Goal: Check status: Check status

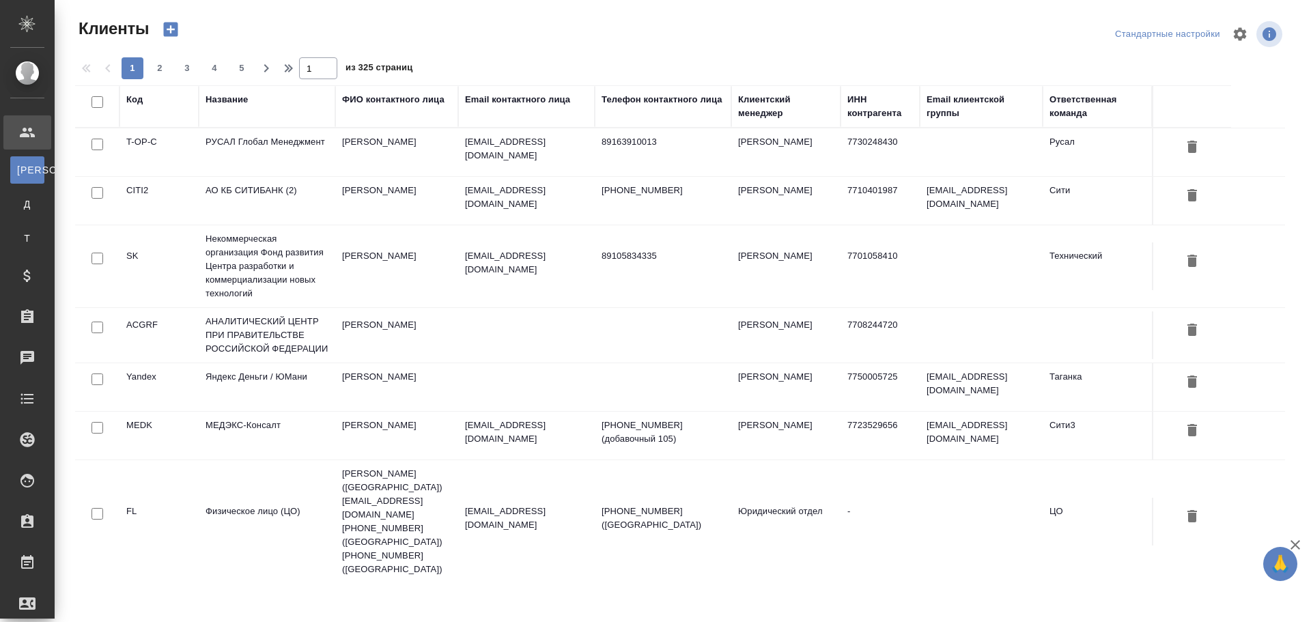
select select "RU"
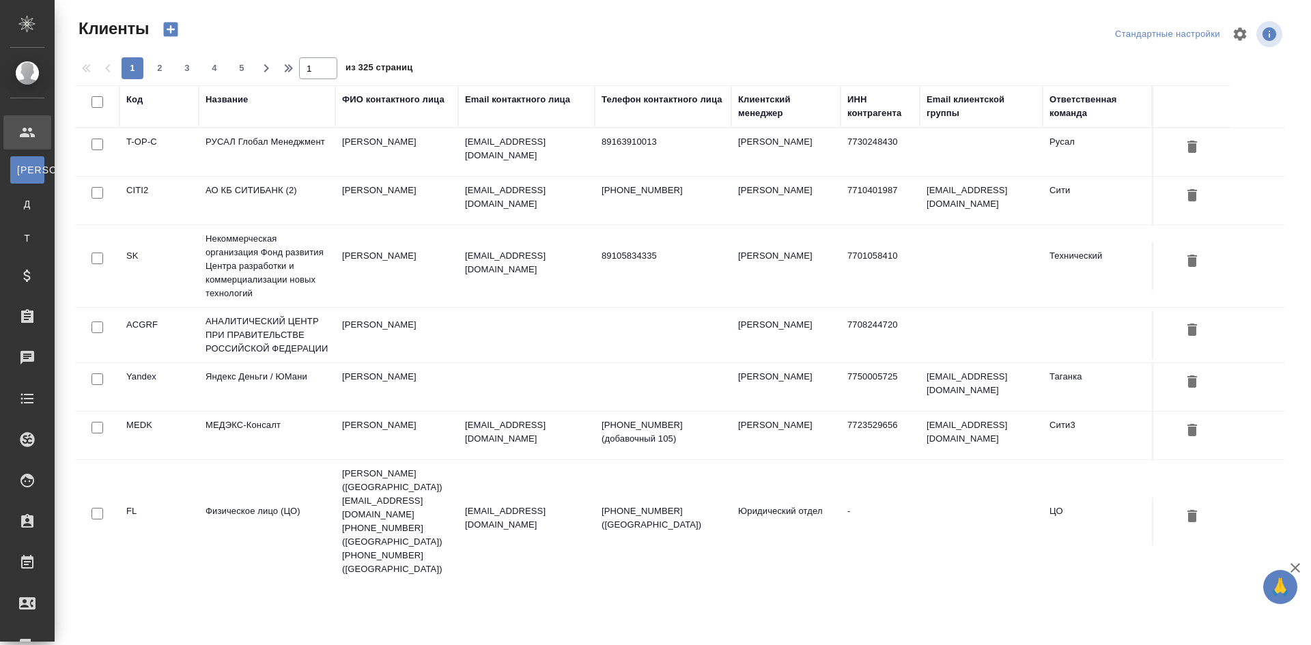
select select "RU"
click at [51, 346] on link "Чаты" at bounding box center [27, 358] width 48 height 34
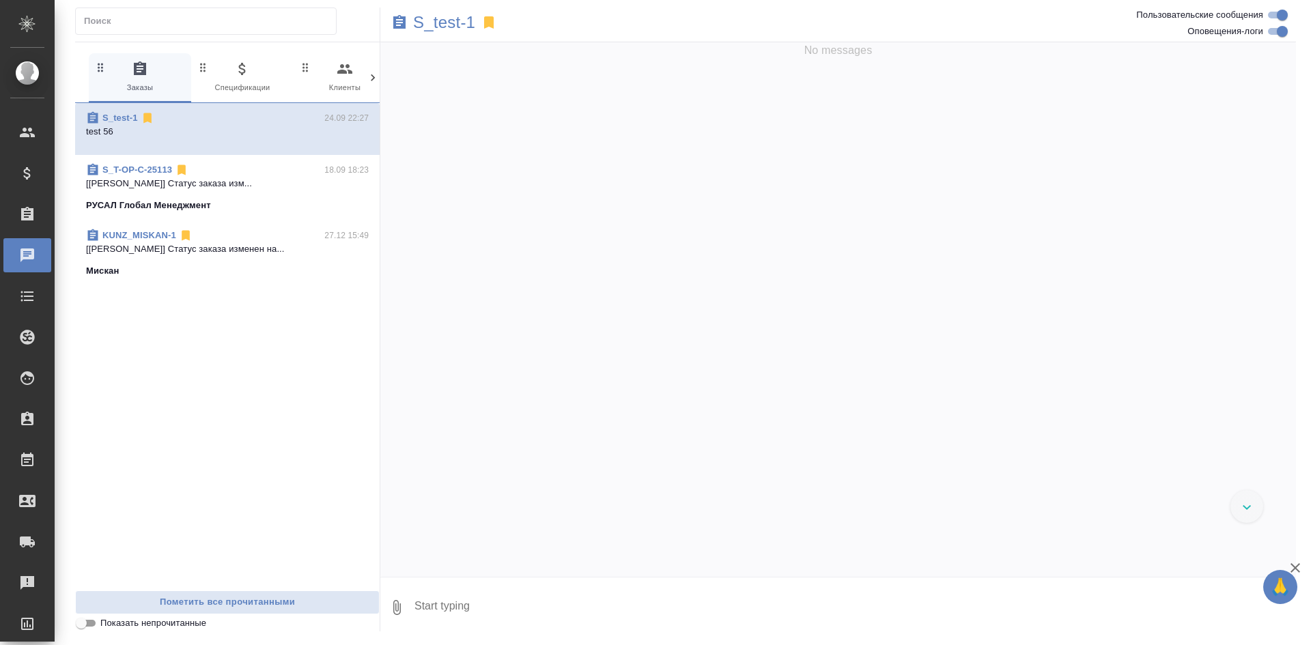
scroll to position [76, 0]
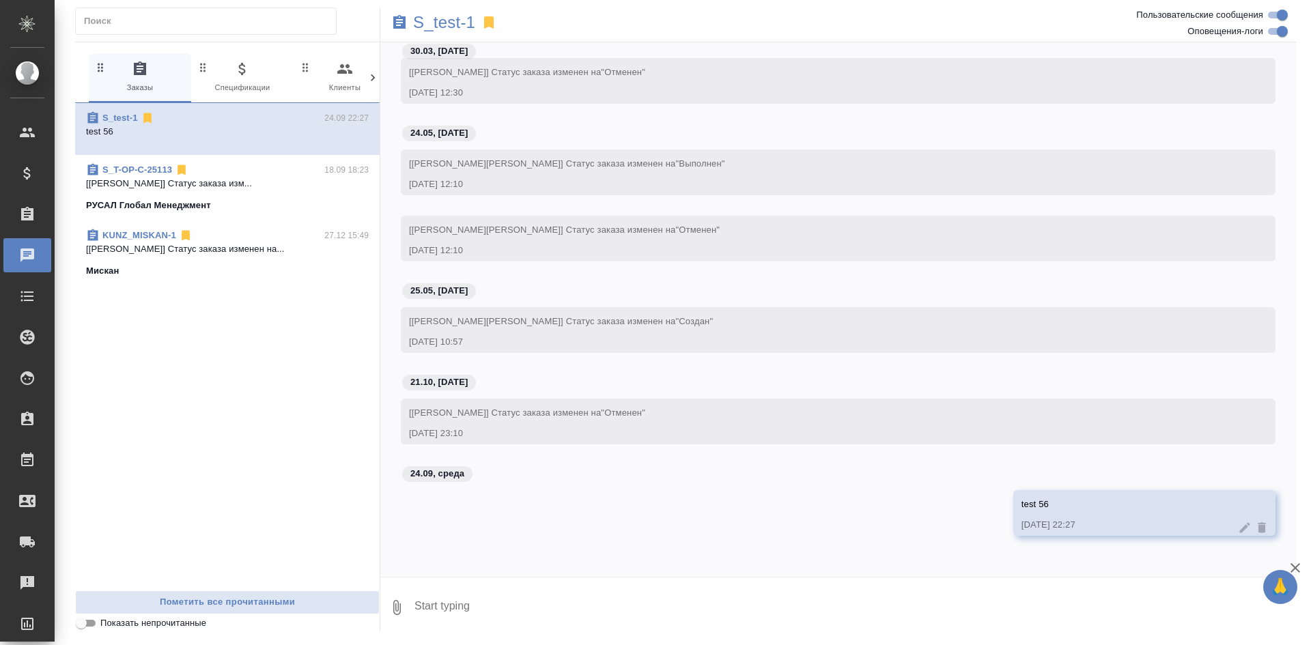
click at [189, 184] on p "[Журавлева Александра] Статус заказа изм..." at bounding box center [227, 184] width 283 height 14
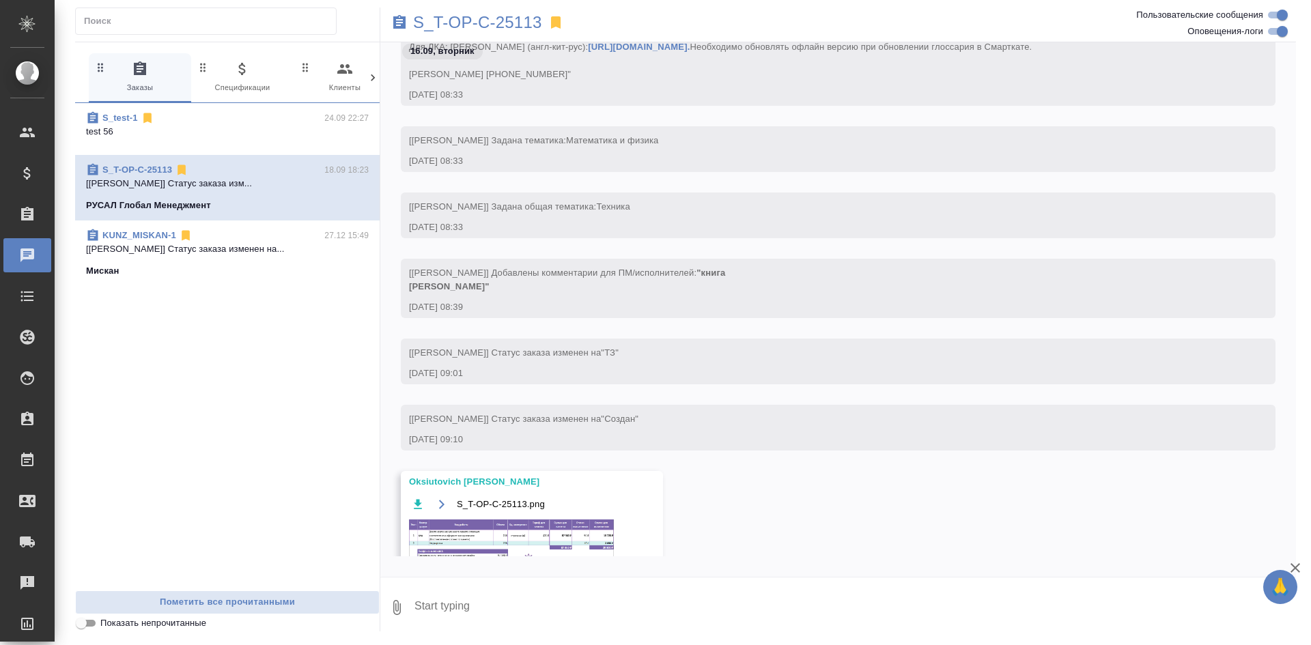
scroll to position [3507, 0]
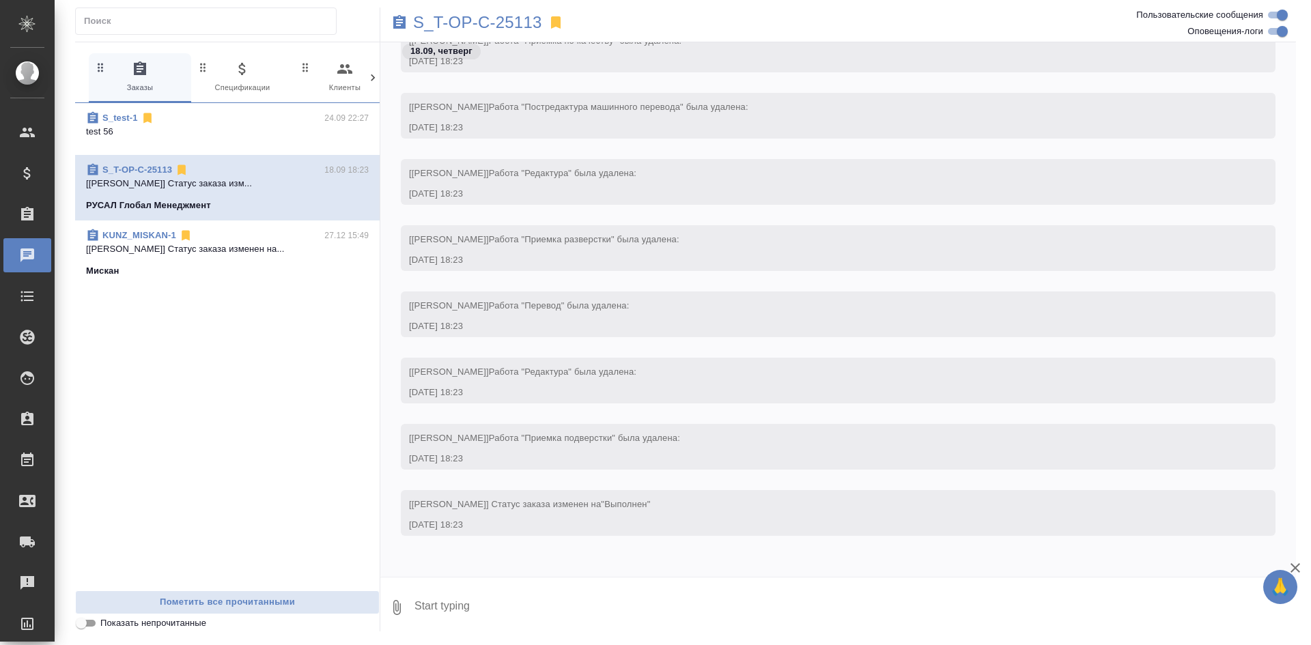
click at [173, 246] on p "[Веселова Юлия] Статус заказа изменен на..." at bounding box center [227, 249] width 283 height 14
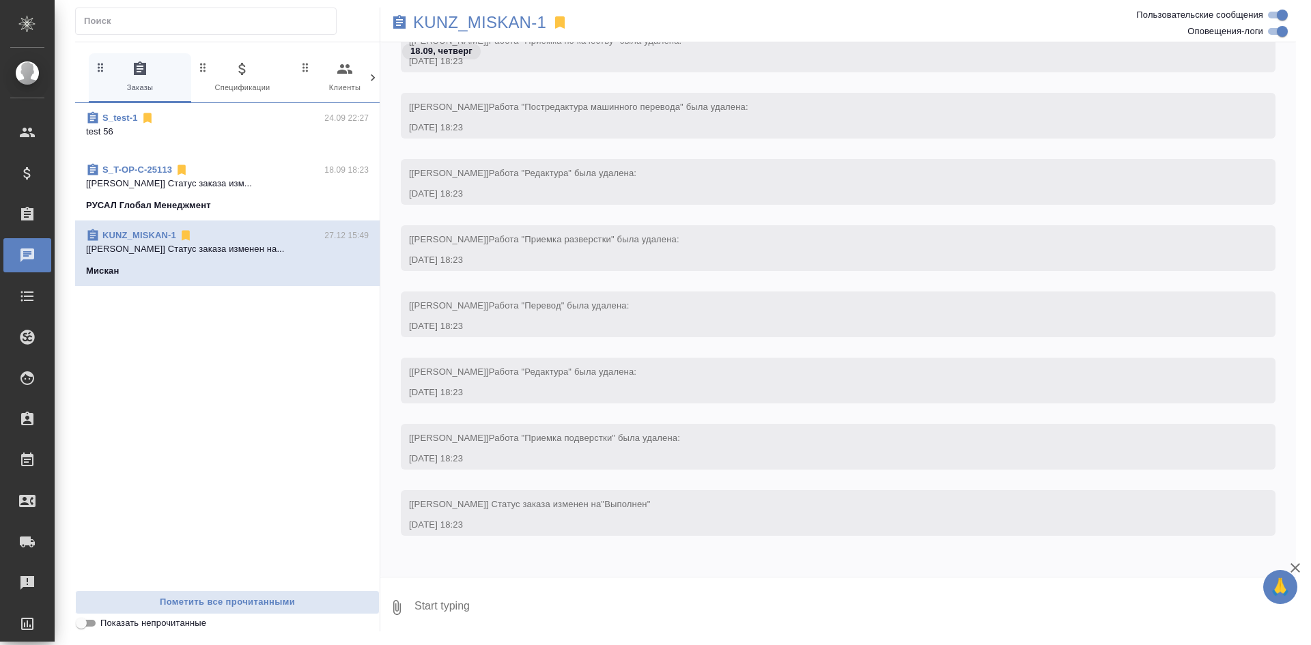
scroll to position [24682, 0]
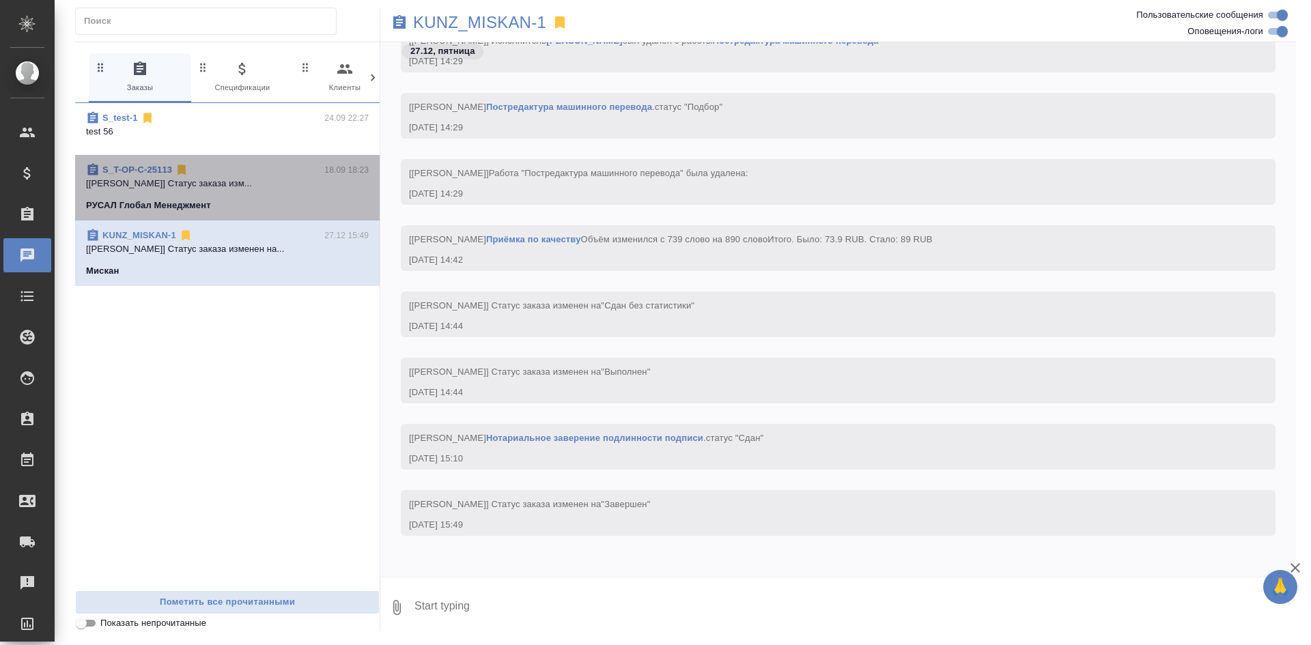
click at [188, 204] on p "РУСАЛ Глобал Менеджмент" at bounding box center [148, 206] width 125 height 14
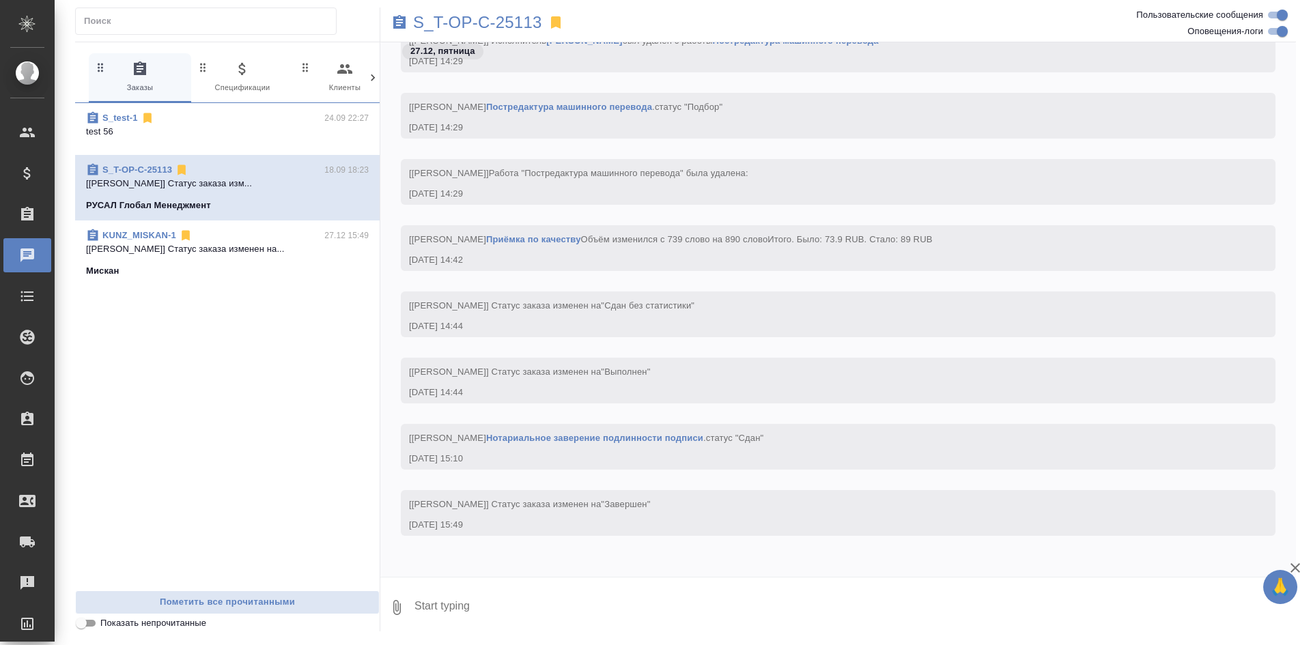
scroll to position [3507, 0]
click at [209, 136] on p "test 56" at bounding box center [227, 132] width 283 height 14
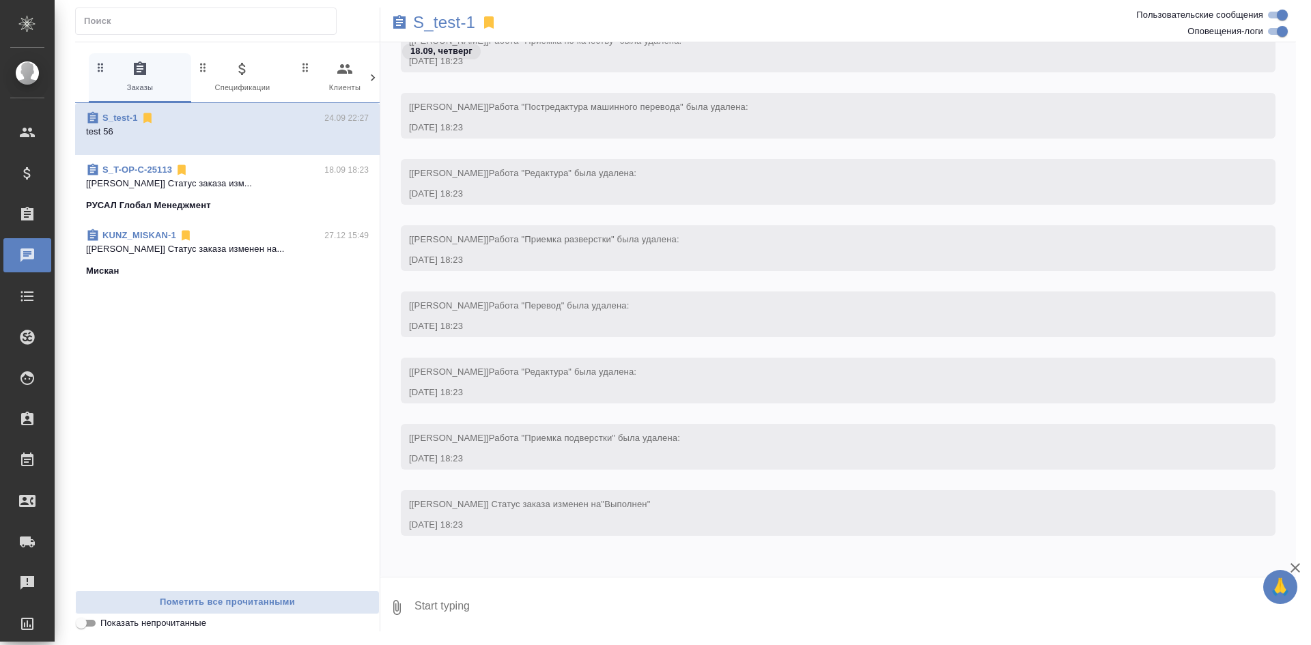
scroll to position [171, 0]
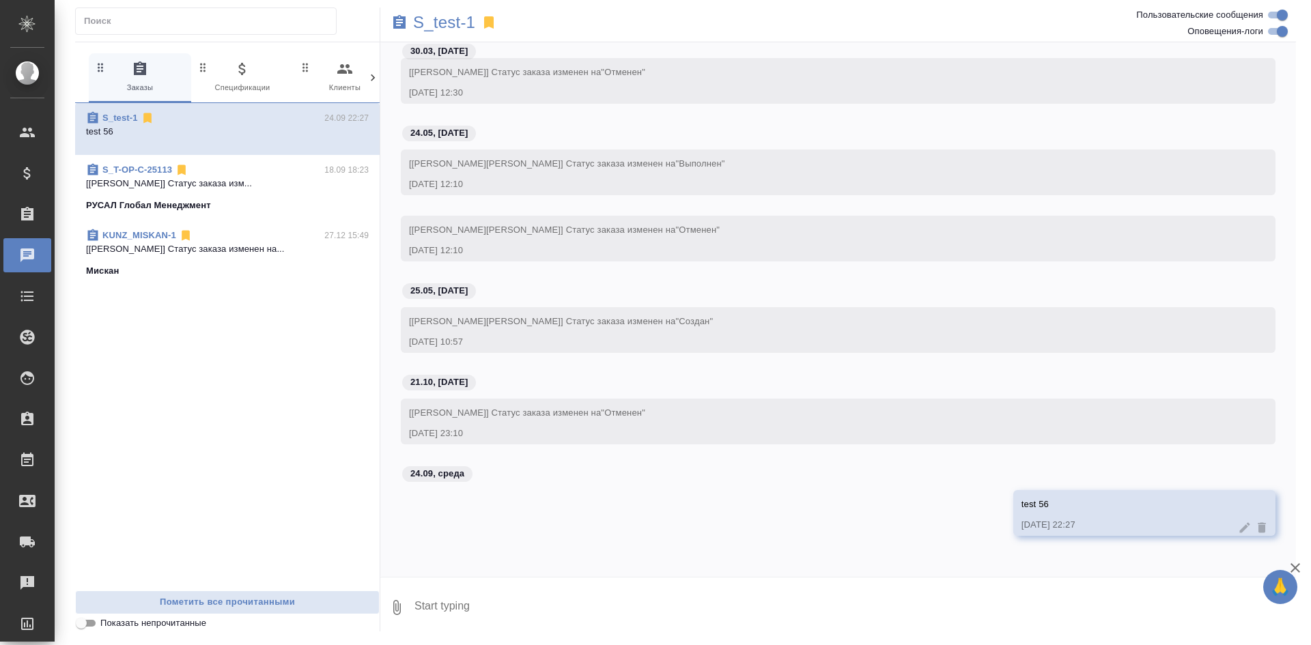
click at [205, 172] on div "S_T-OP-C-25113 18.09 18:23" at bounding box center [227, 170] width 283 height 14
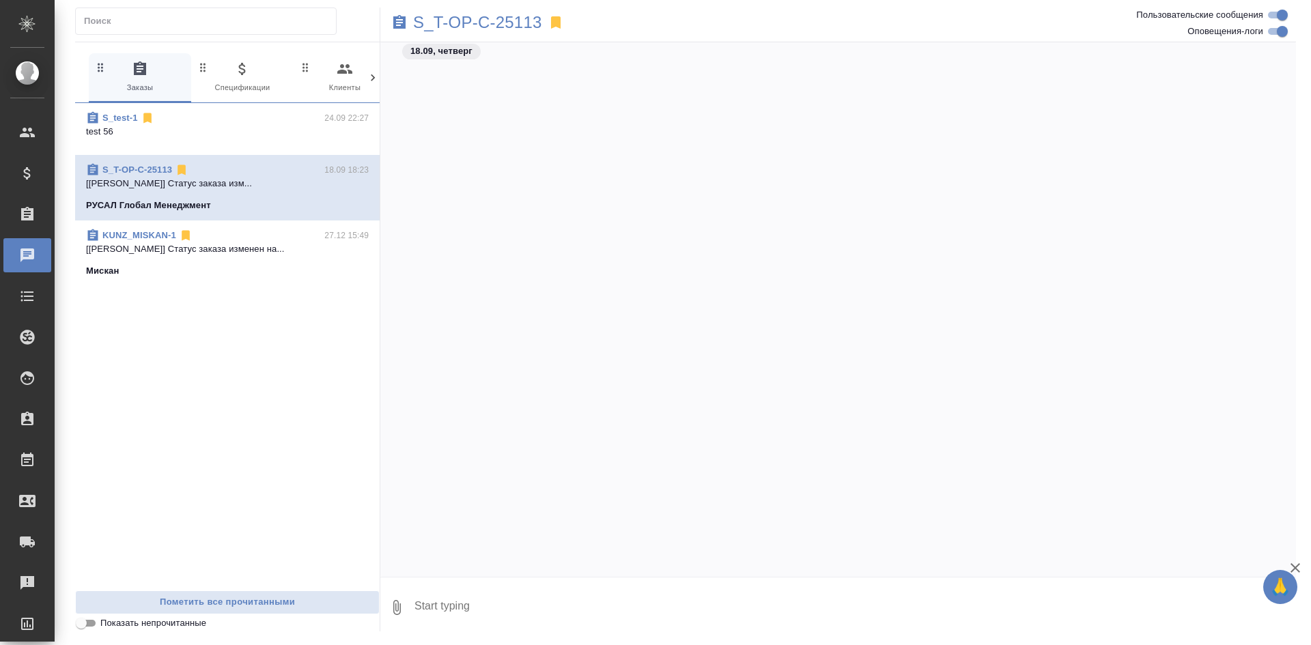
scroll to position [3570, 0]
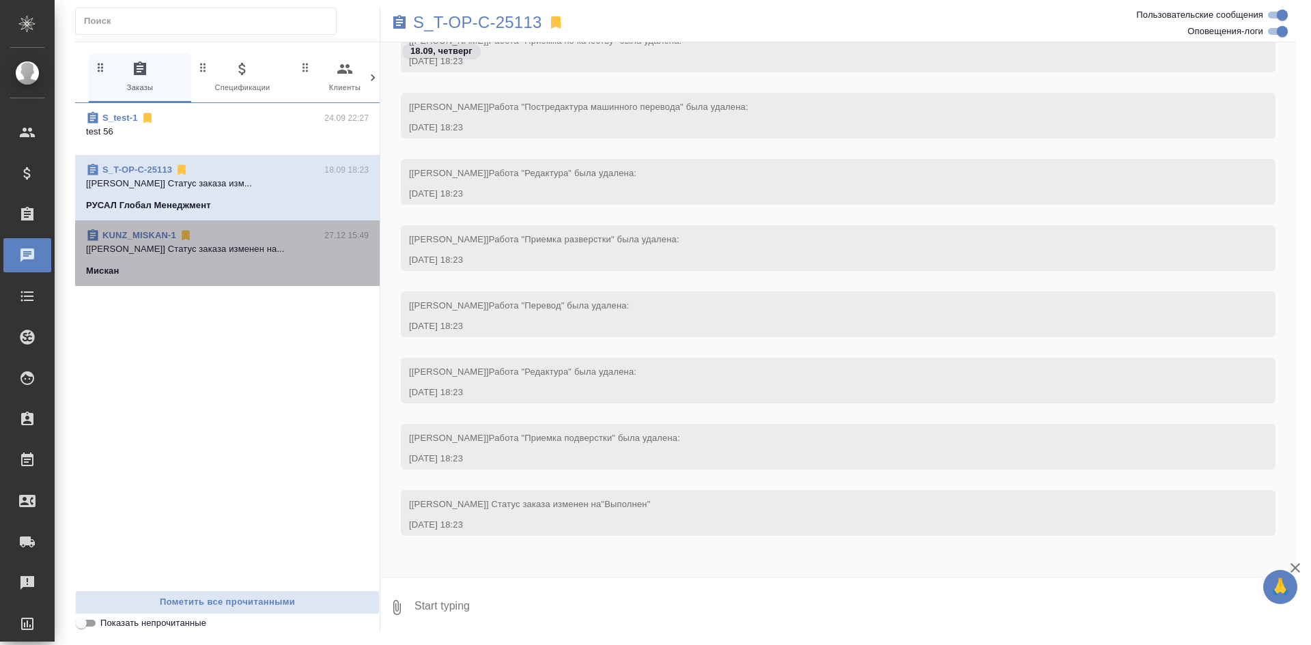
click at [197, 221] on div "KUNZ_MISKAN-1 27.12 15:49 [Веселова Юлия] Статус заказа изменен на... Мискан" at bounding box center [227, 254] width 305 height 66
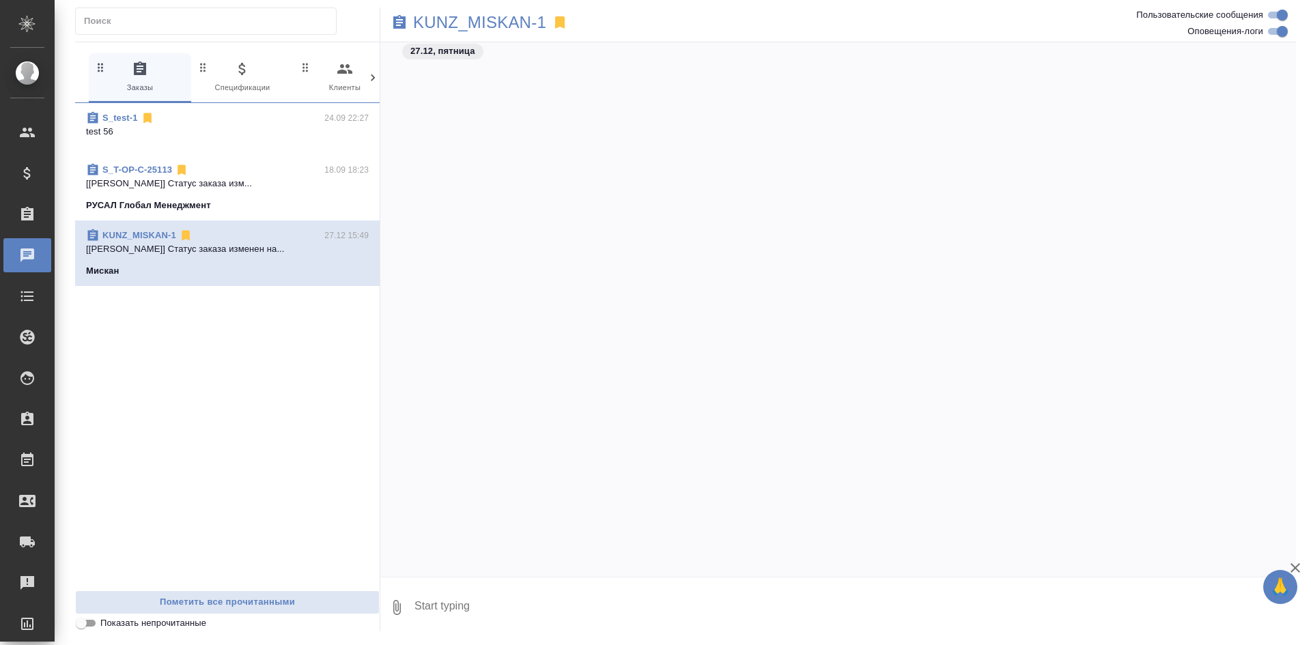
scroll to position [24744, 0]
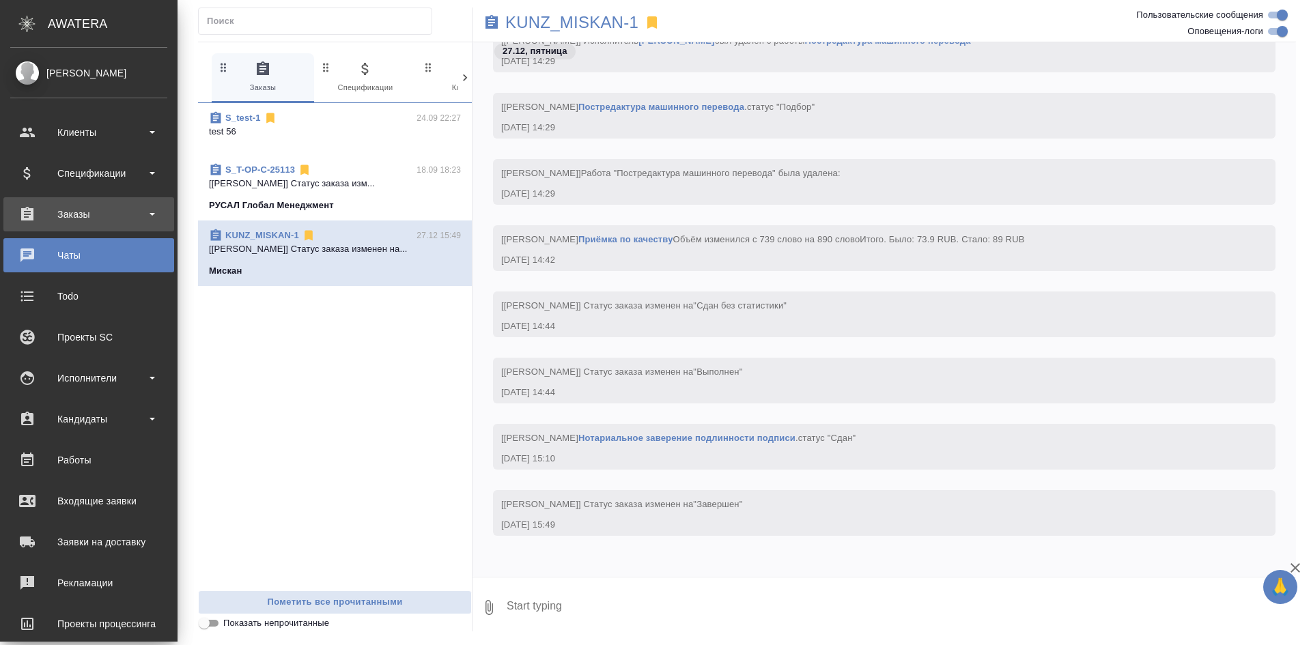
click at [57, 212] on div "Заказы" at bounding box center [88, 214] width 157 height 20
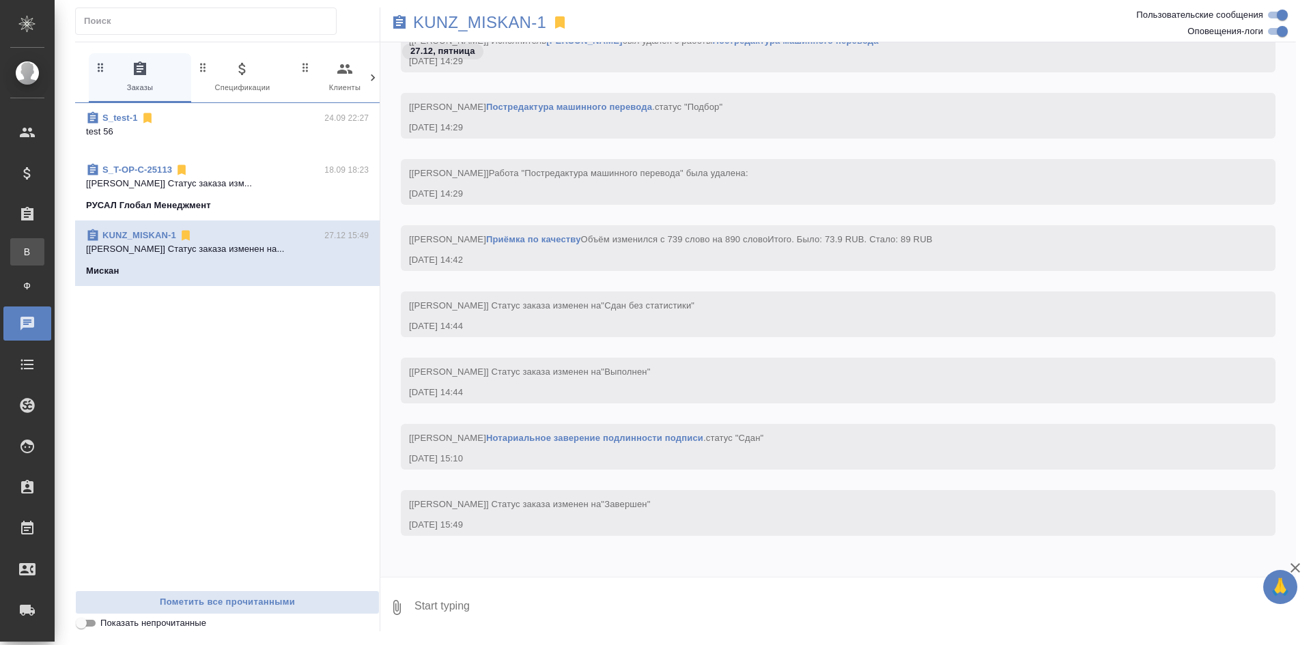
click at [20, 255] on div "Все заказы" at bounding box center [10, 252] width 20 height 14
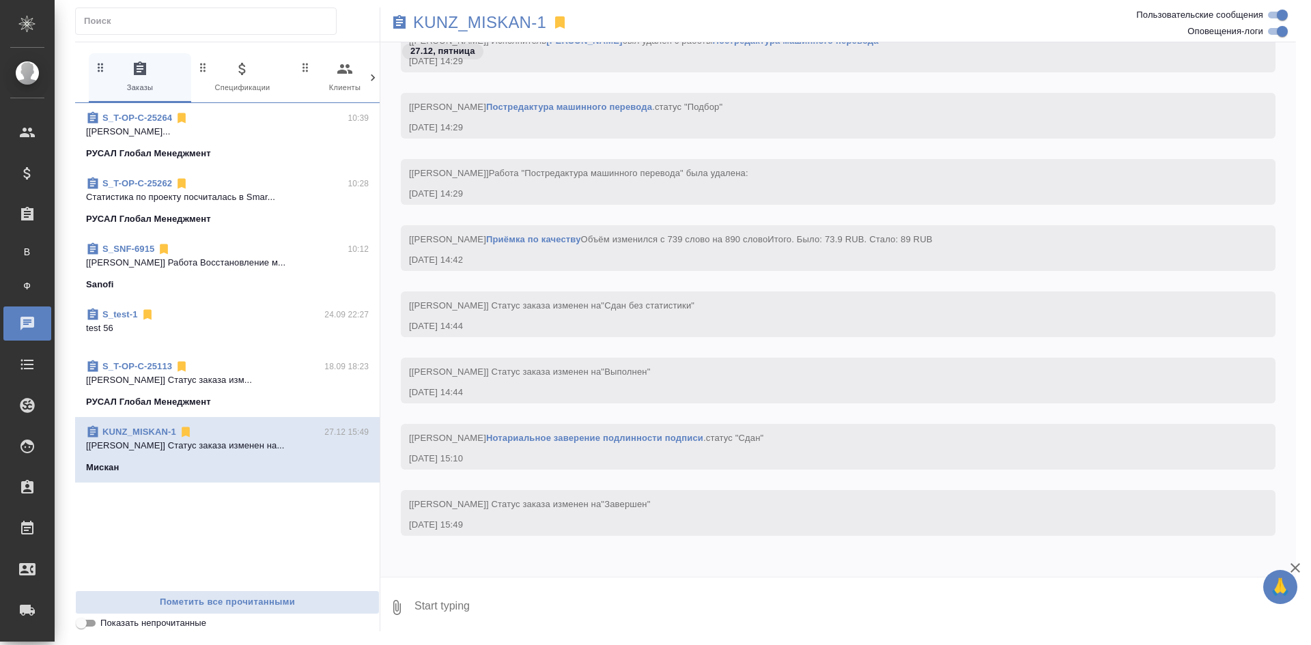
click at [210, 138] on p "[Журавлева Александра] Работа Восстановл..." at bounding box center [227, 132] width 283 height 14
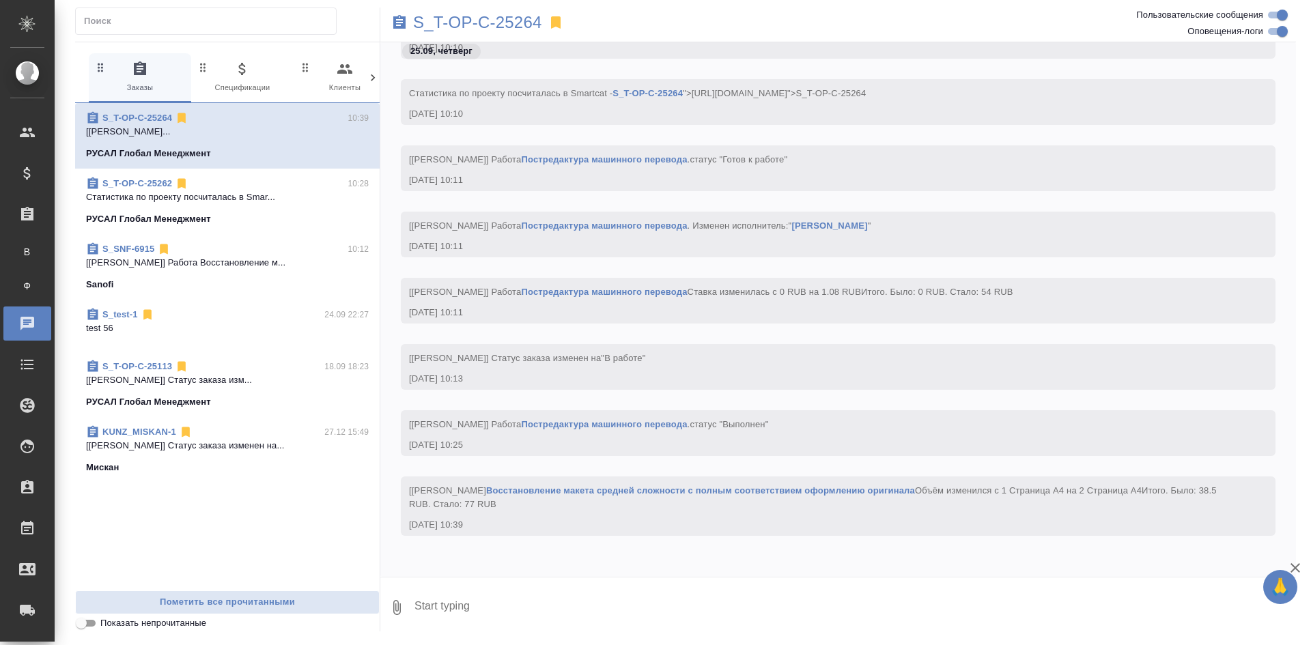
scroll to position [2525, 0]
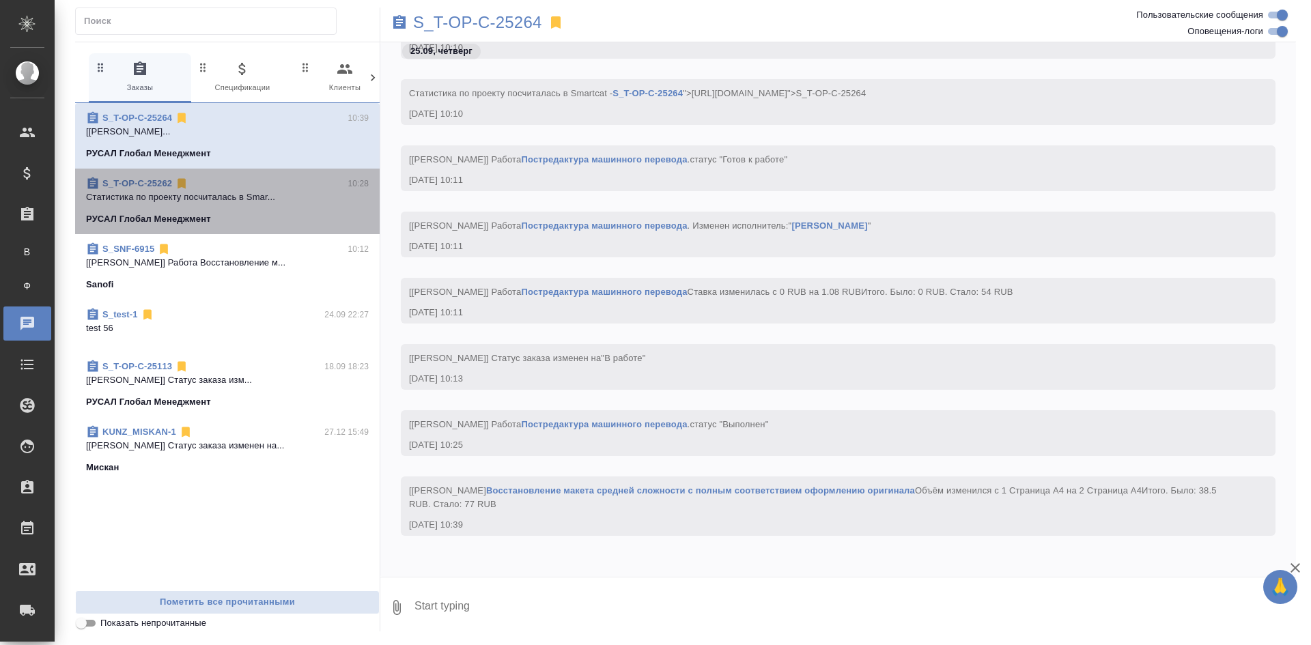
click at [201, 179] on div "S_T-OP-C-25262 10:28" at bounding box center [227, 184] width 283 height 14
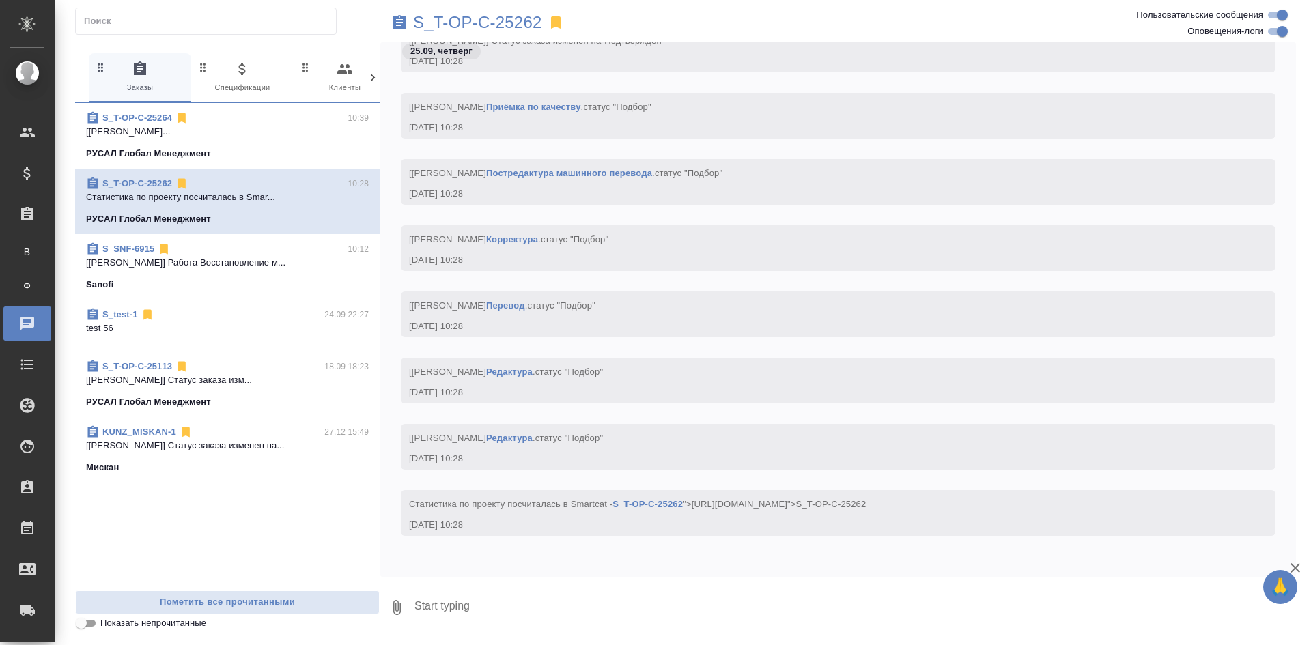
scroll to position [335, 0]
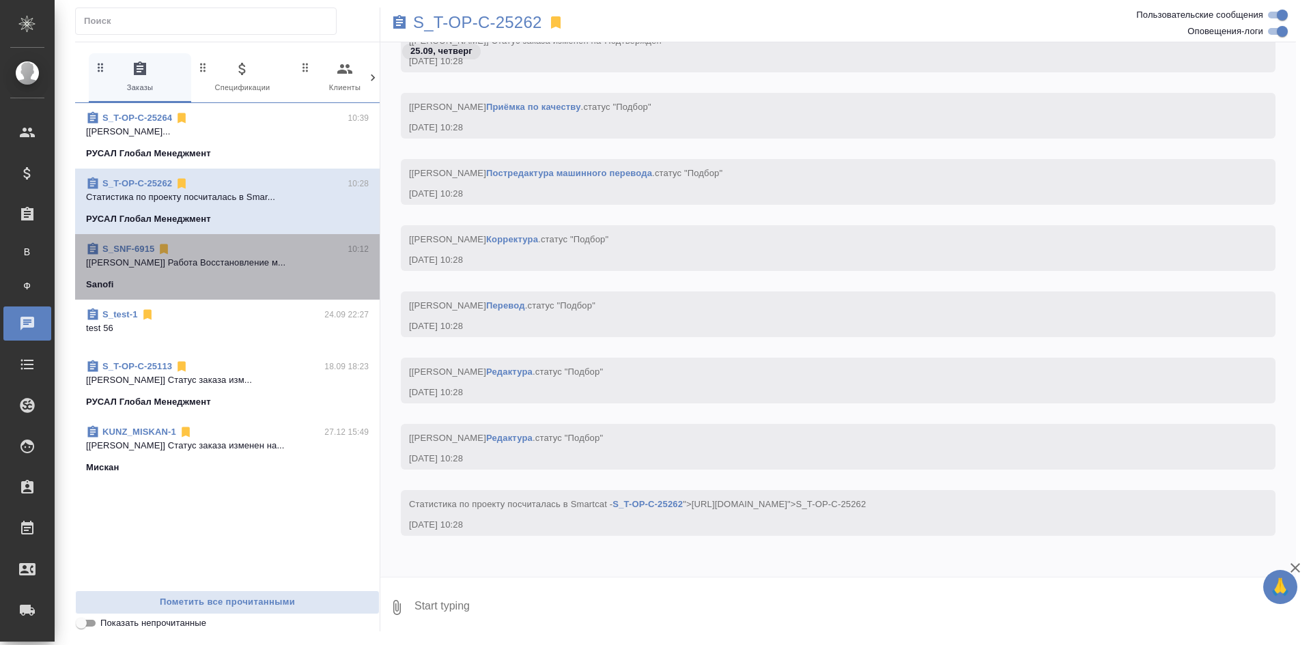
click at [197, 256] on p "[Ямковенко Вера] Работа Восстановление м..." at bounding box center [227, 263] width 283 height 14
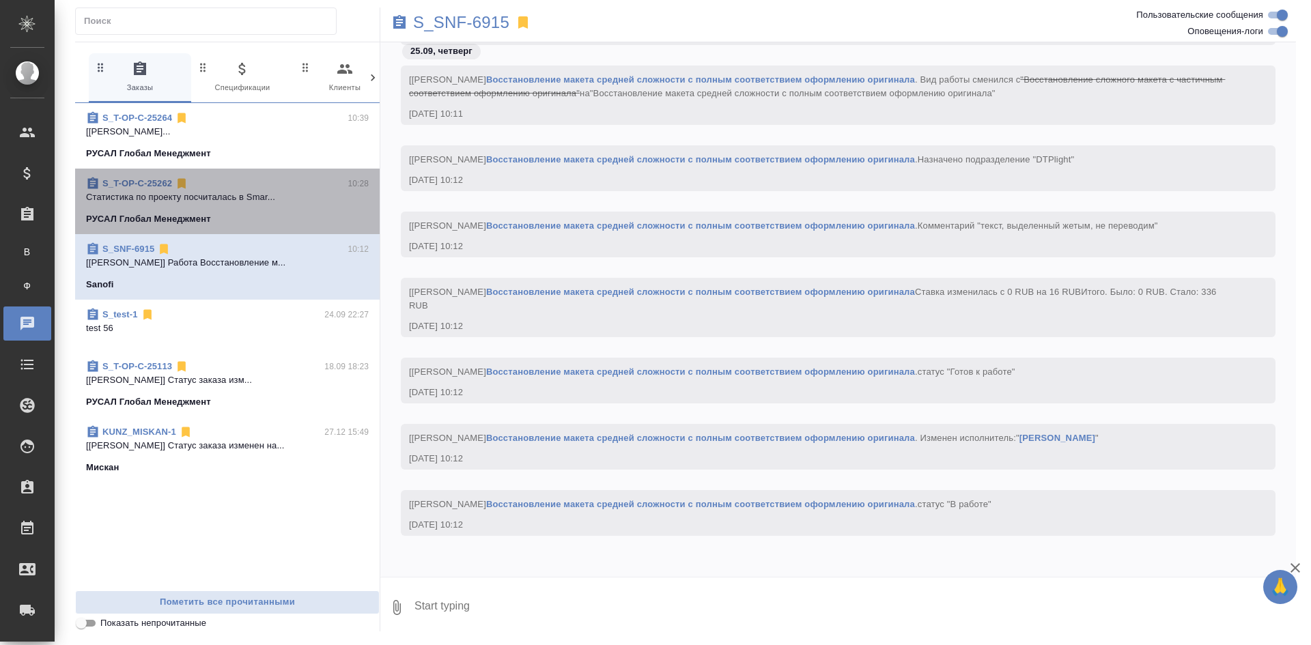
click at [221, 217] on div "РУСАЛ Глобал Менеджмент" at bounding box center [227, 219] width 283 height 14
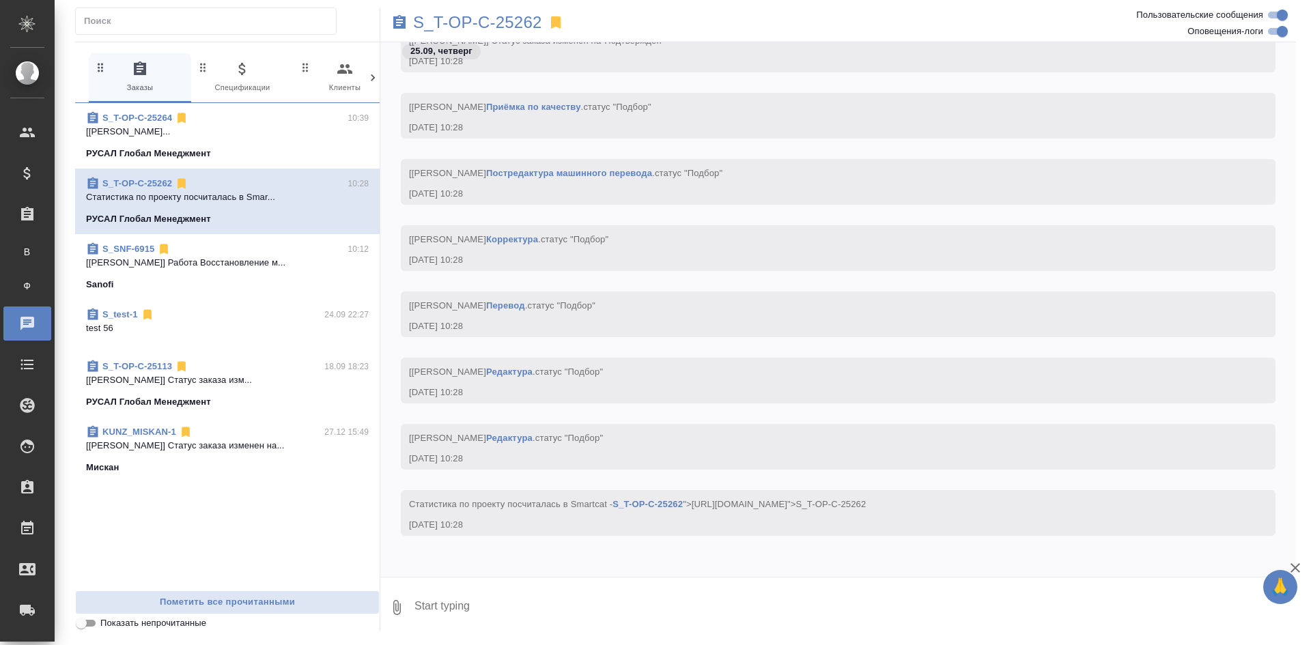
click at [176, 333] on p "test 56" at bounding box center [227, 329] width 283 height 14
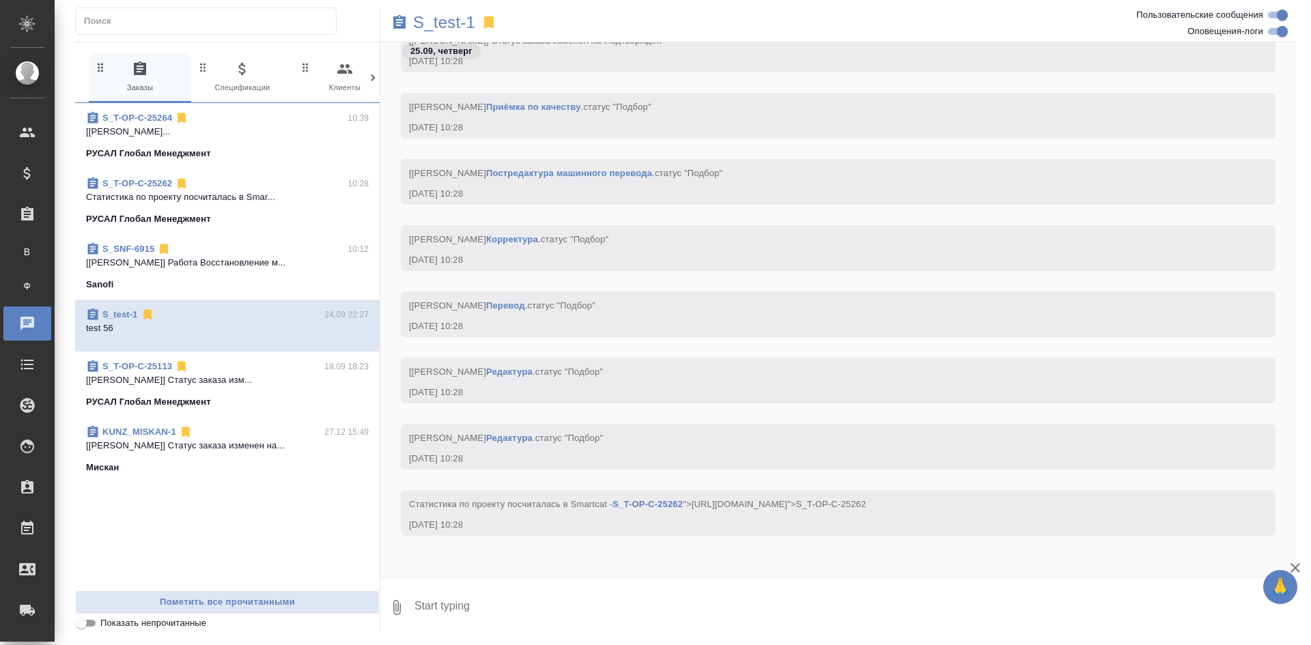
scroll to position [171, 0]
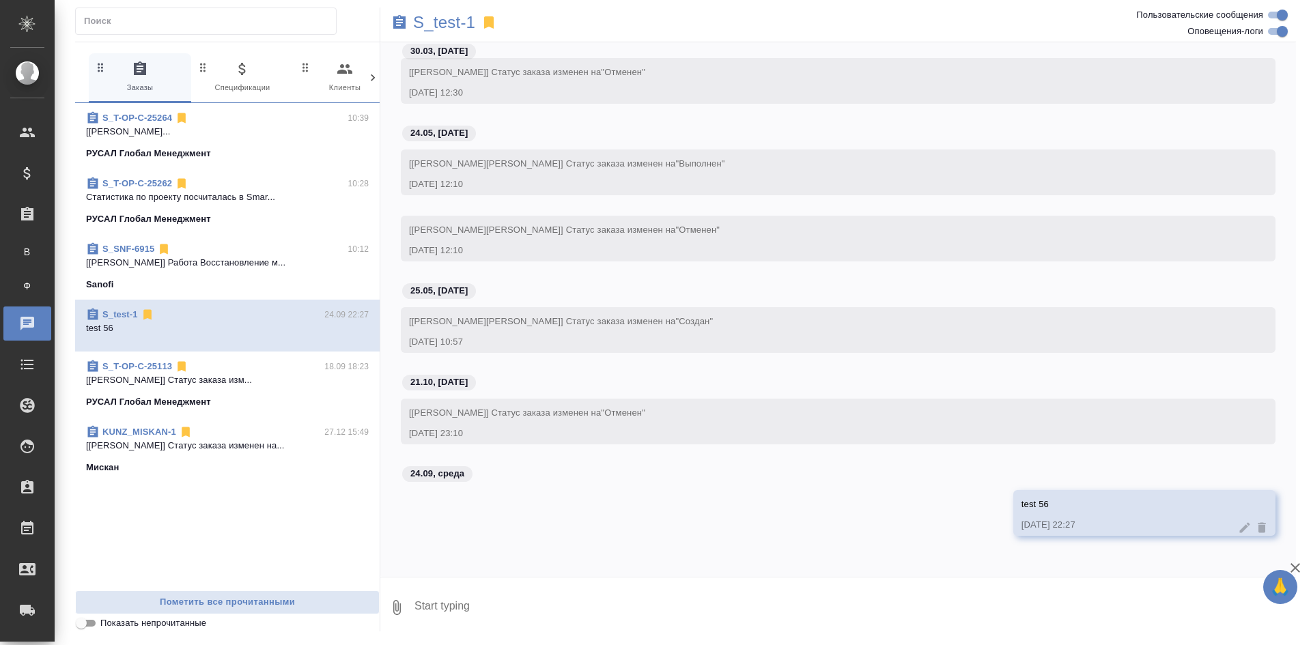
click at [193, 371] on div "S_T-OP-C-25113 18.09 18:23" at bounding box center [227, 367] width 283 height 14
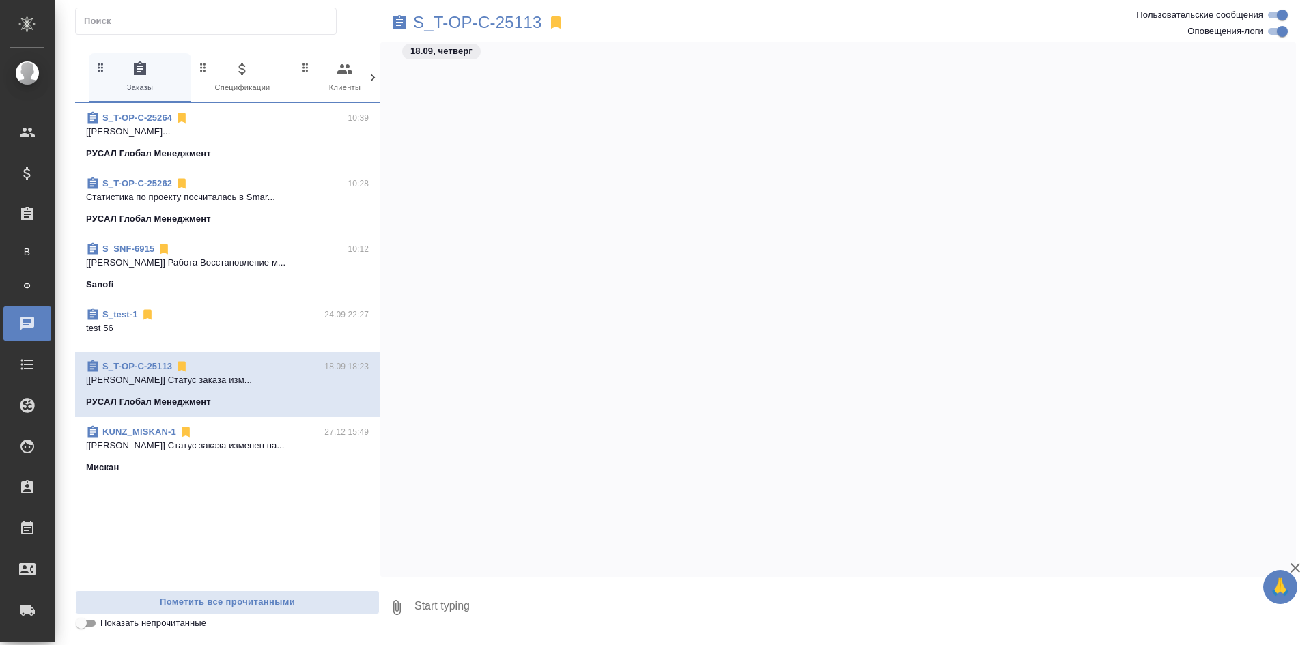
scroll to position [3570, 0]
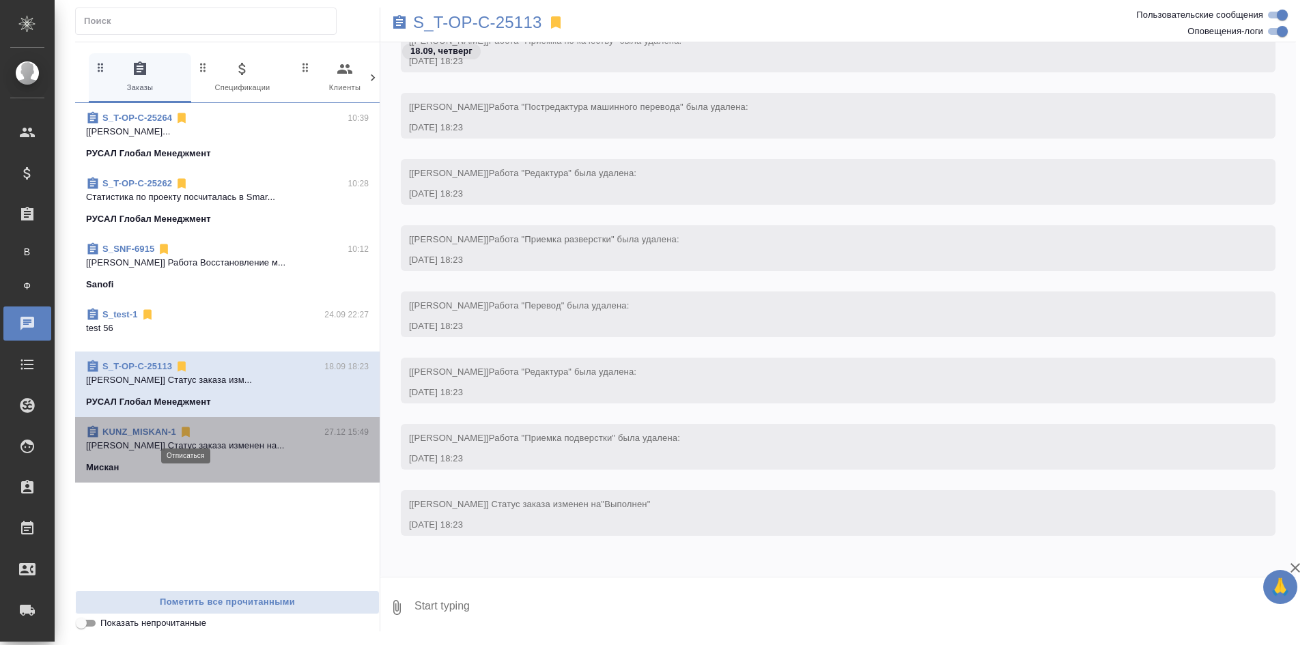
click at [191, 433] on icon at bounding box center [186, 433] width 14 height 14
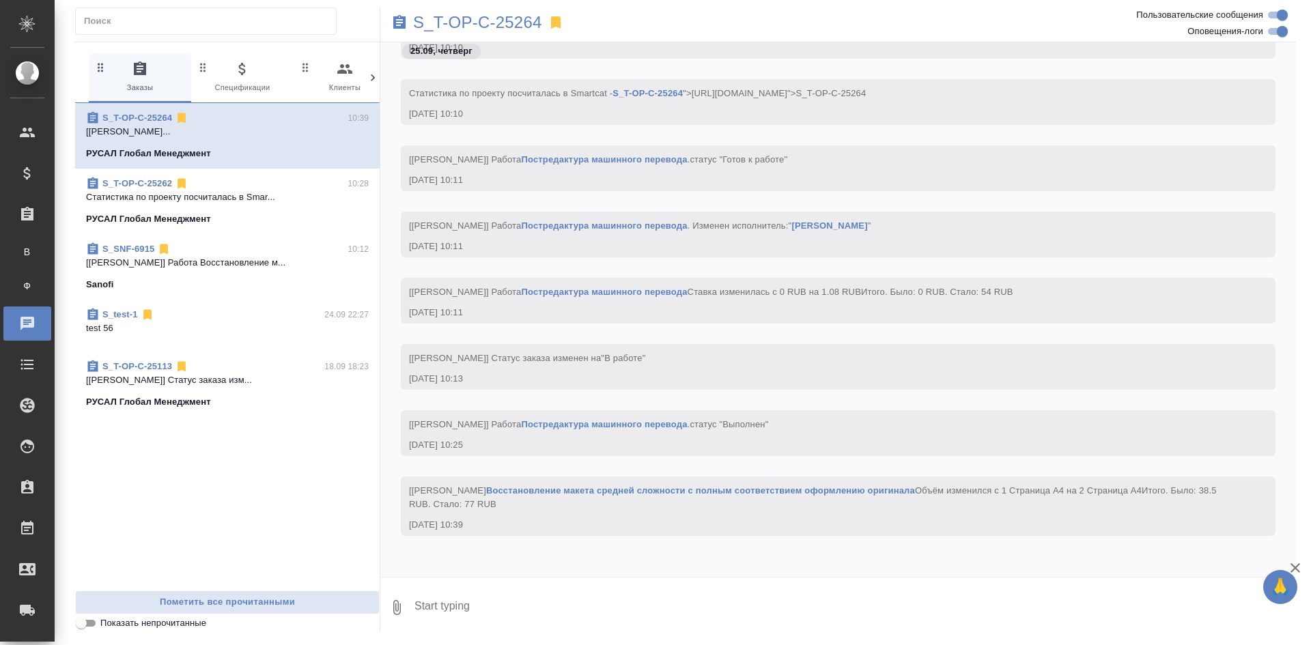
scroll to position [2525, 0]
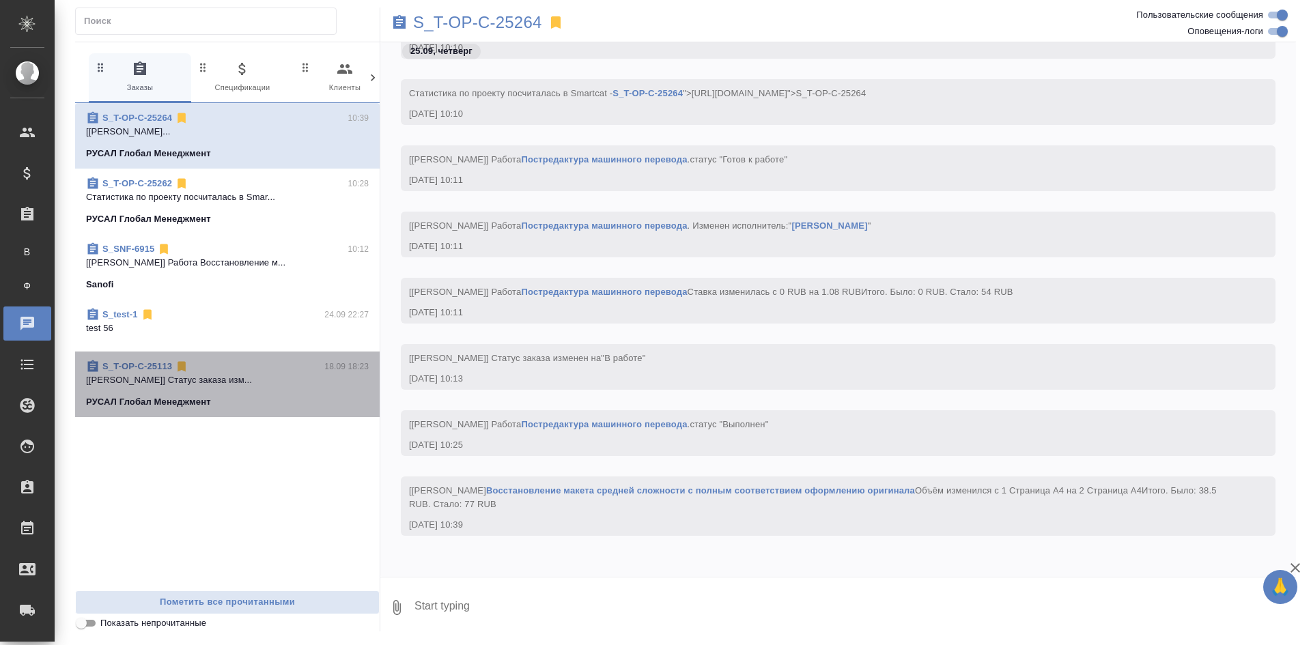
click at [306, 387] on p "[Журавлева Александра] Статус заказа изм..." at bounding box center [227, 381] width 283 height 14
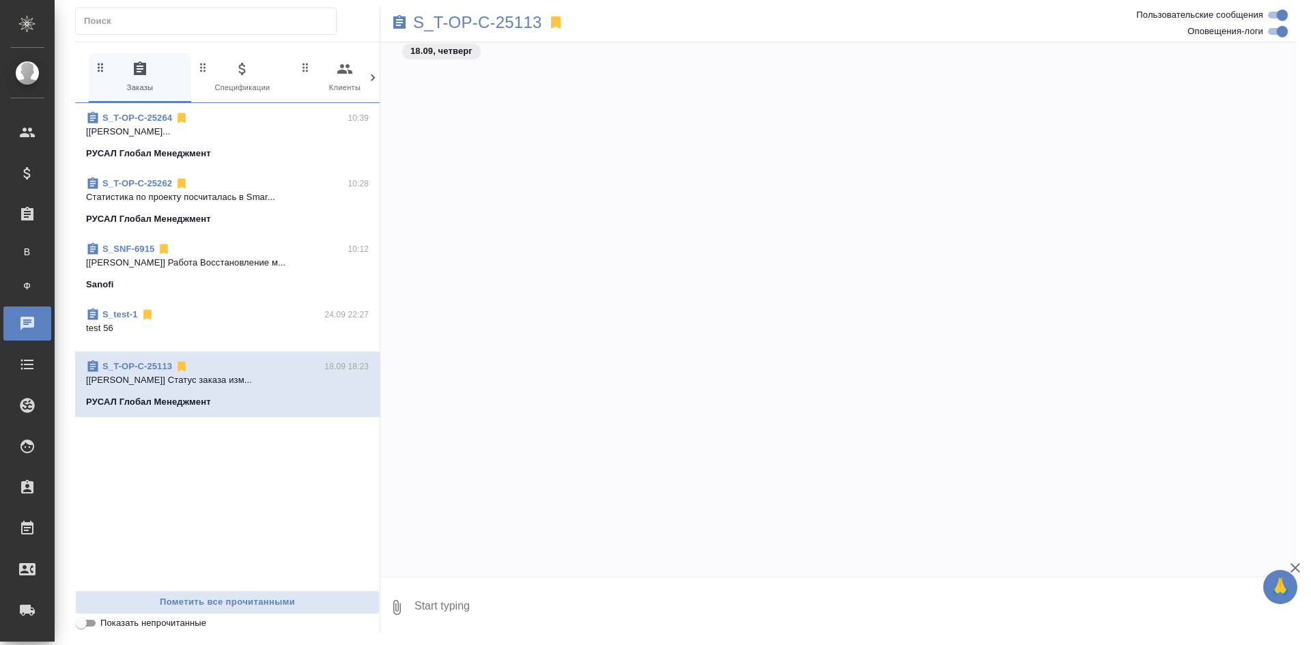
scroll to position [3556, 0]
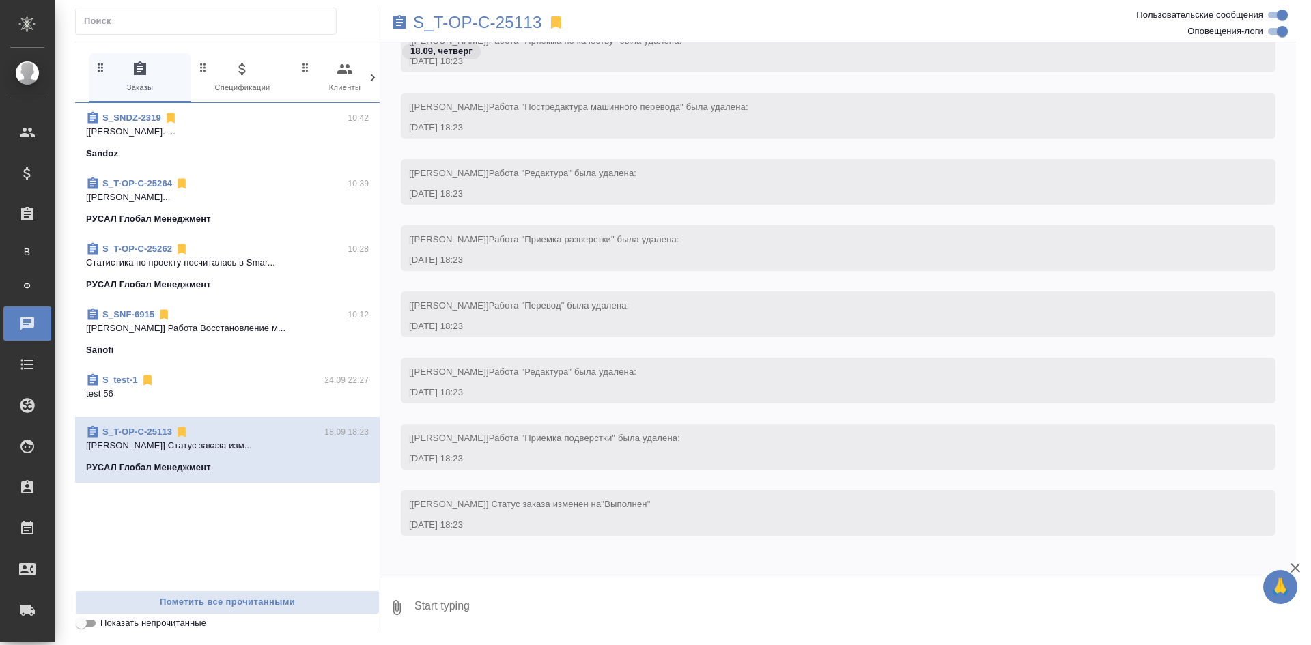
click at [221, 387] on p "test 56" at bounding box center [227, 394] width 283 height 14
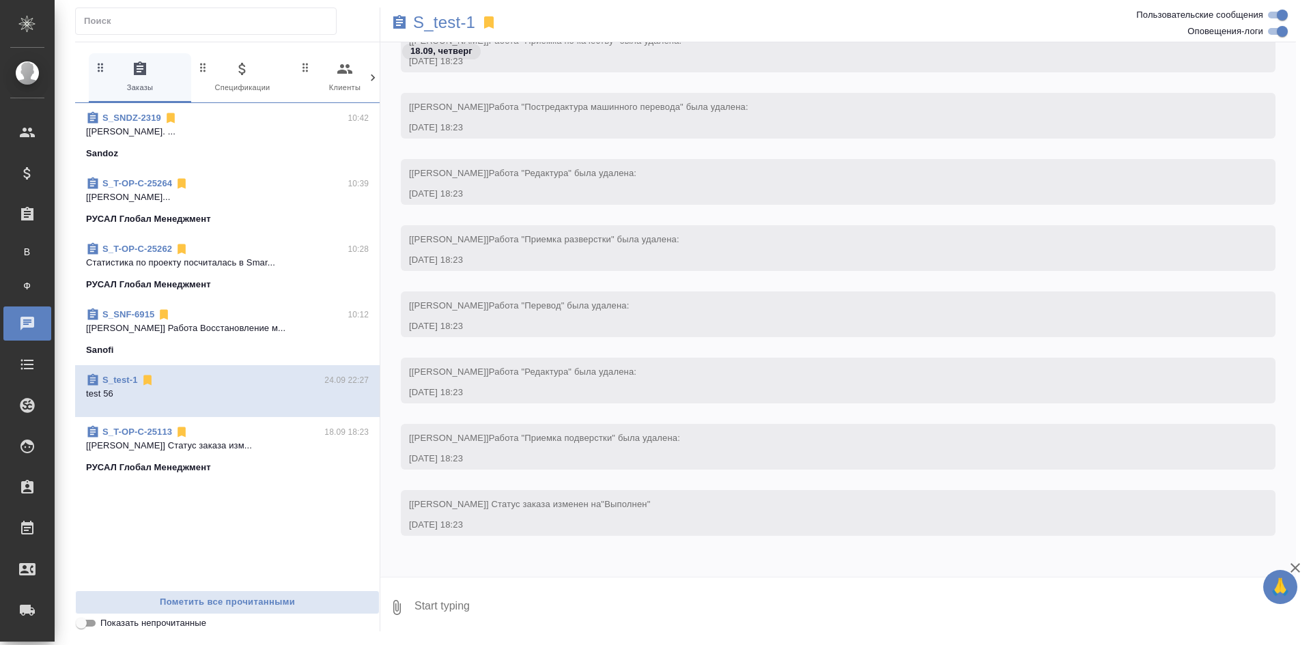
scroll to position [171, 0]
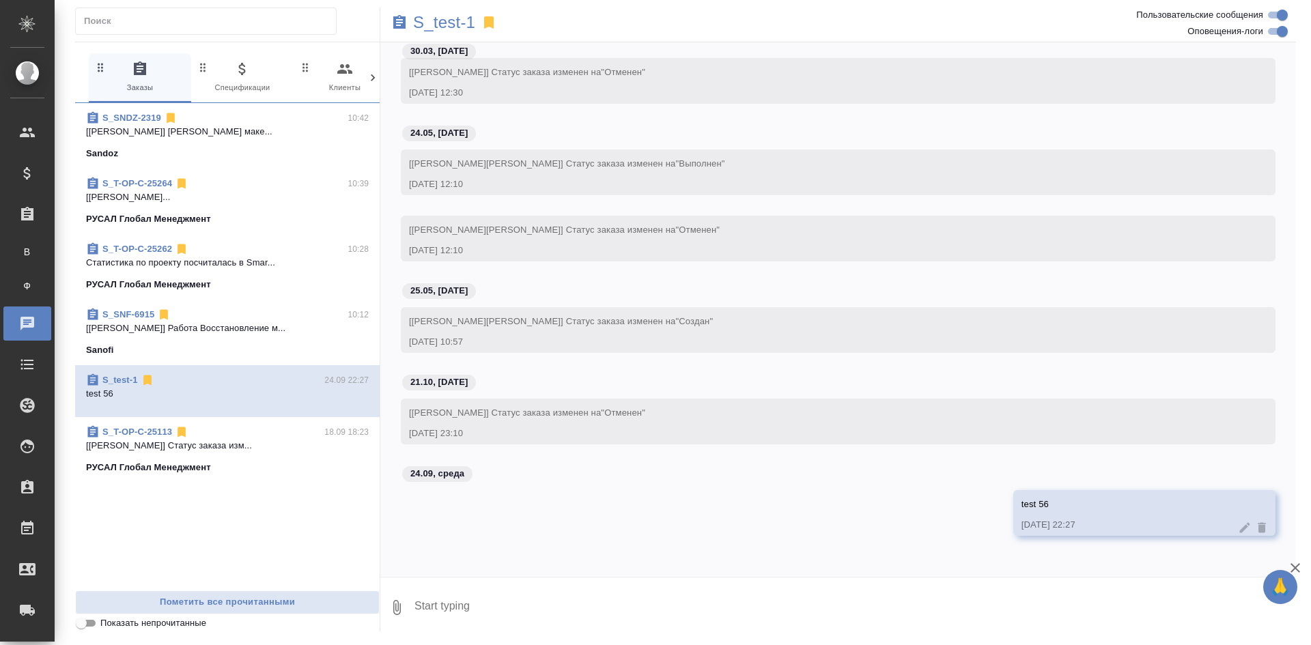
click at [212, 328] on p "[Ямковенко Вера] Работа Восстановление м..." at bounding box center [227, 329] width 283 height 14
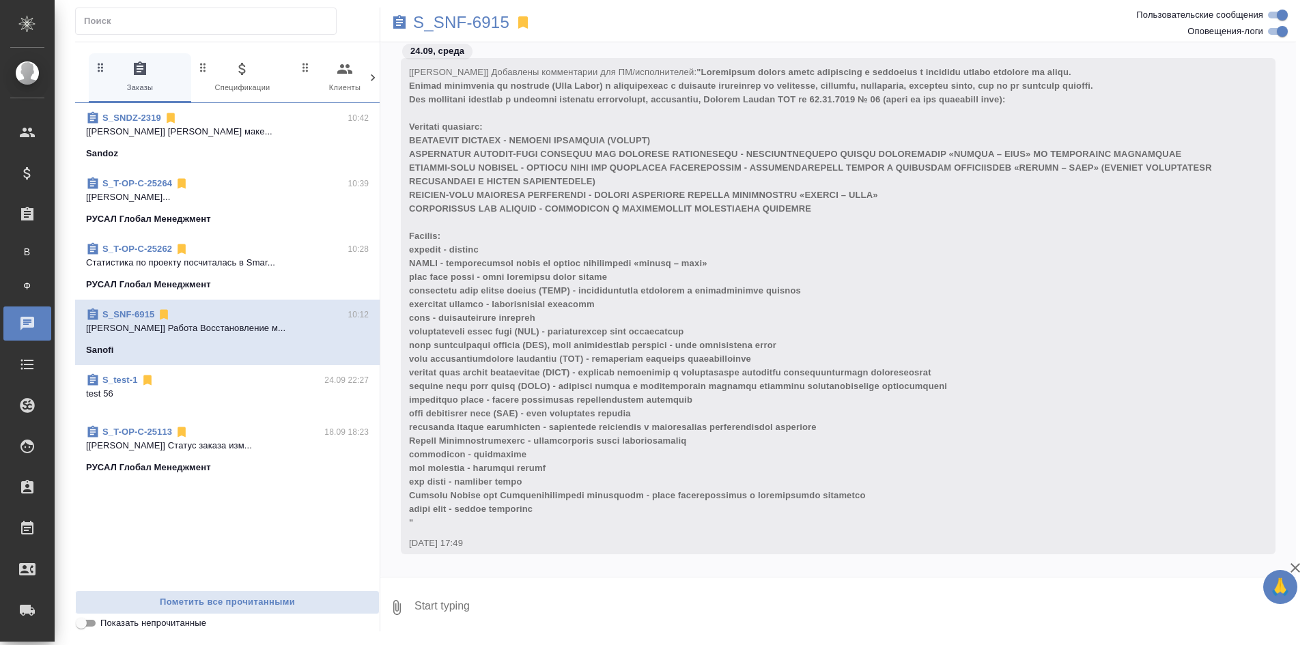
scroll to position [2475, 0]
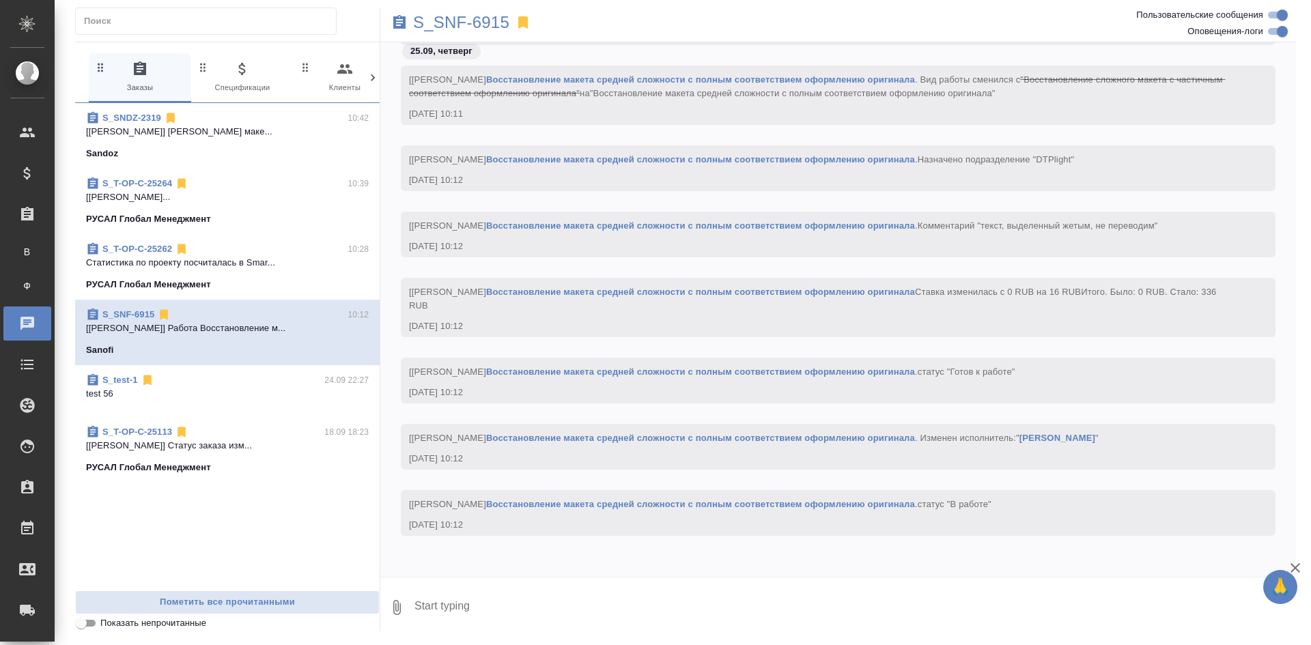
click at [270, 254] on div "S_T-OP-C-25262 10:28" at bounding box center [227, 249] width 283 height 14
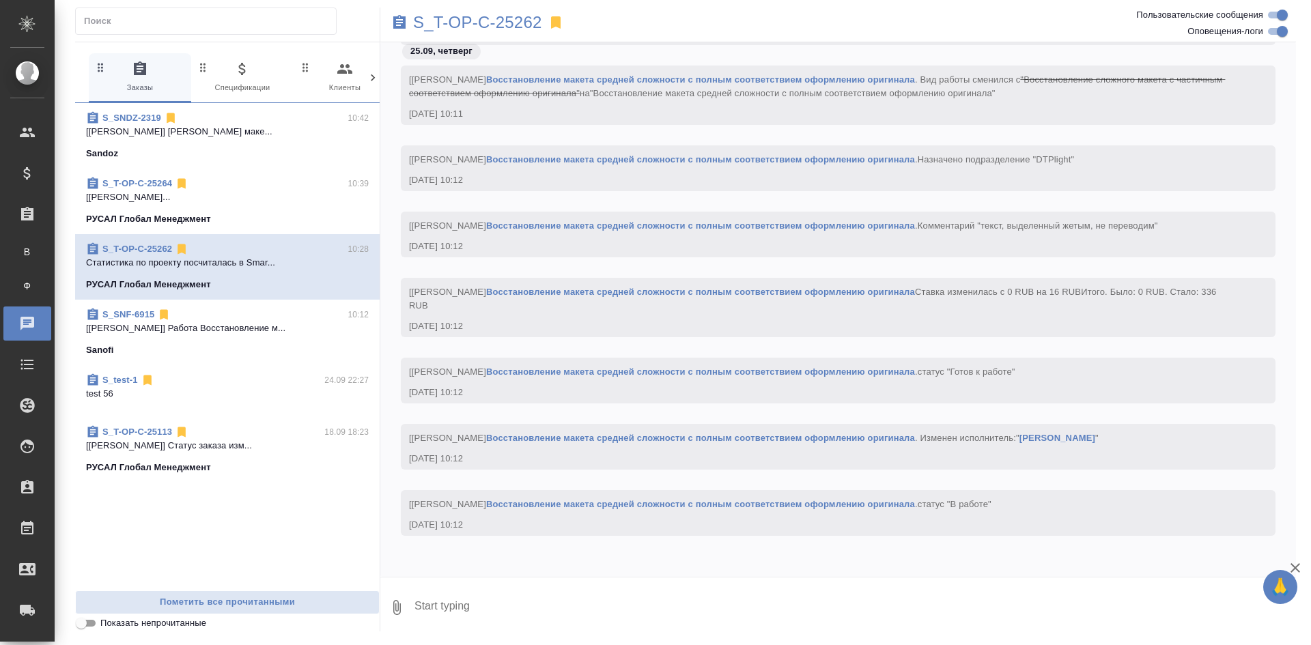
scroll to position [786, 0]
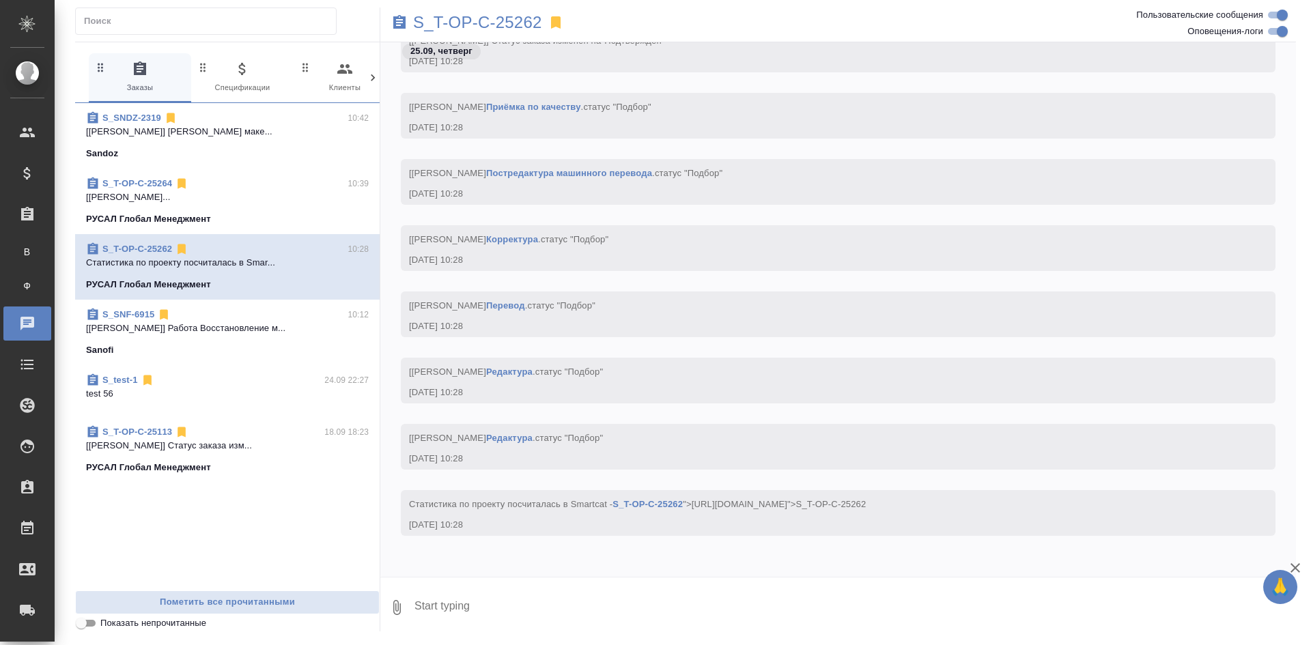
click at [262, 178] on div "S_T-OP-C-25264 10:39" at bounding box center [227, 184] width 283 height 14
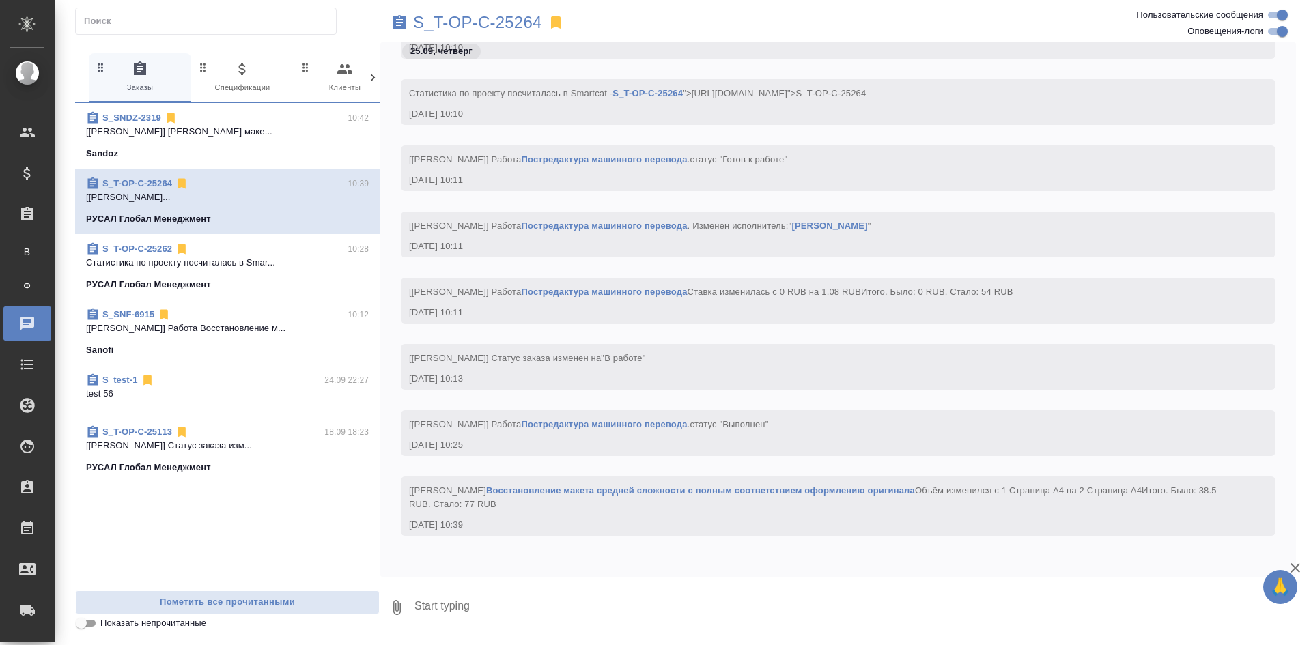
click at [282, 142] on span "S_SNDZ-2319 10:42 [Горшкова Валентина] Работа Верстка маке... Sandoz" at bounding box center [227, 135] width 283 height 49
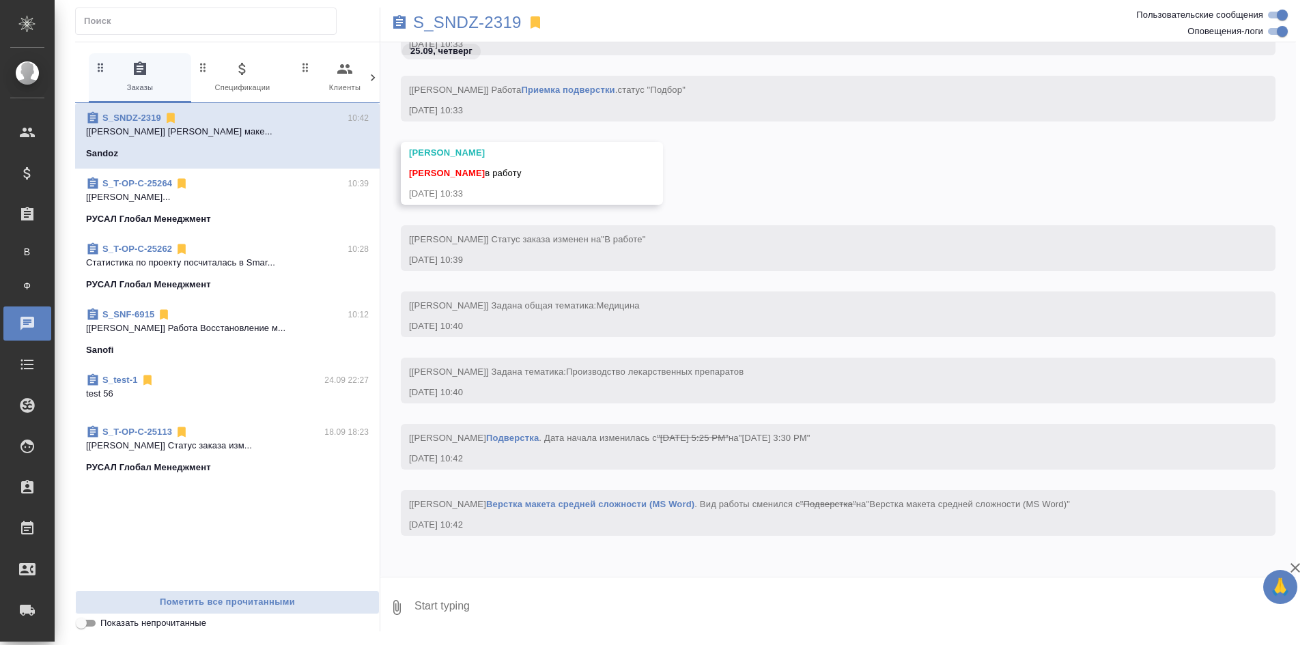
scroll to position [1731, 0]
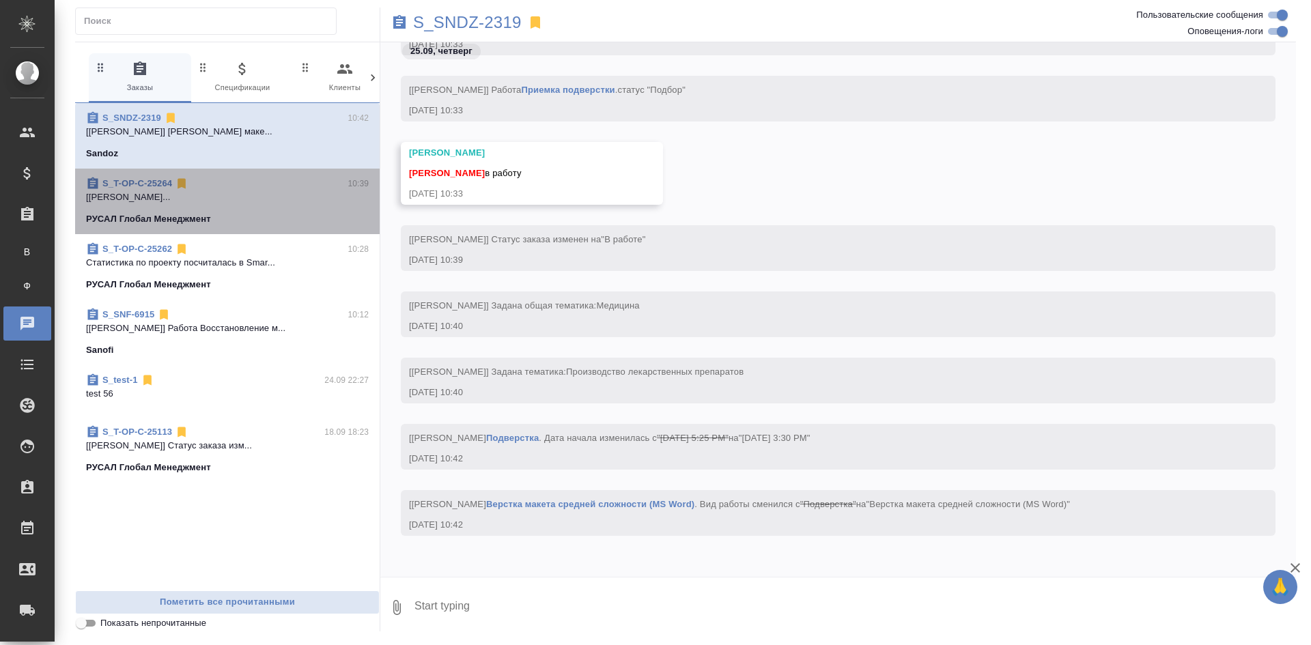
click at [287, 192] on p "[Журавлева Александра] Работа Восстановл..." at bounding box center [227, 198] width 283 height 14
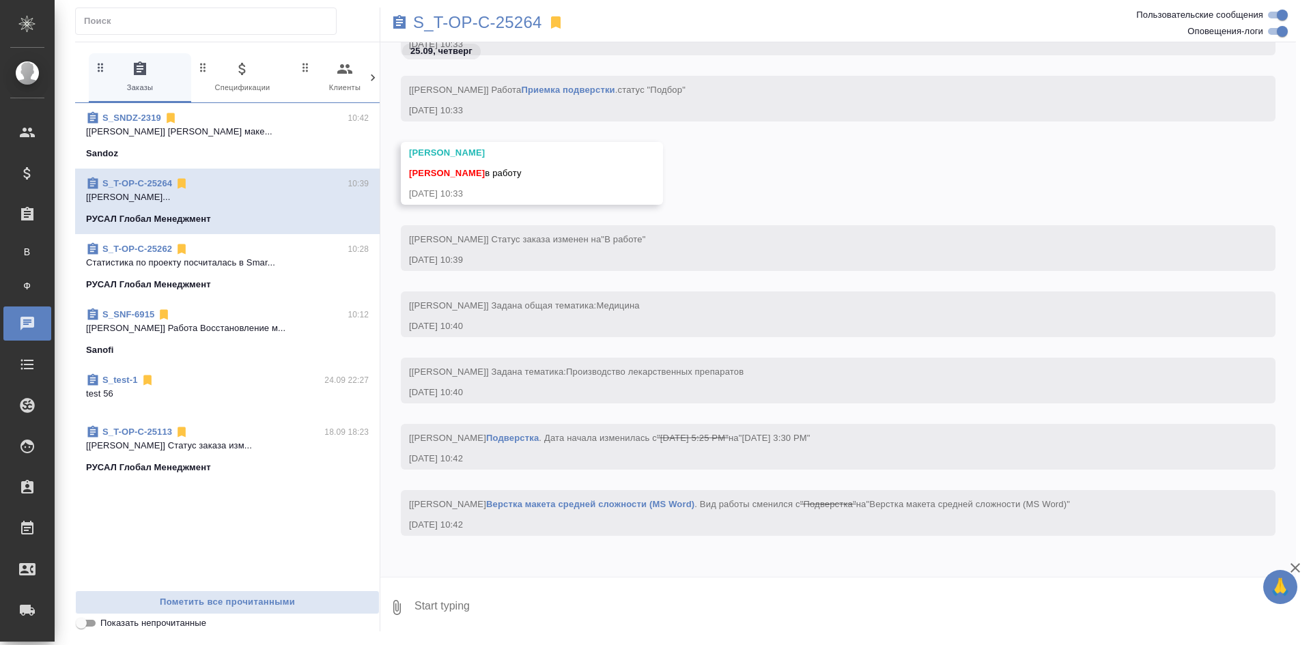
scroll to position [2842, 0]
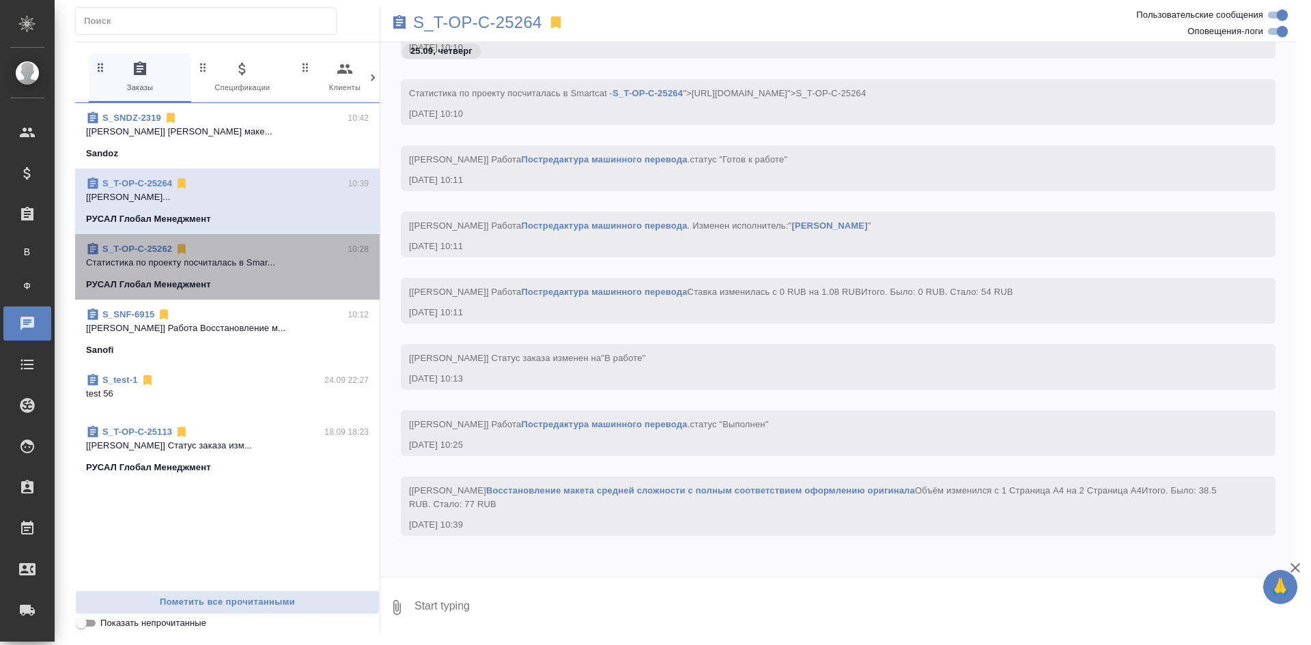
click at [290, 249] on div "S_T-OP-C-25262 10:28" at bounding box center [227, 249] width 283 height 14
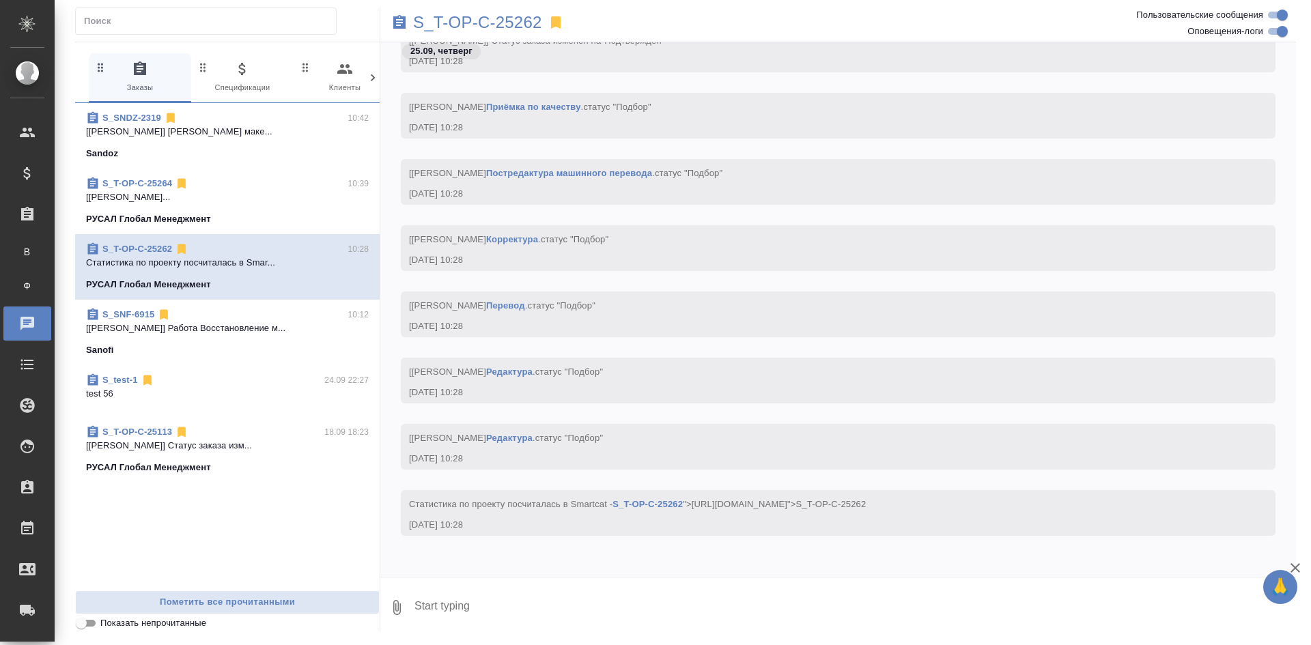
scroll to position [786, 0]
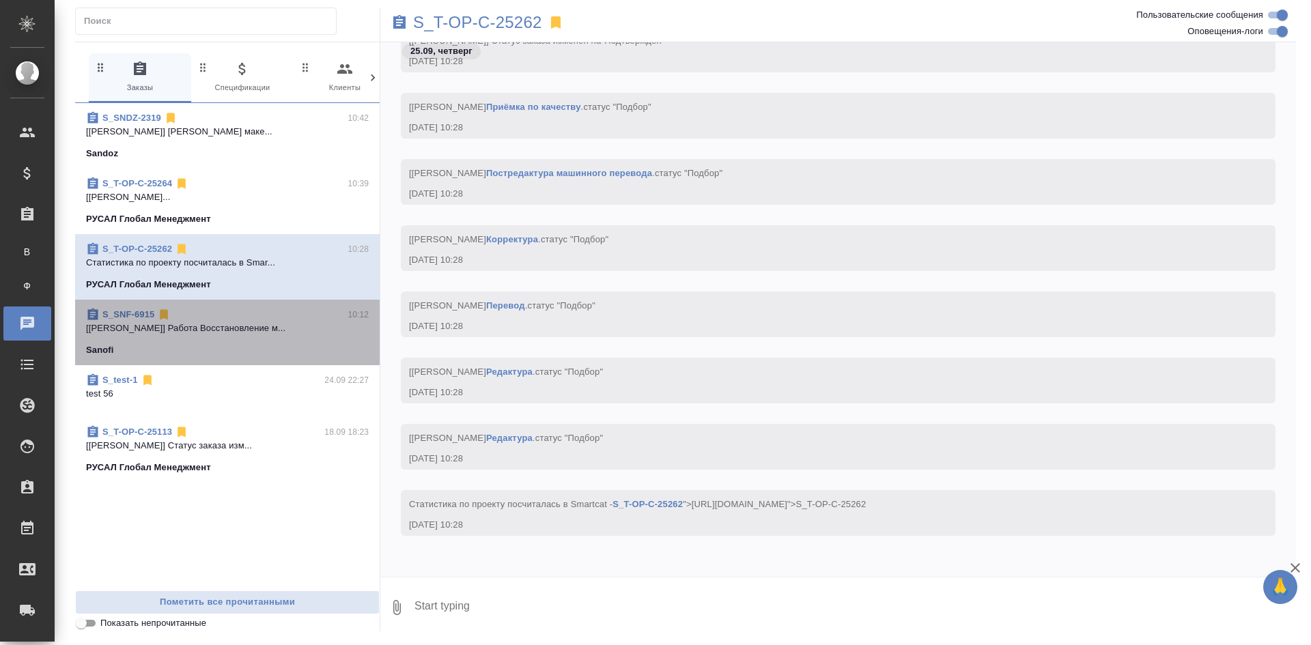
click at [296, 324] on p "[Ямковенко Вера] Работа Восстановление м..." at bounding box center [227, 329] width 283 height 14
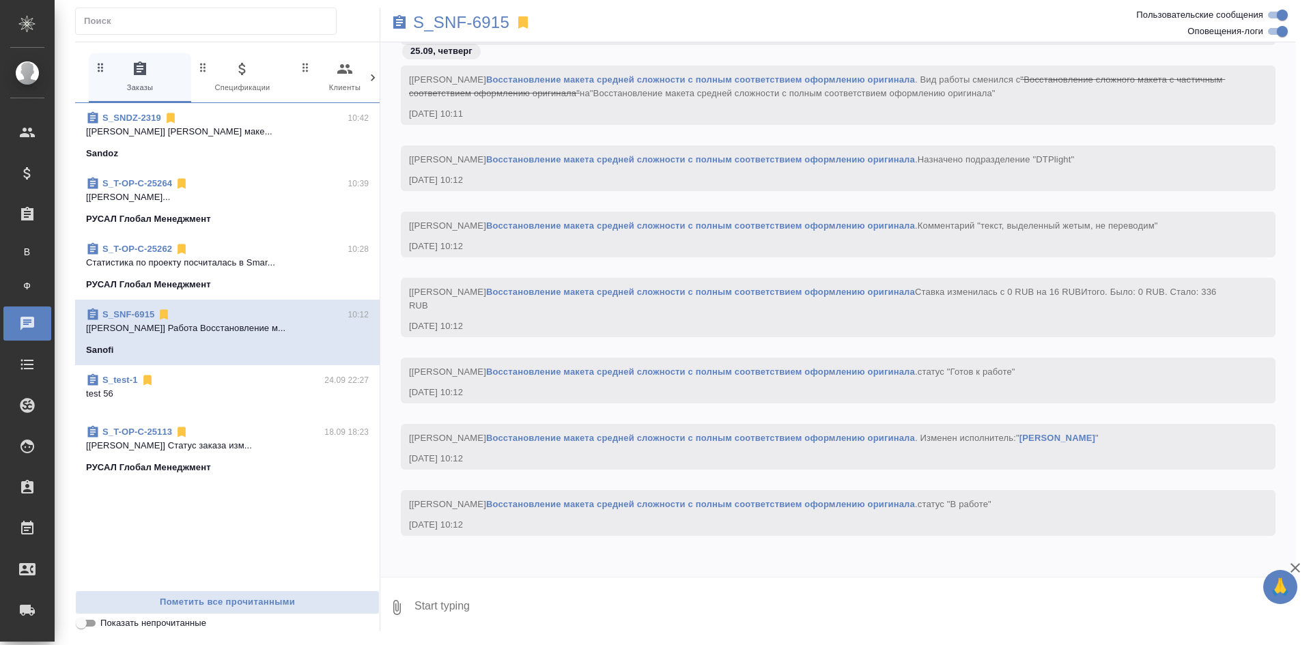
click at [273, 404] on span "S_test-1 24.09 22:27 test 56" at bounding box center [227, 392] width 283 height 36
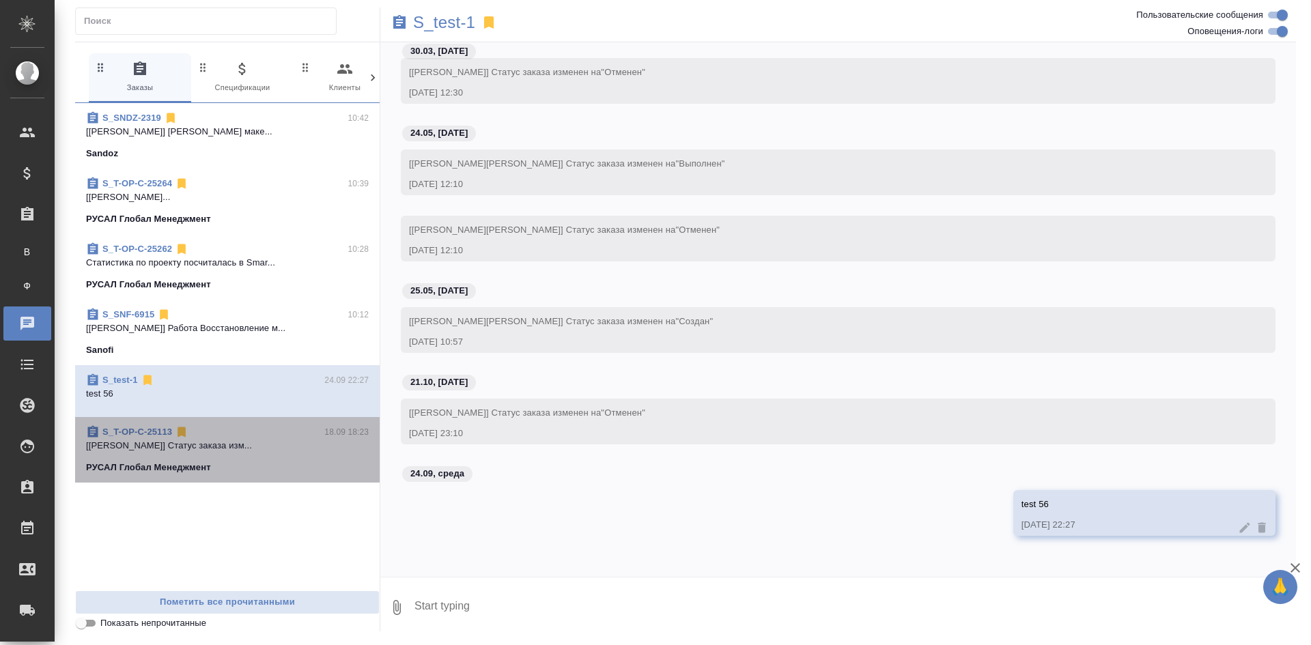
click at [253, 461] on div "РУСАЛ Глобал Менеджмент" at bounding box center [227, 468] width 283 height 14
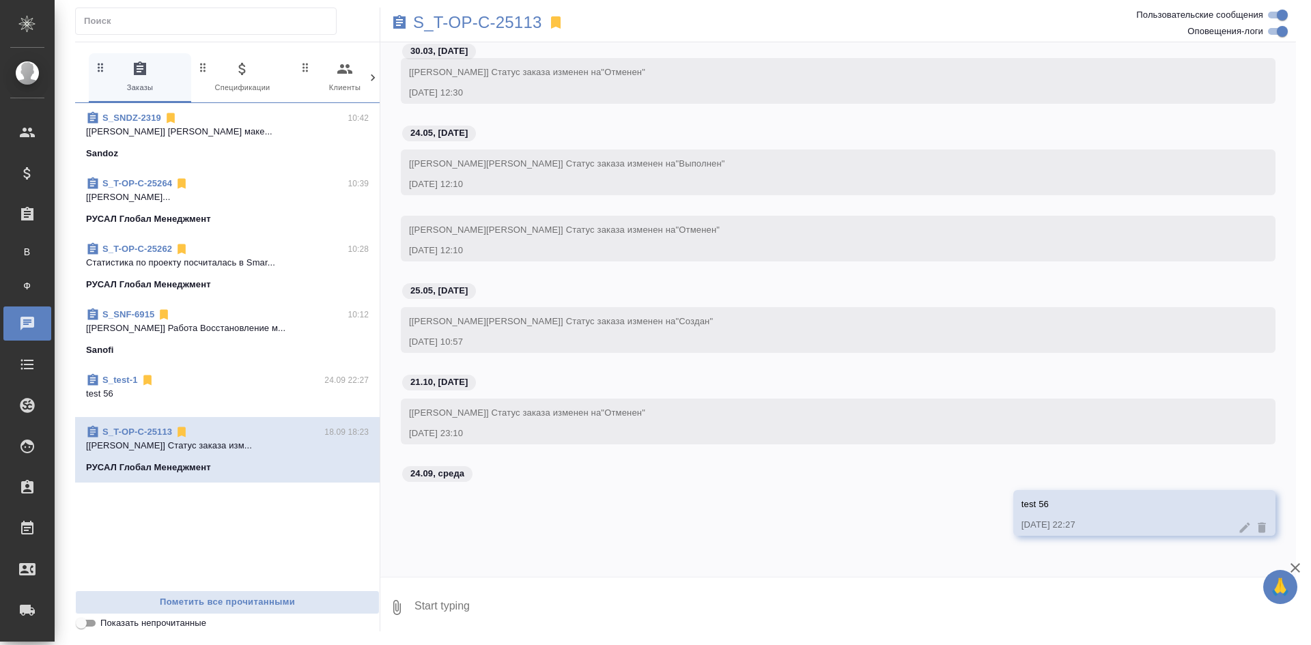
scroll to position [3570, 0]
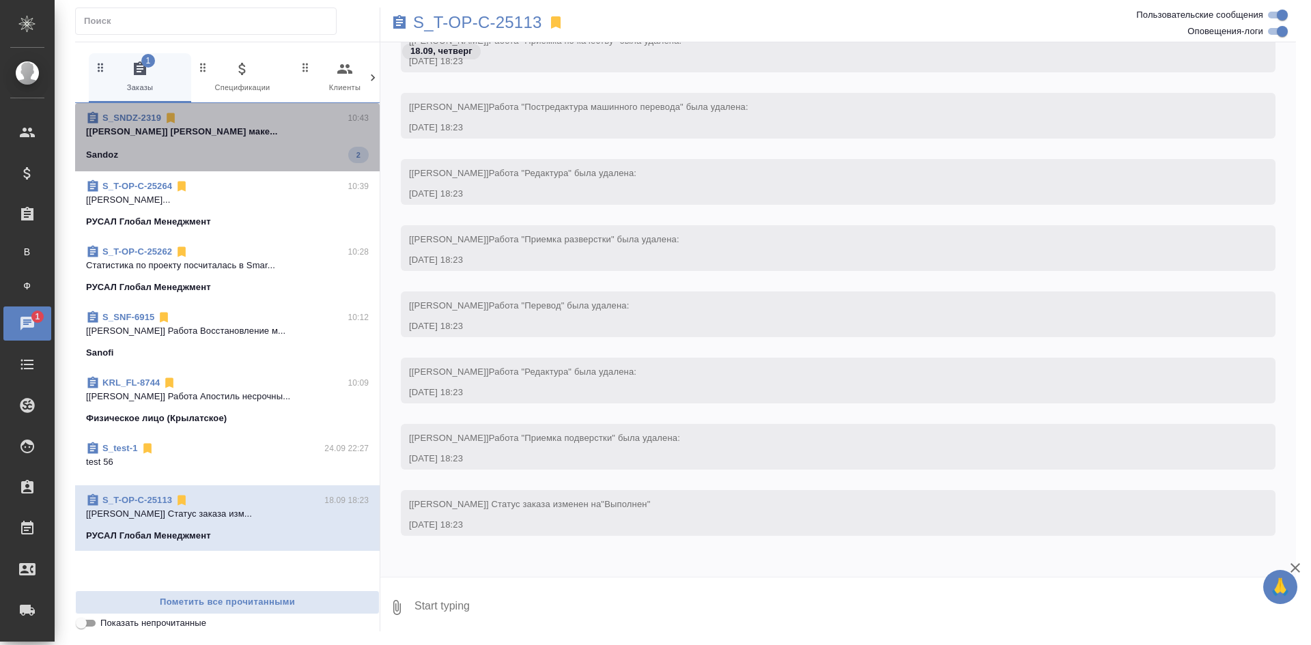
click at [274, 142] on span "S_SNDZ-2319 10:43 [Горшкова Валентина] Работа Верстка маке... Sandoz 2" at bounding box center [227, 137] width 283 height 52
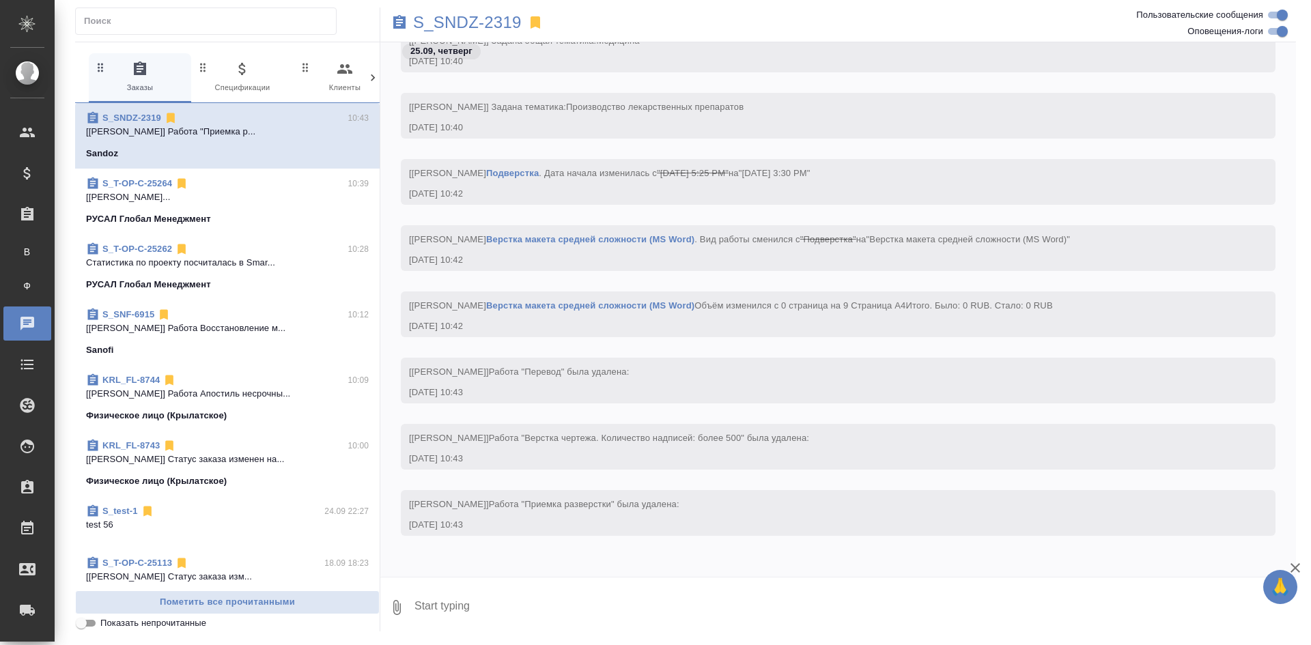
scroll to position [23, 0]
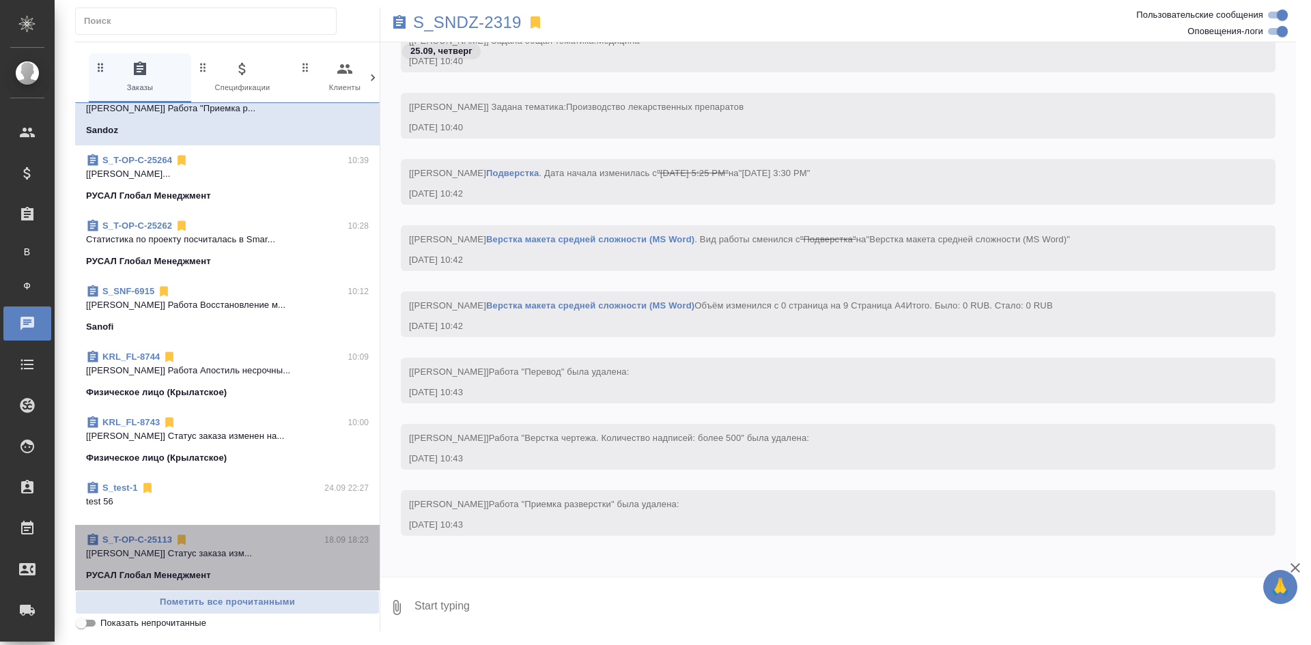
click at [238, 554] on p "[Журавлева Александра] Статус заказа изм..." at bounding box center [227, 554] width 283 height 14
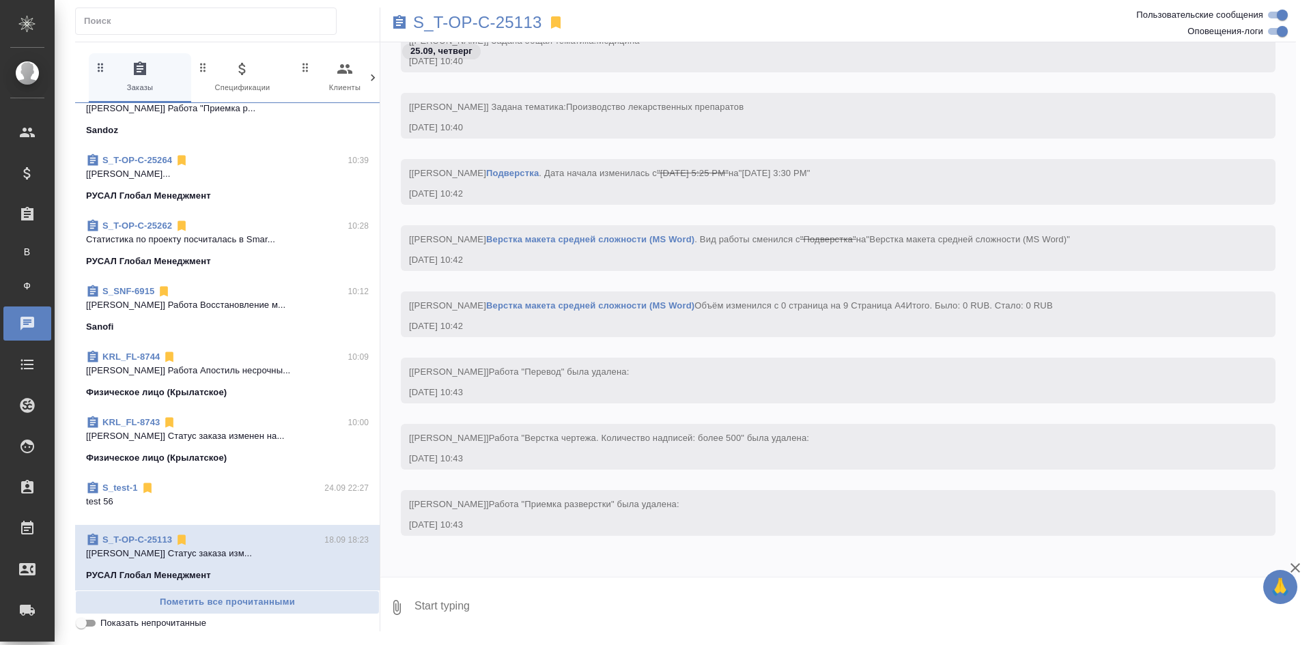
scroll to position [3563, 0]
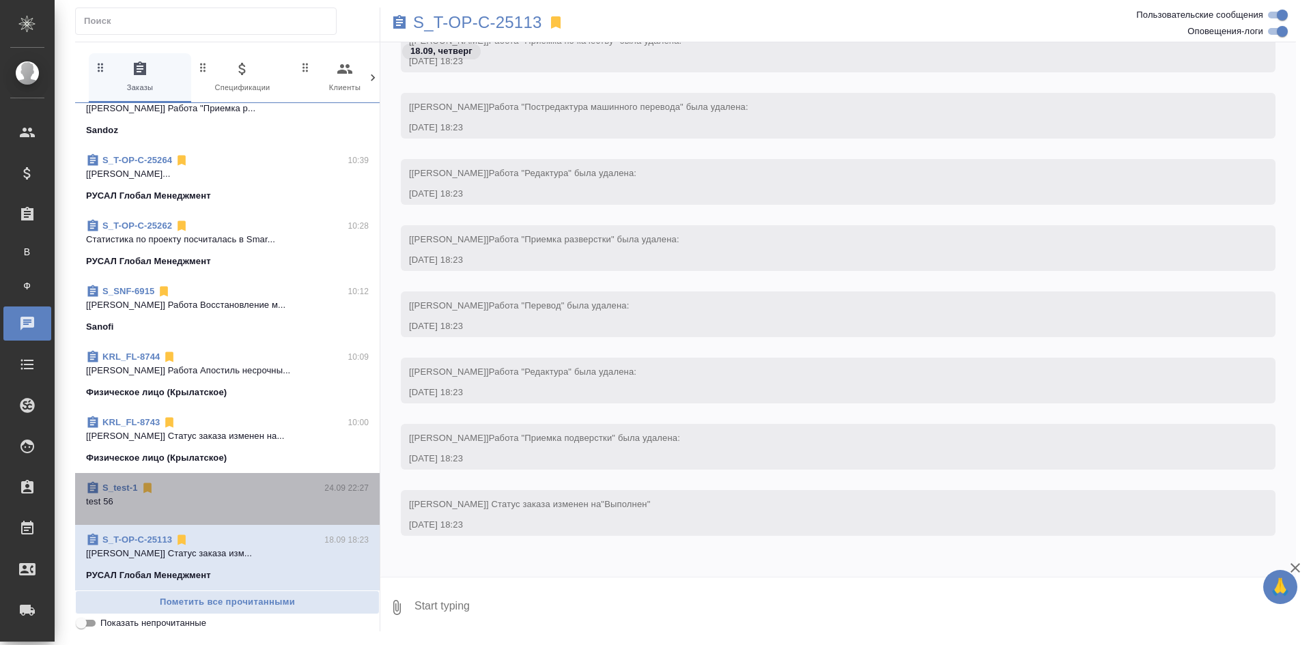
click at [270, 490] on div "S_test-1 24.09 22:27" at bounding box center [227, 489] width 283 height 14
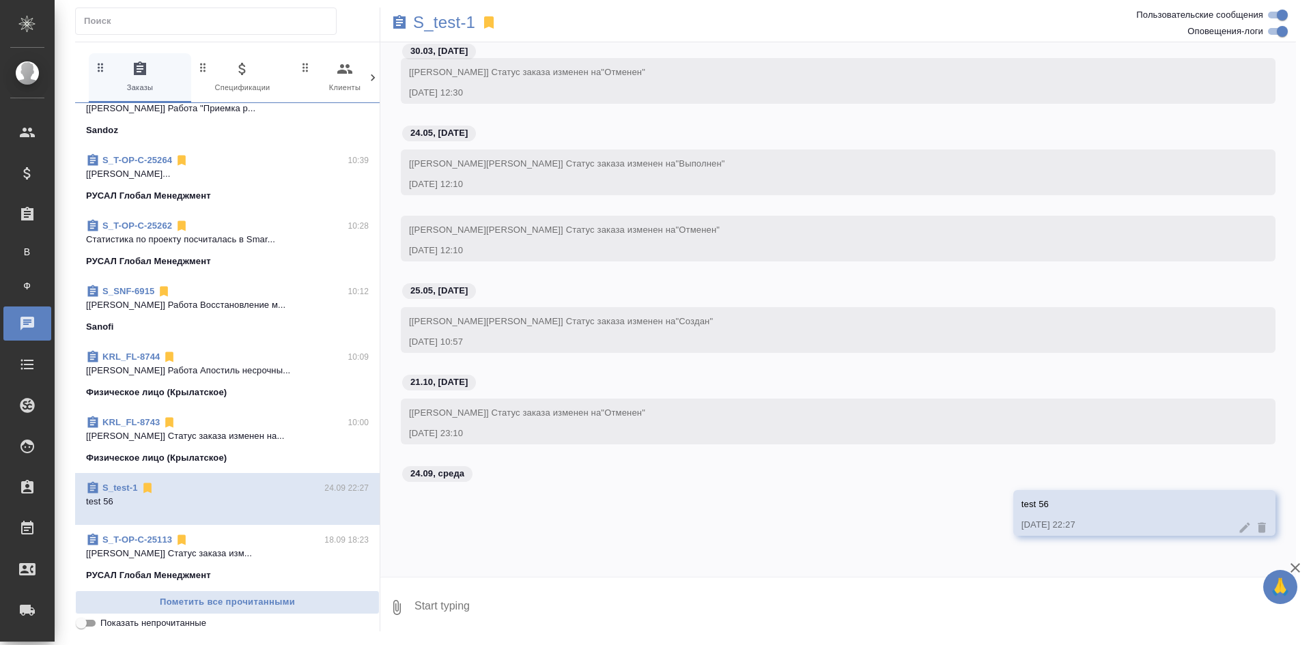
scroll to position [171, 0]
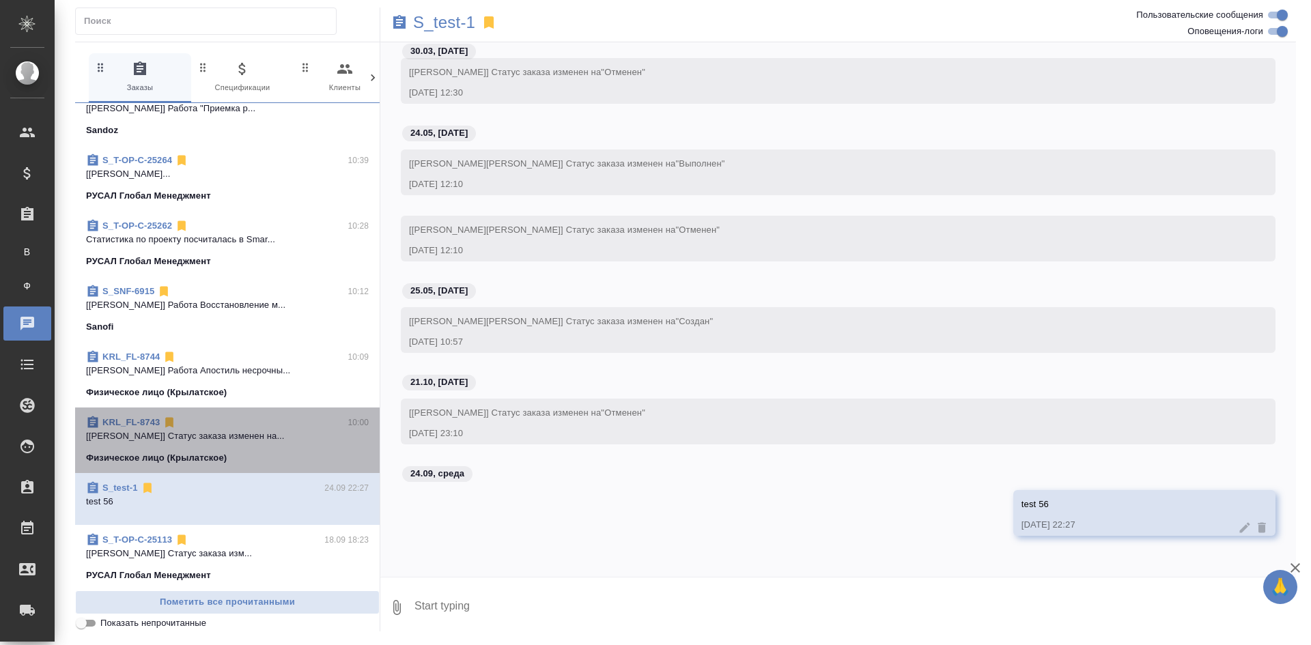
click at [277, 423] on div "KRL_FL-8743 10:00" at bounding box center [227, 423] width 283 height 14
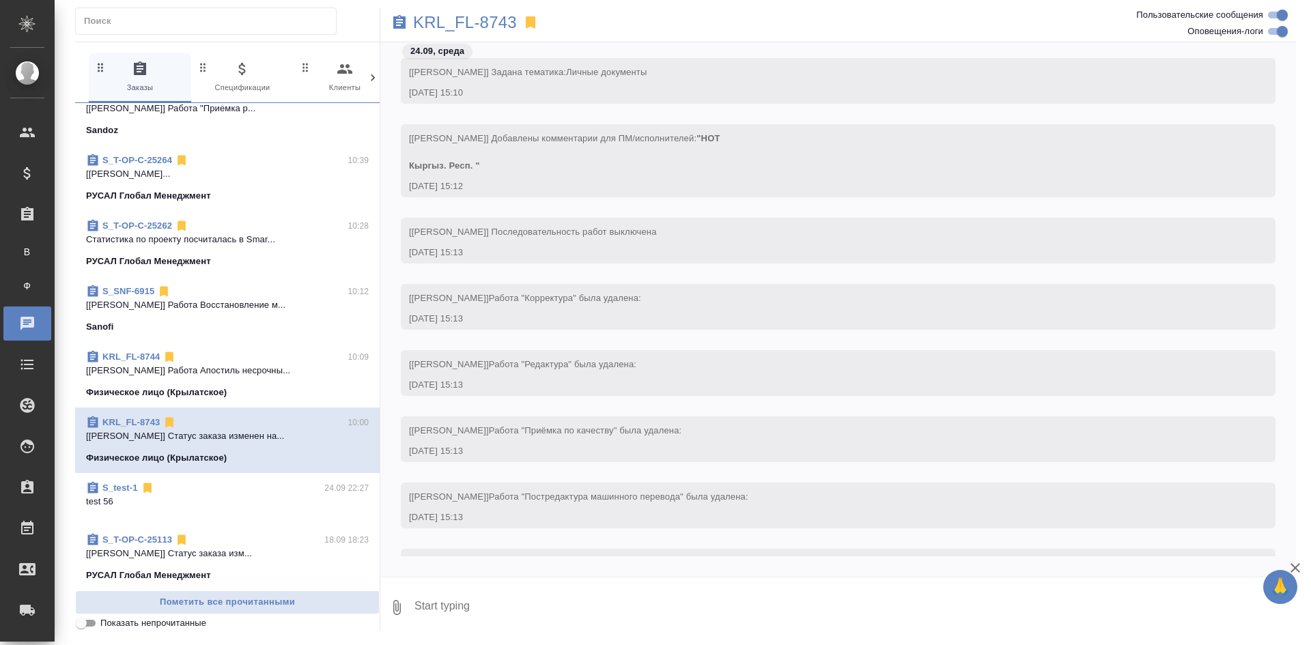
scroll to position [1542, 0]
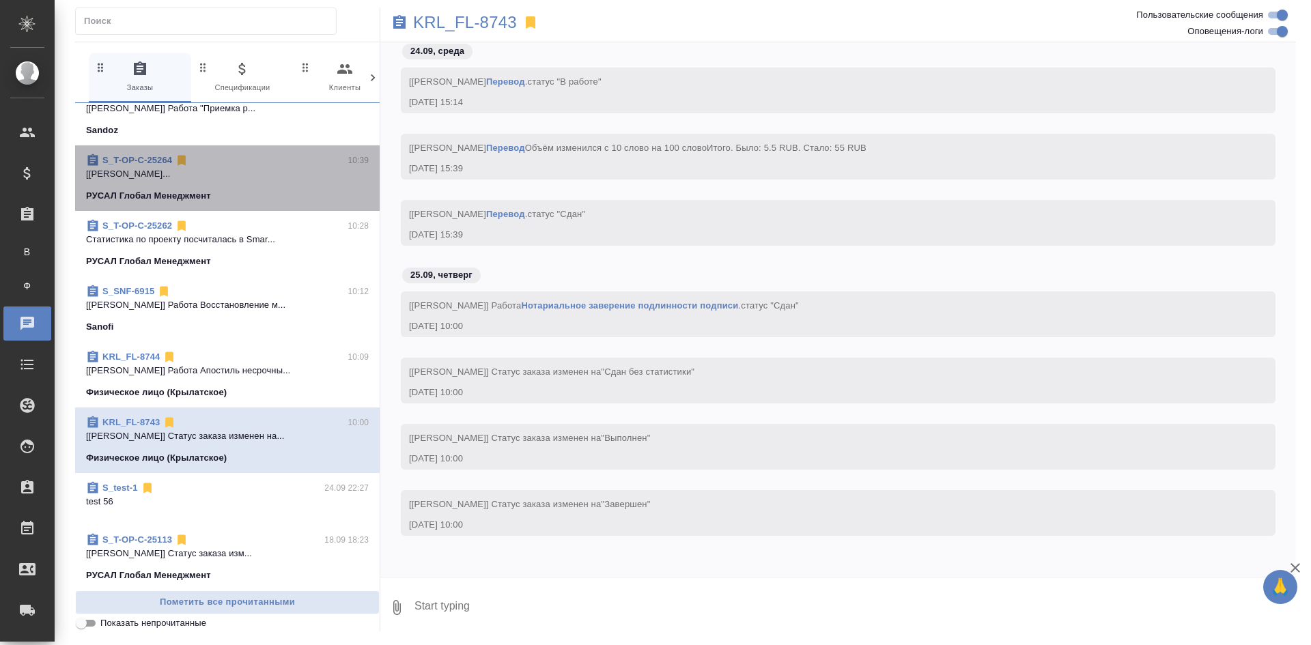
click at [253, 180] on p "[Журавлева Александра] Работа Восстановл..." at bounding box center [227, 174] width 283 height 14
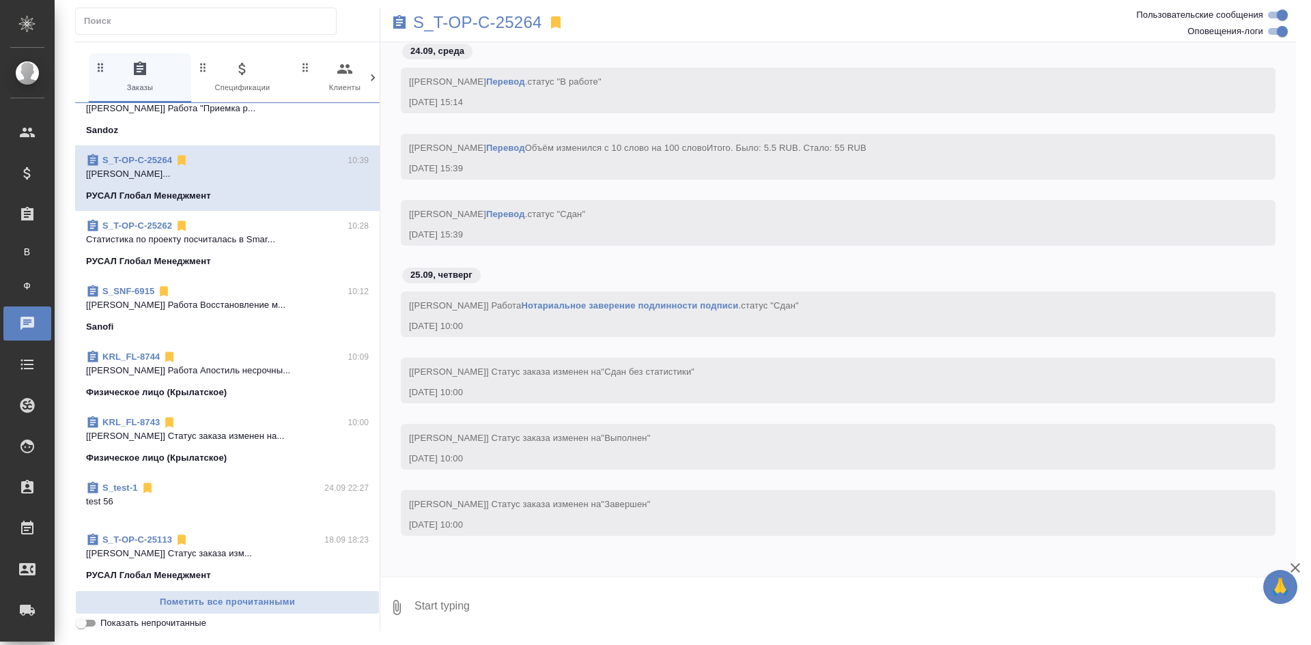
scroll to position [2432, 0]
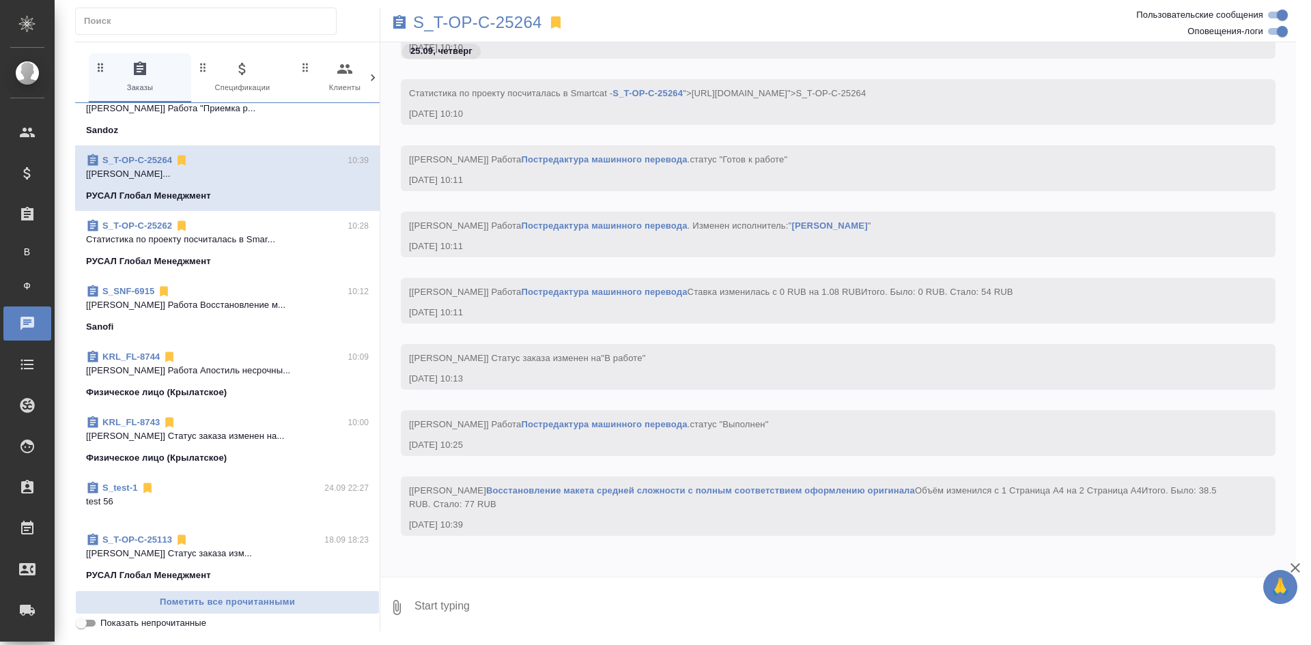
click at [258, 249] on span "S_T-OP-C-25262 10:28 Cтатистика по проекту посчиталась в Smar... РУСАЛ Глобал М…" at bounding box center [227, 243] width 283 height 49
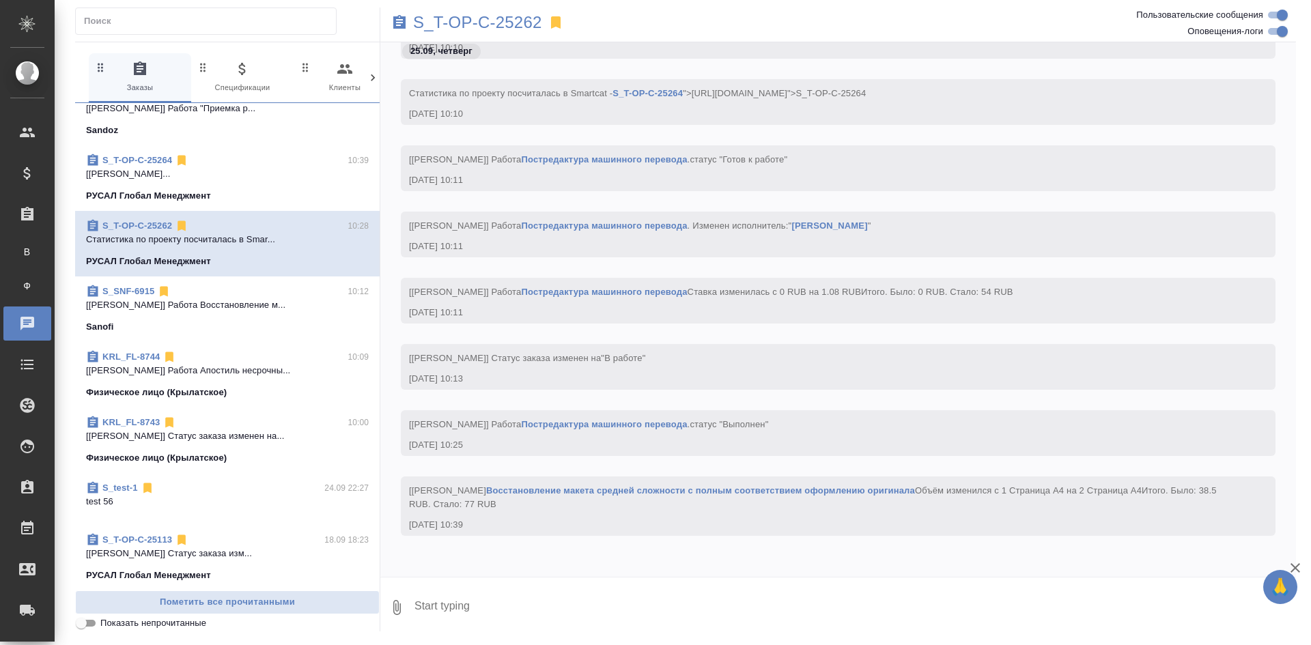
scroll to position [363, 0]
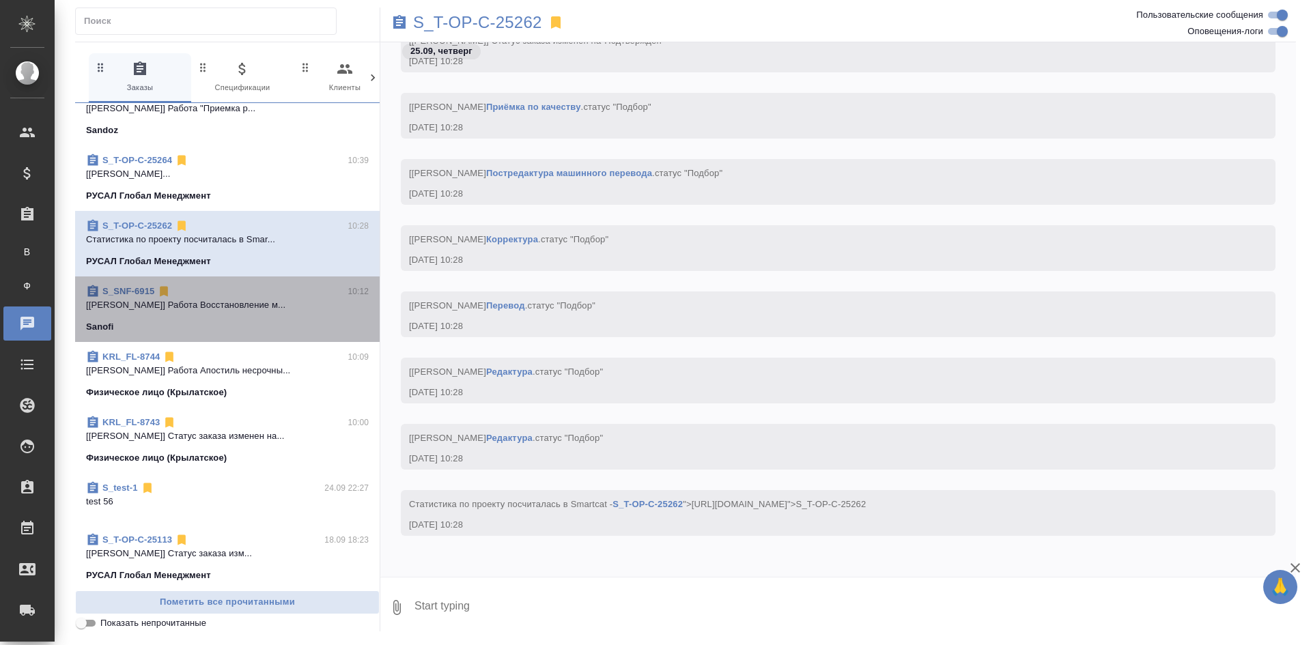
click at [260, 301] on p "[Ямковенко Вера] Работа Восстановление м..." at bounding box center [227, 305] width 283 height 14
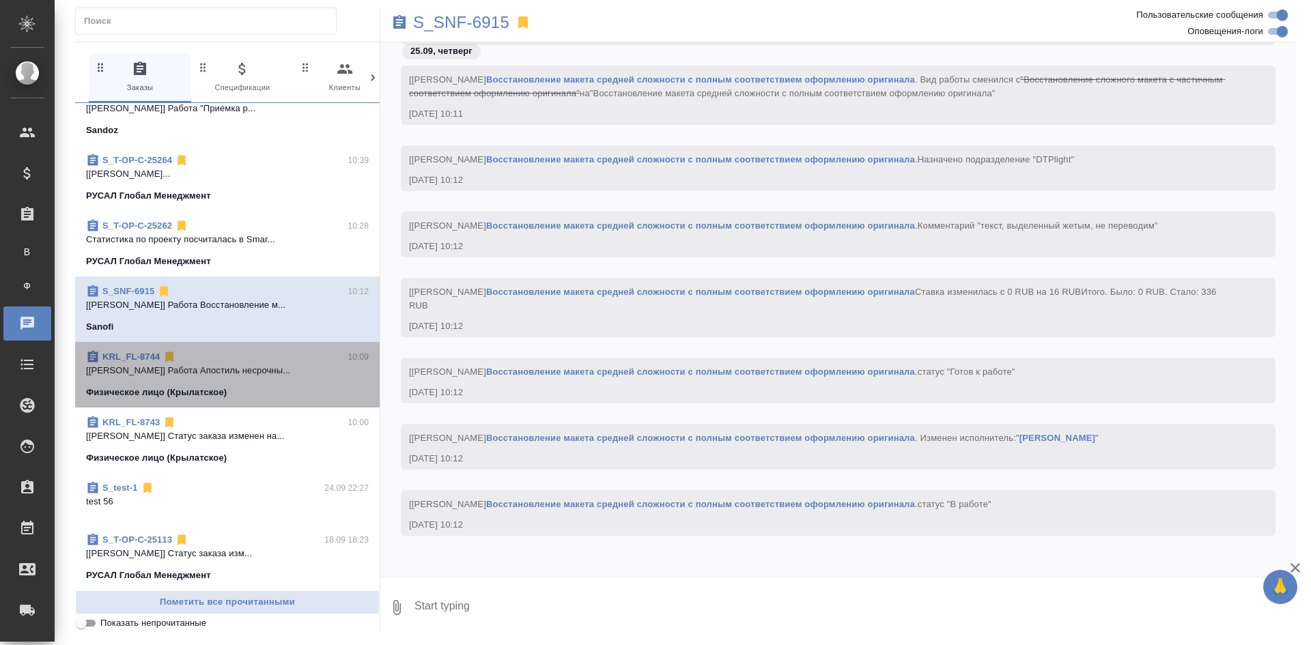
click at [264, 362] on div "KRL_FL-8744 10:09" at bounding box center [227, 357] width 283 height 14
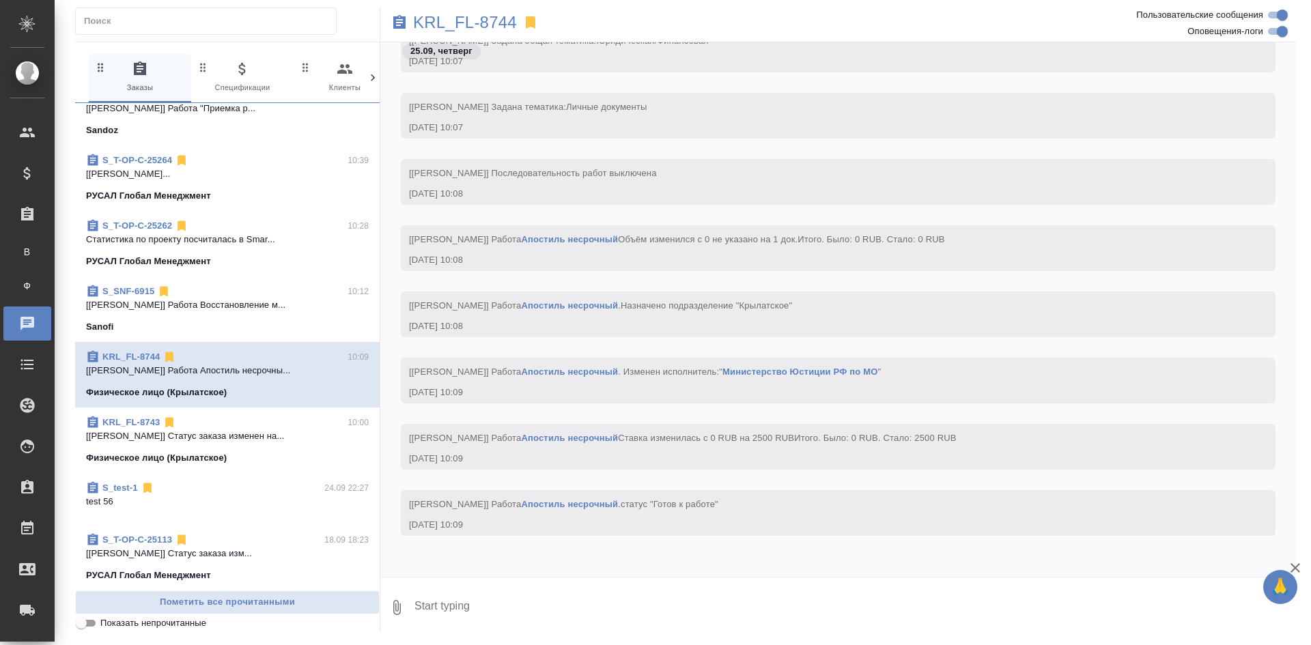
click at [262, 456] on div "Физическое лицо (Крылатское)" at bounding box center [227, 458] width 283 height 14
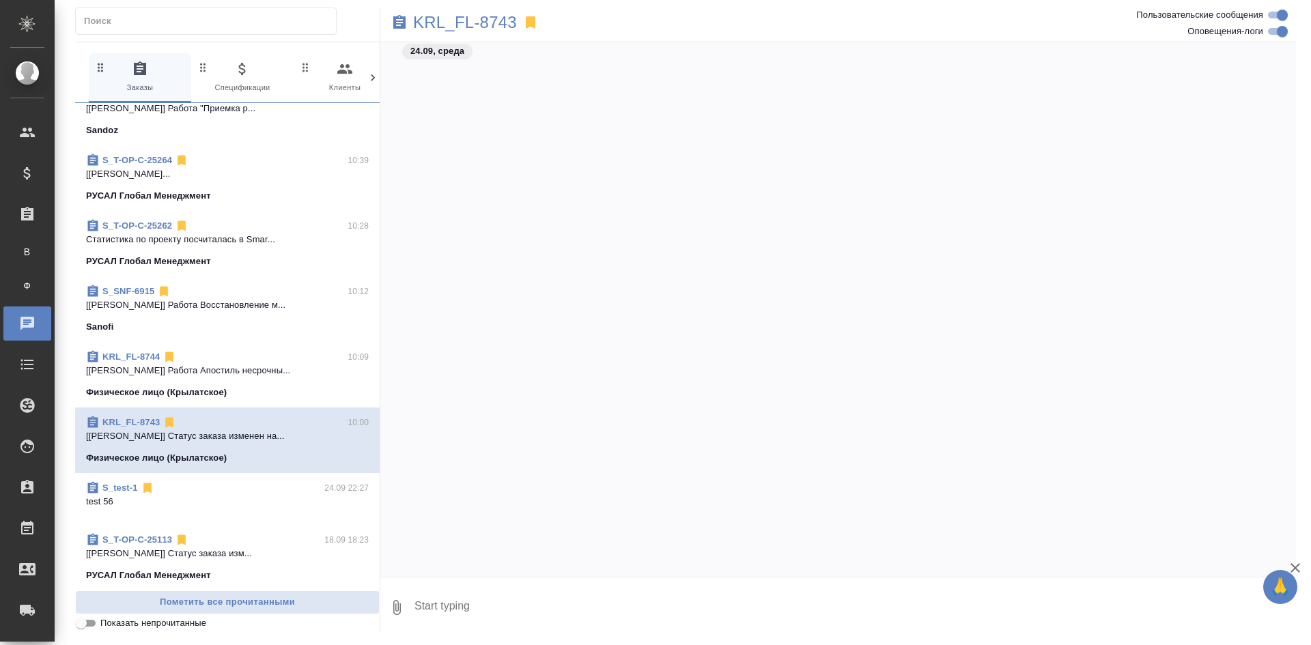
scroll to position [1446, 0]
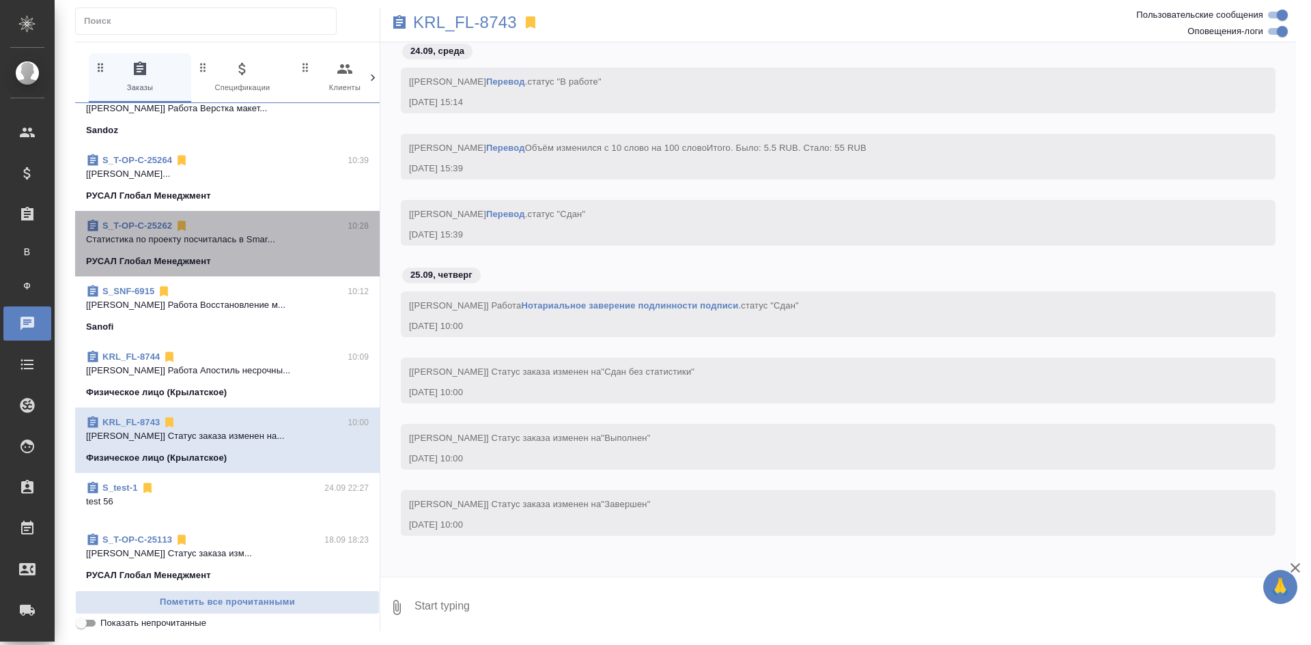
click at [232, 231] on div "S_T-OP-C-25262 10:28" at bounding box center [227, 226] width 283 height 14
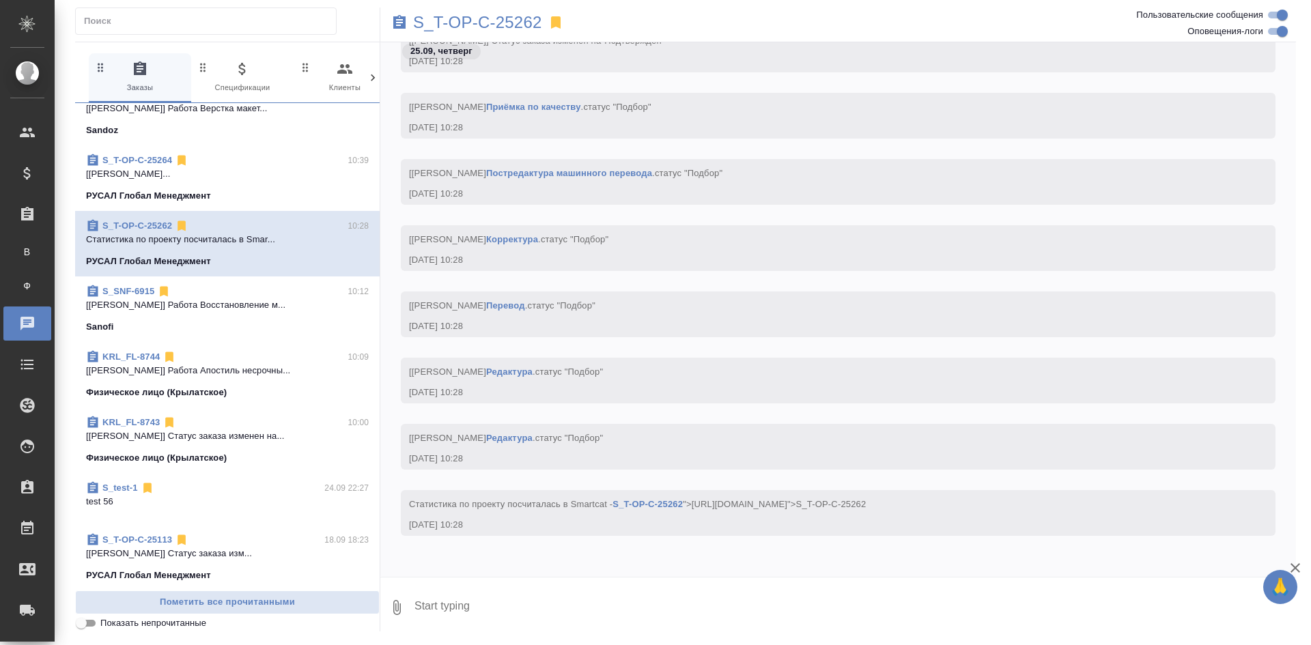
scroll to position [267, 0]
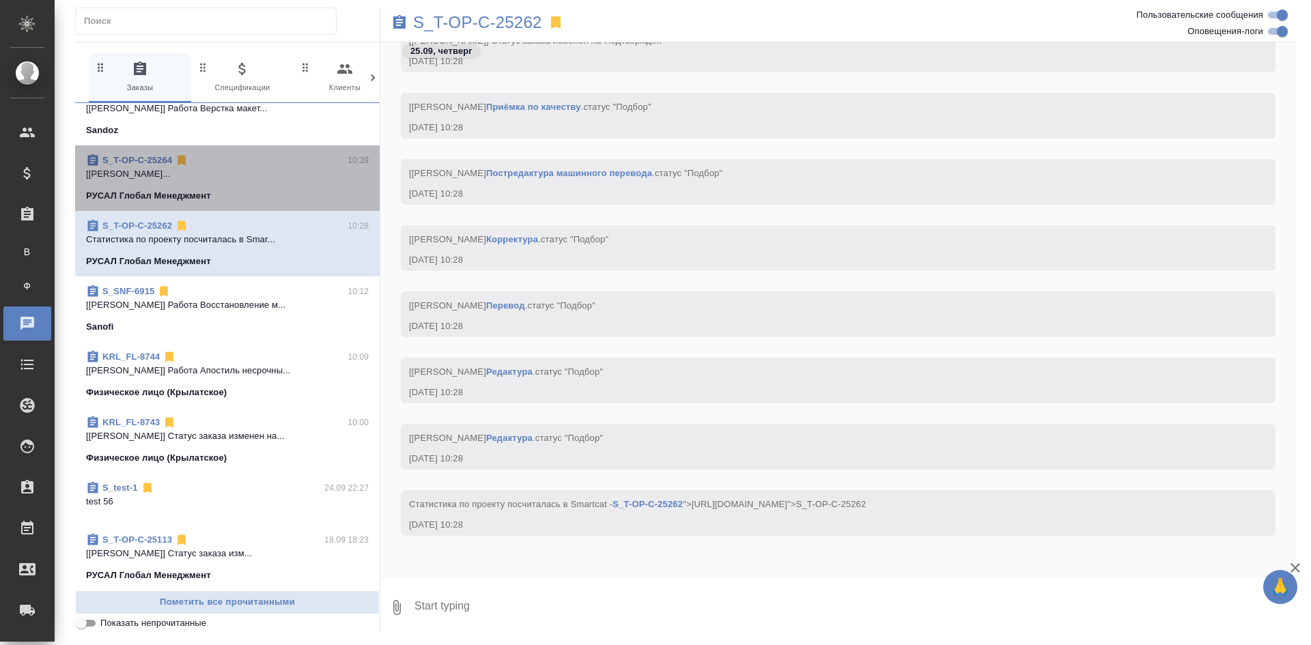
click at [236, 187] on span "S_T-OP-C-25264 10:39 [Журавлева Александра] Работа Восстановл... РУСАЛ Глобал М…" at bounding box center [227, 178] width 283 height 49
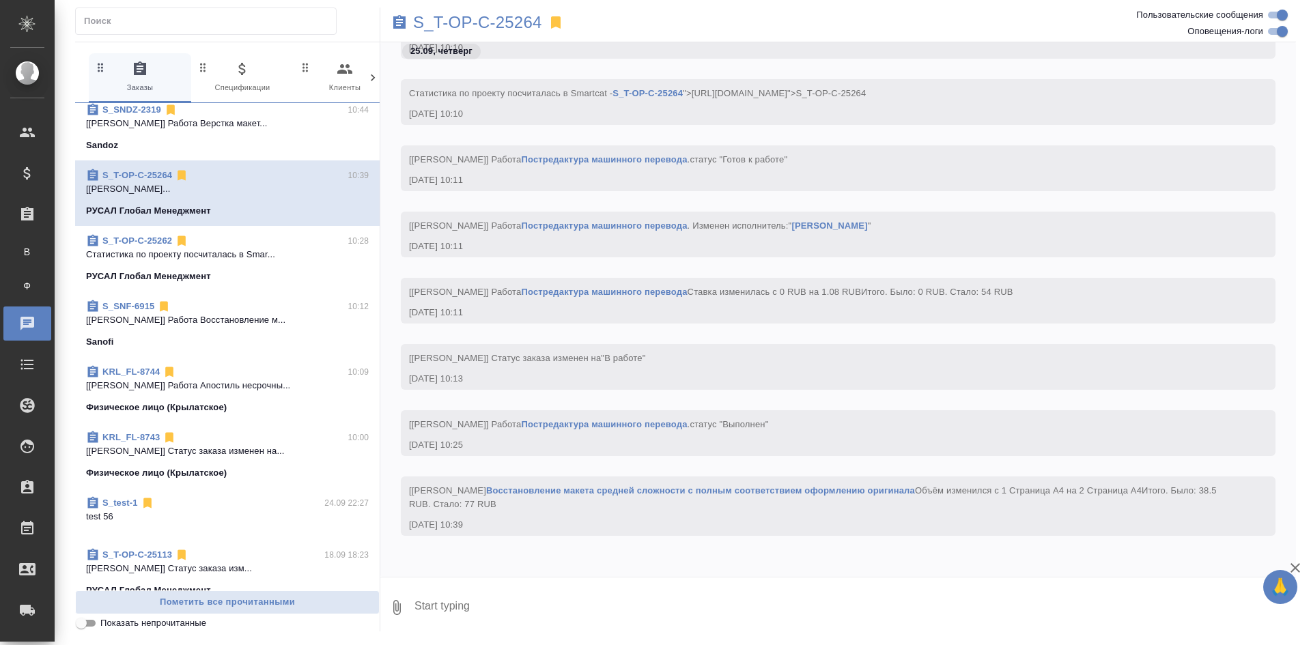
scroll to position [0, 0]
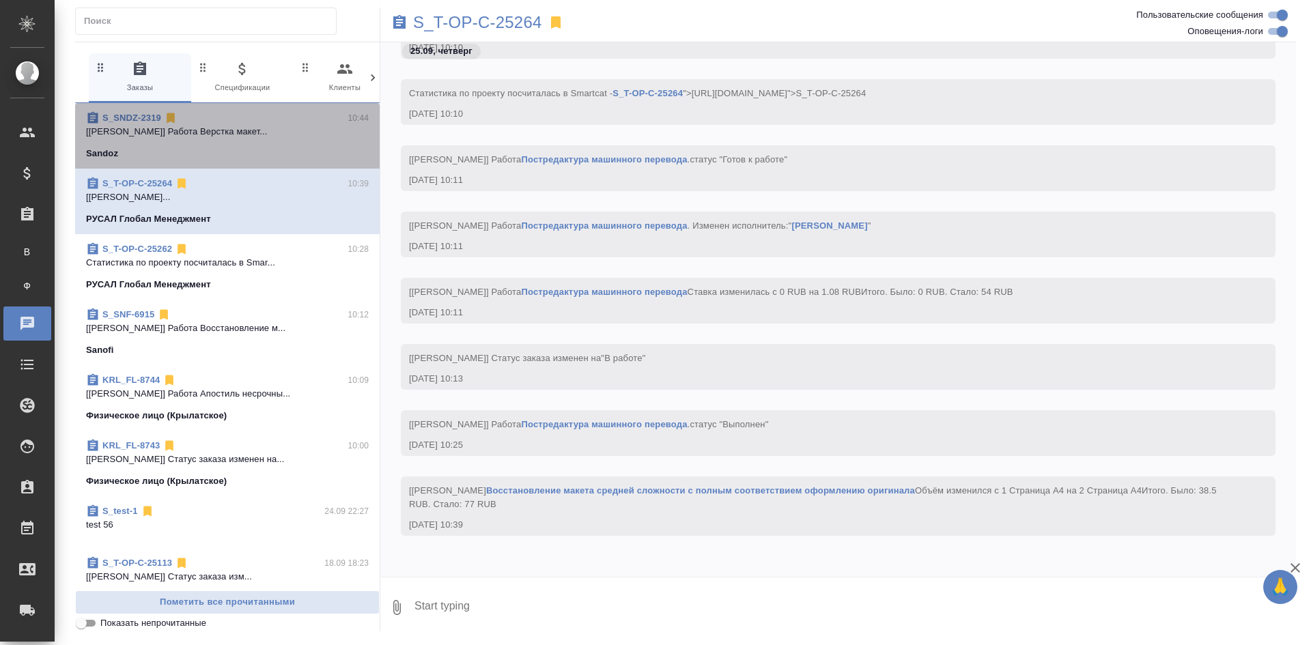
click at [234, 141] on span "S_SNDZ-2319 10:44 [Гусельников Роман] Работа Верстка макет... Sandoz" at bounding box center [227, 135] width 283 height 49
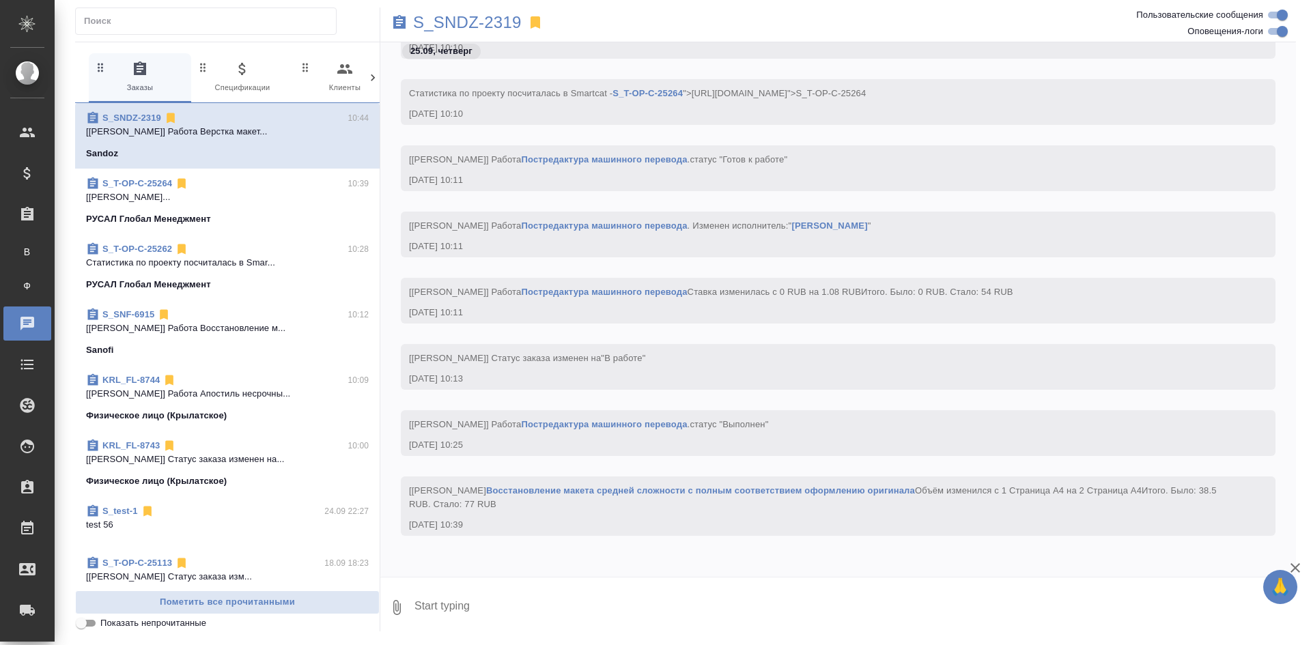
scroll to position [2150, 0]
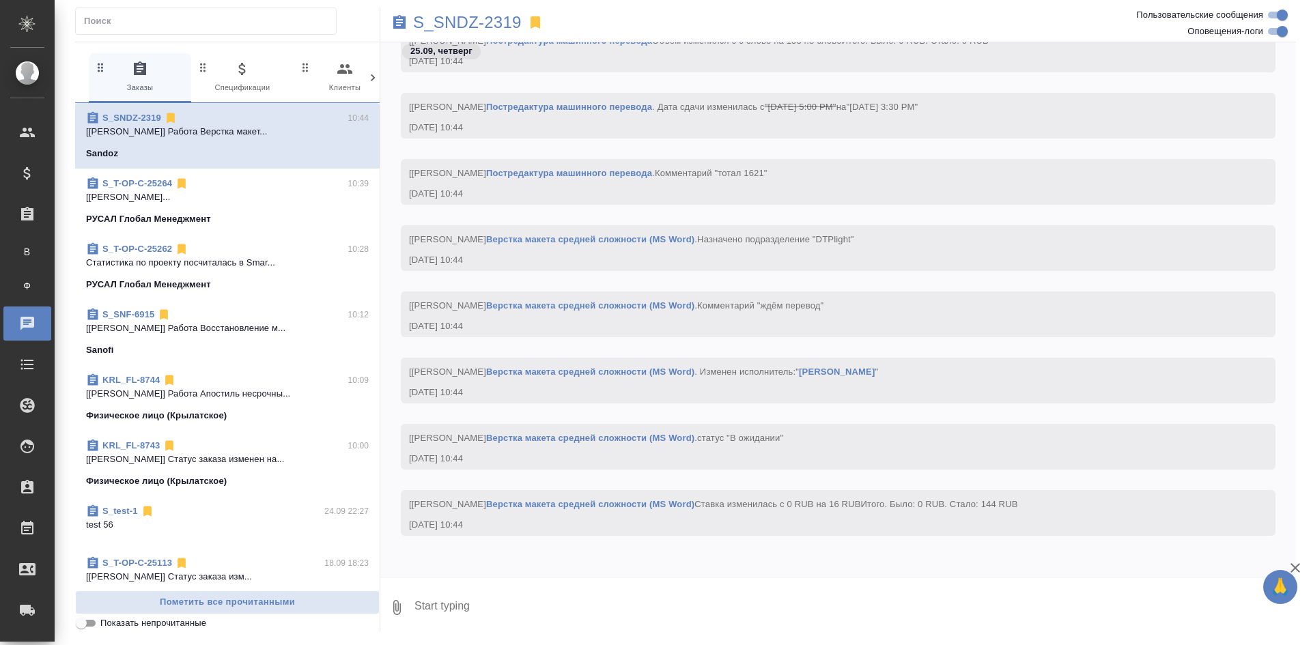
click at [262, 183] on div "S_T-OP-C-25264 10:39" at bounding box center [227, 184] width 283 height 14
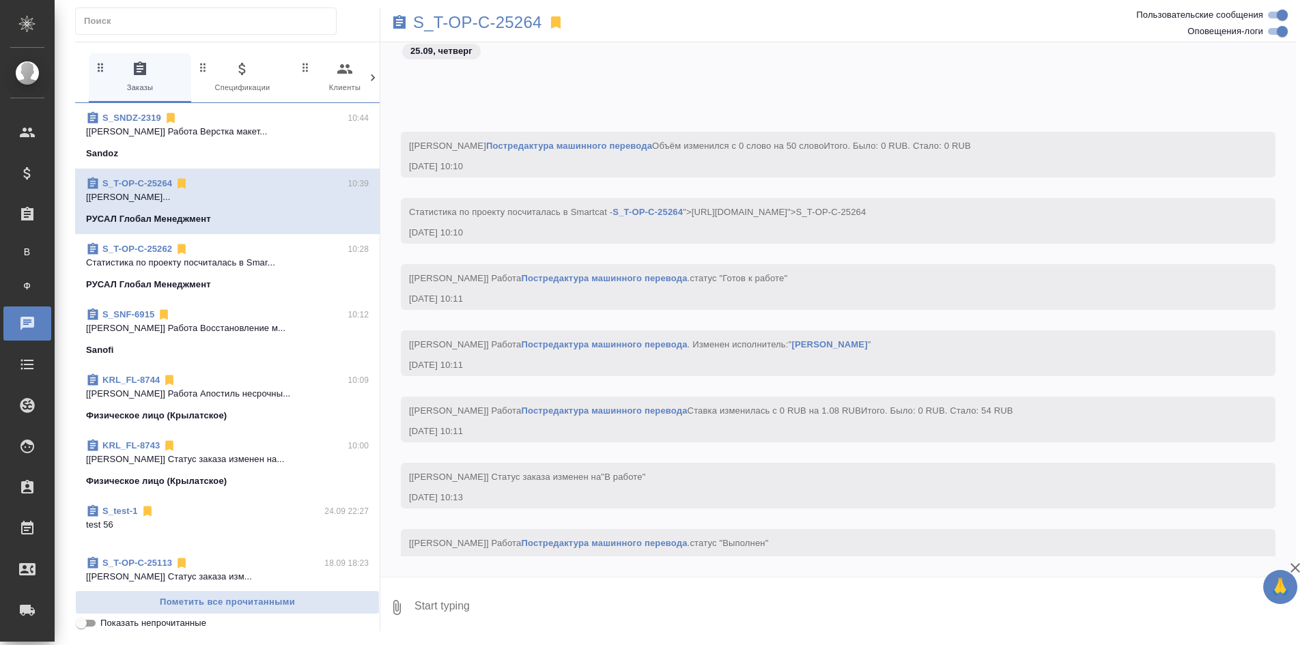
scroll to position [2296, 0]
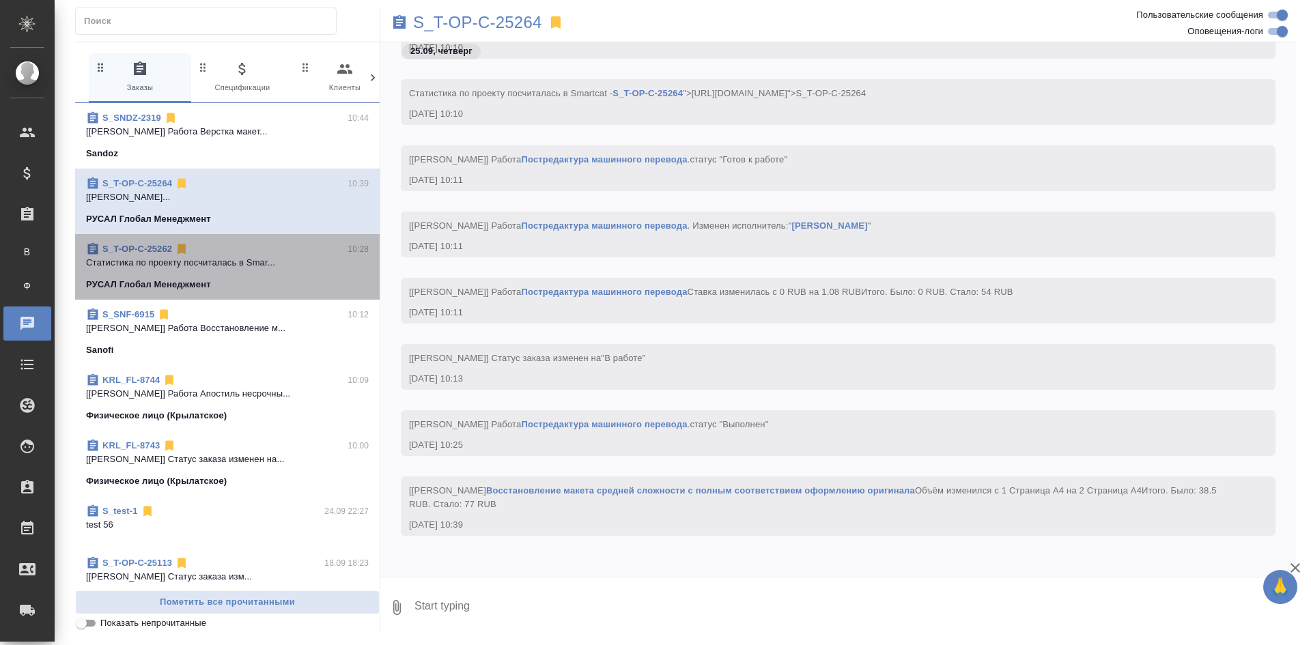
click at [262, 253] on div "S_T-OP-C-25262 10:28" at bounding box center [227, 249] width 283 height 14
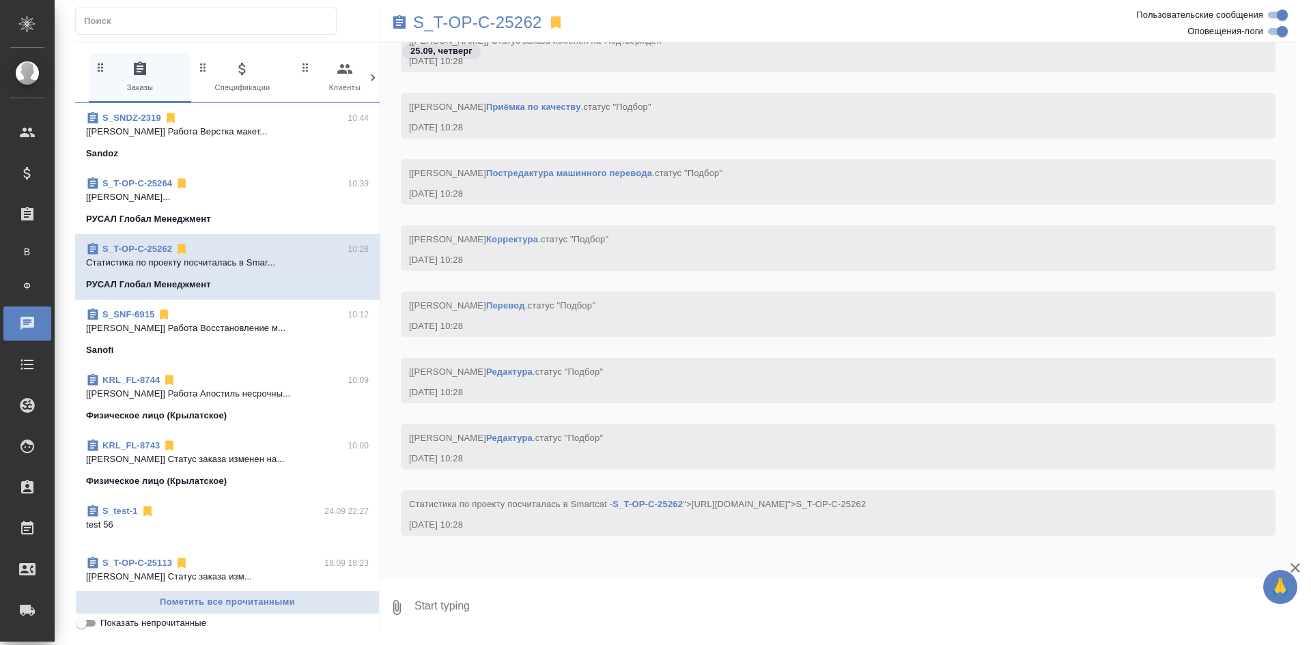
scroll to position [267, 0]
click at [241, 318] on div "S_SNF-6915 10:12" at bounding box center [227, 315] width 283 height 14
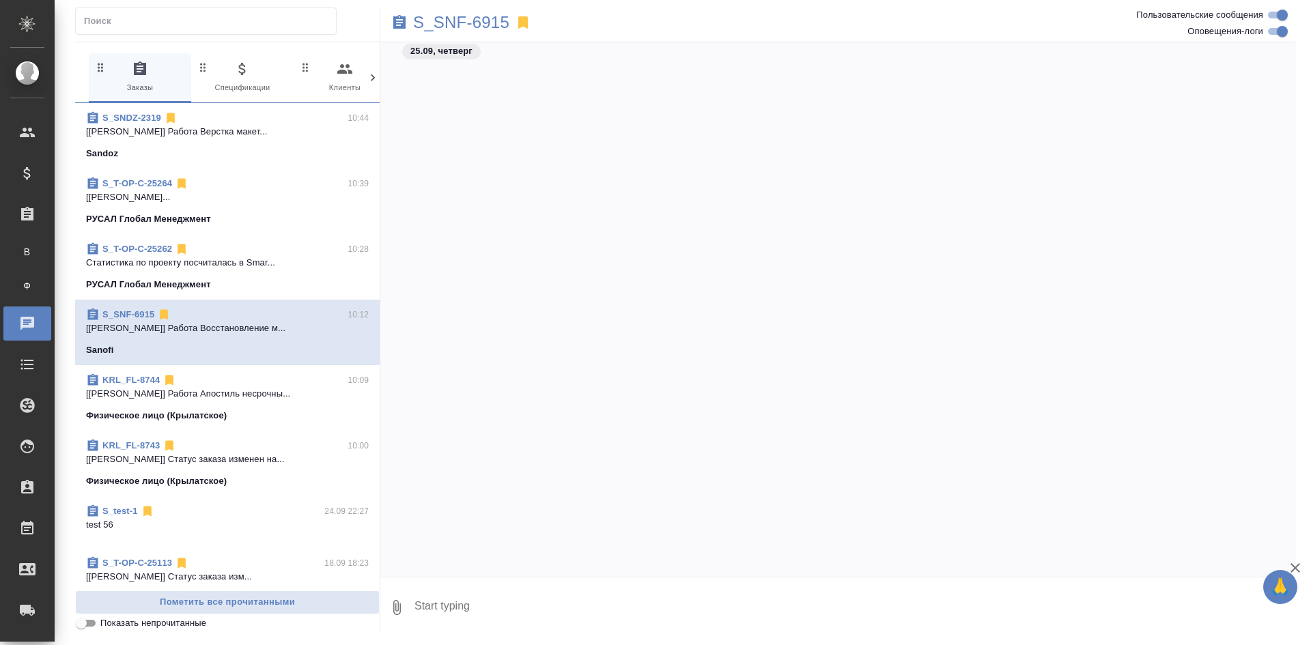
scroll to position [1939, 0]
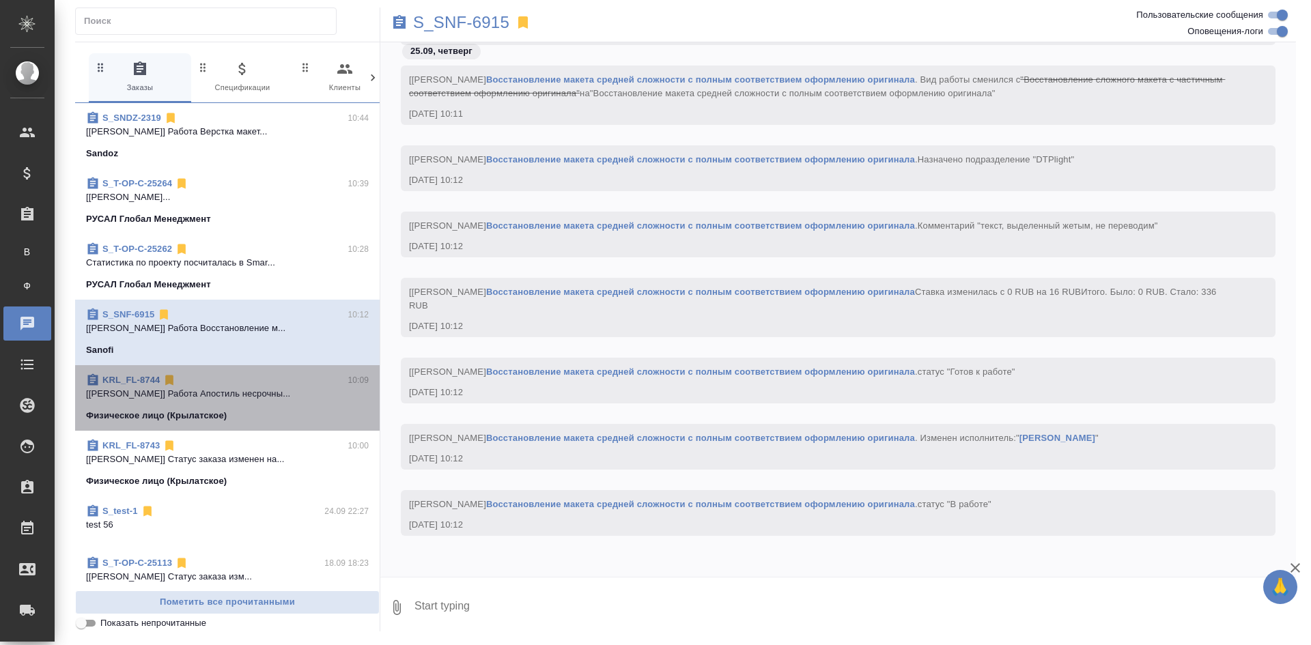
click at [251, 408] on span "KRL_FL-8744 10:09 [Касымов Тимур] Работа Апостиль несрочны... Физическое лицо (…" at bounding box center [227, 398] width 283 height 49
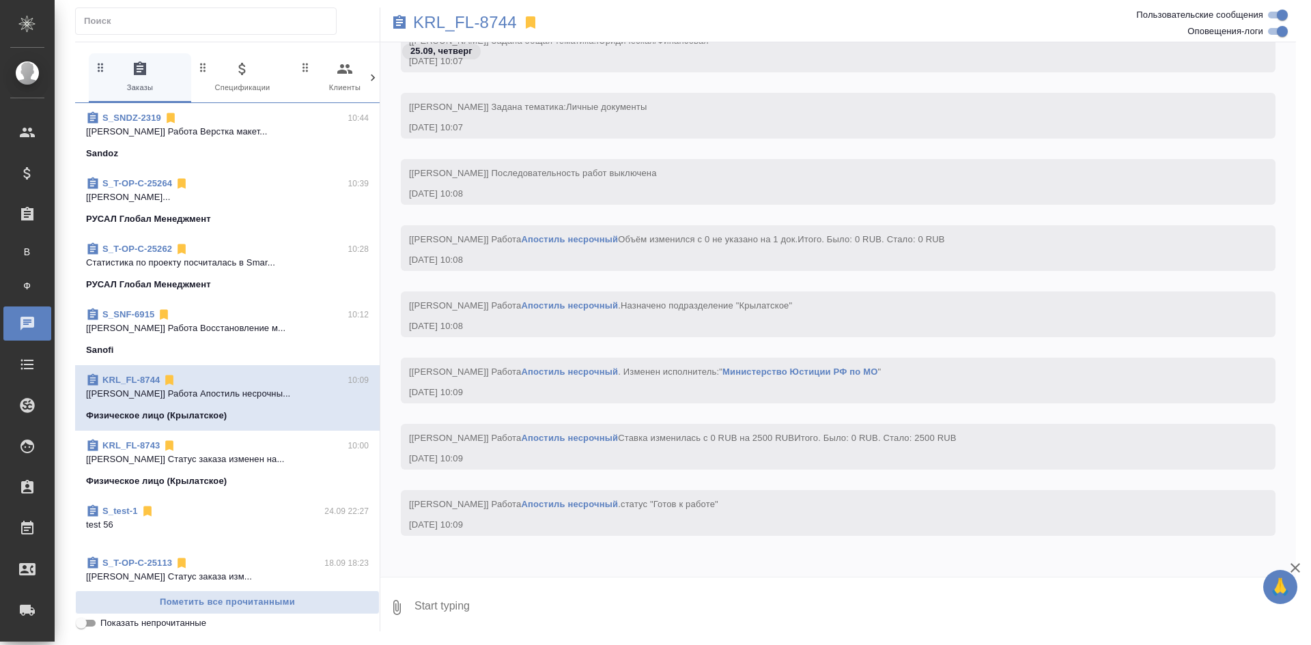
scroll to position [68, 0]
click at [273, 470] on span "KRL_FL-8743 10:00 [Касымов Тимур] Статус заказа изменен на... Физическое лицо (…" at bounding box center [227, 463] width 283 height 49
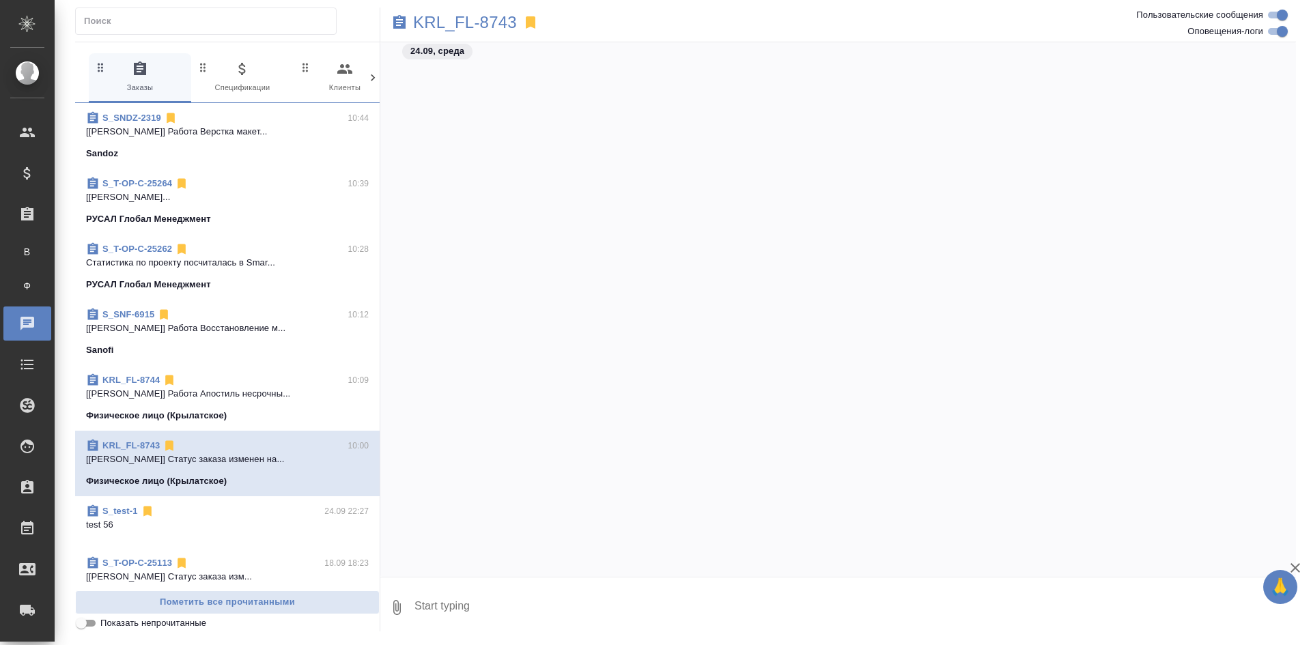
scroll to position [1432, 0]
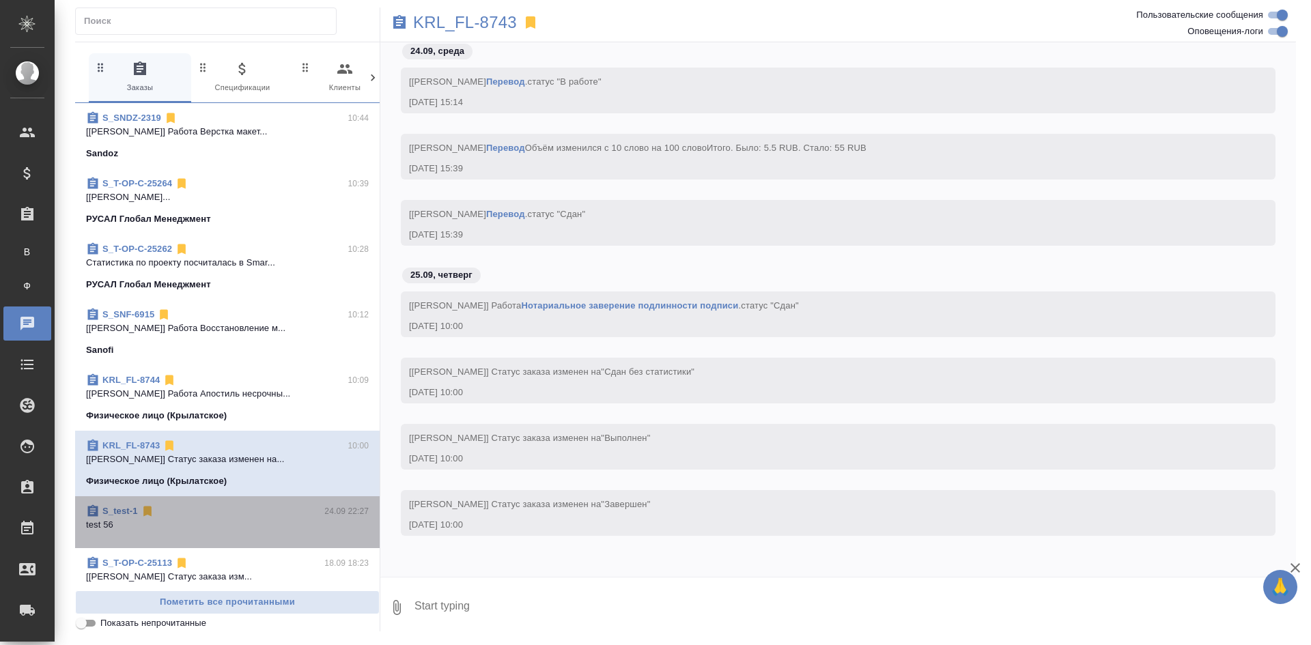
click at [275, 537] on span "S_test-1 24.09 22:27 test 56" at bounding box center [227, 523] width 283 height 36
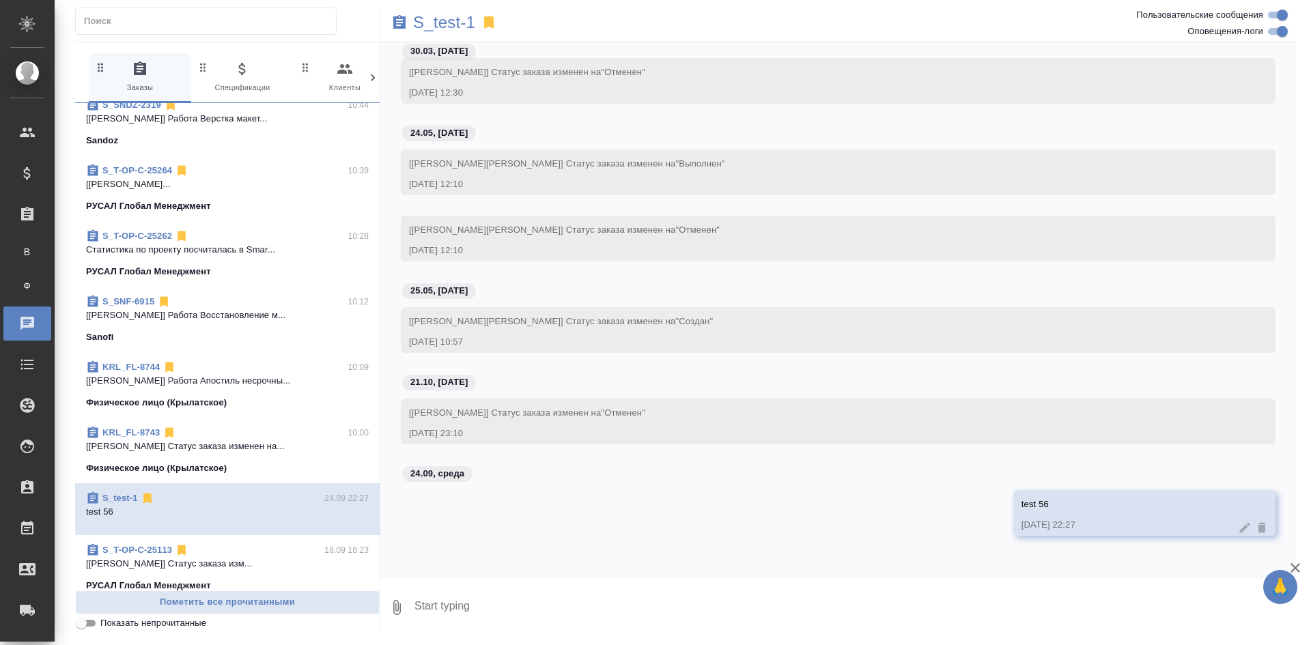
scroll to position [23, 0]
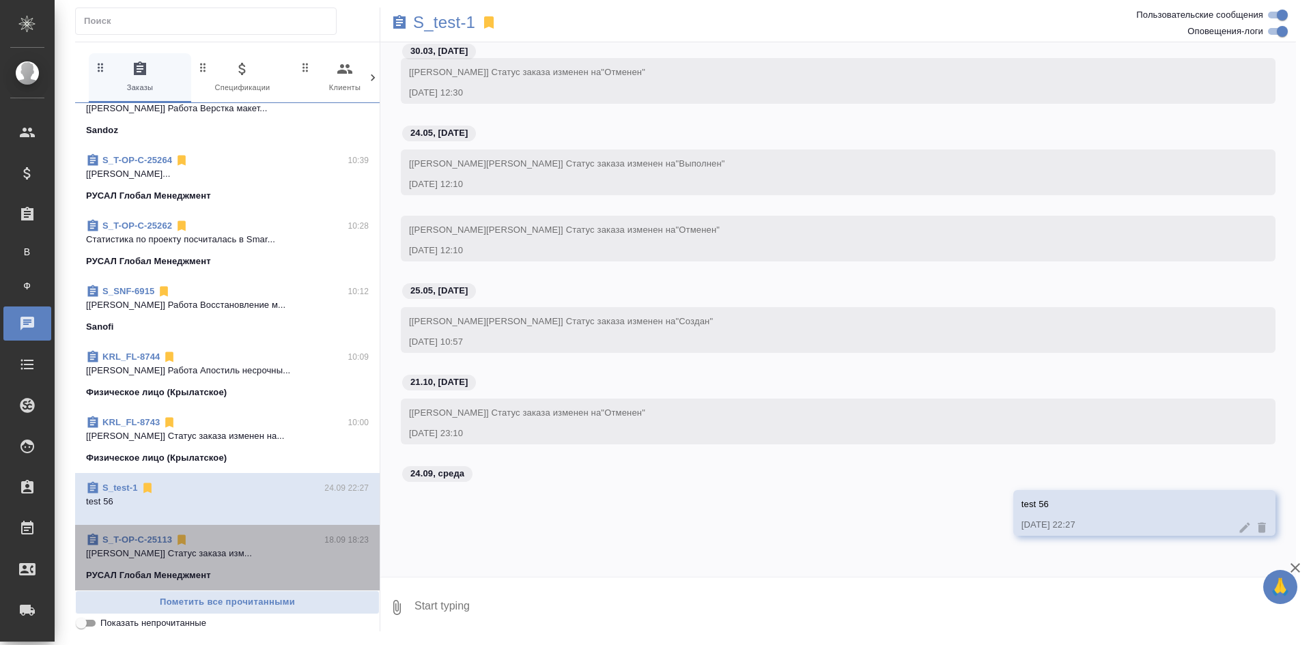
click at [275, 542] on div "S_T-OP-C-25113 18.09 18:23" at bounding box center [227, 540] width 283 height 14
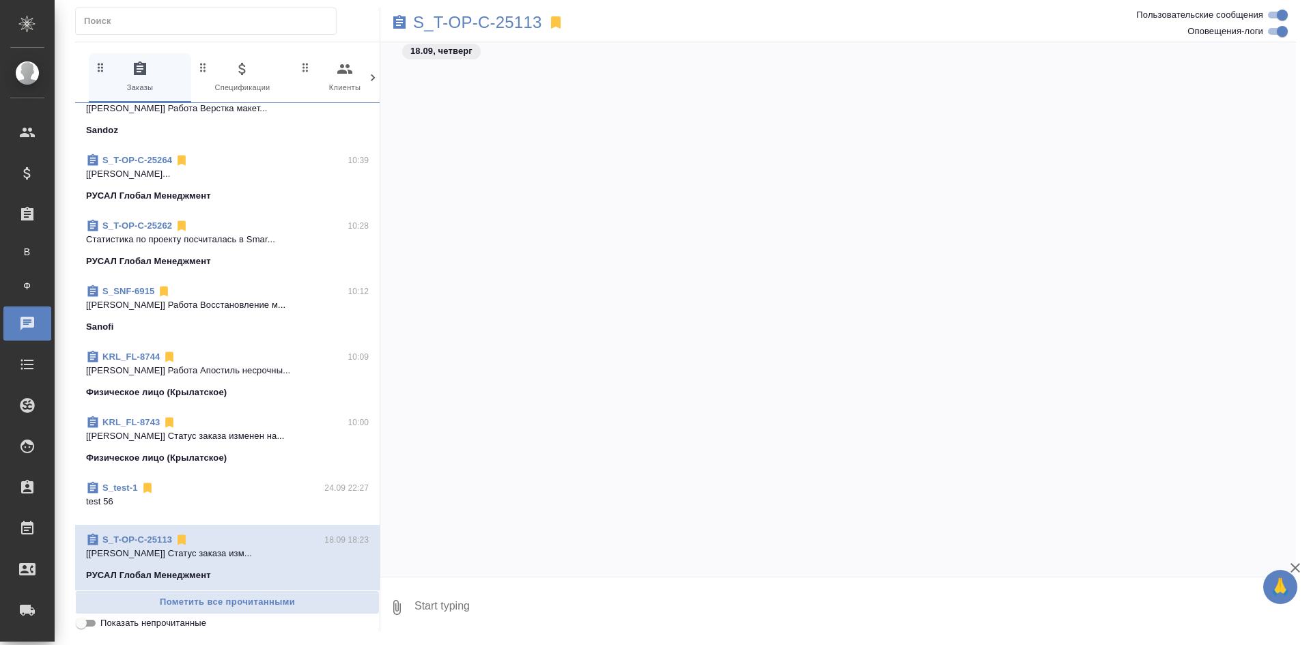
scroll to position [3488, 0]
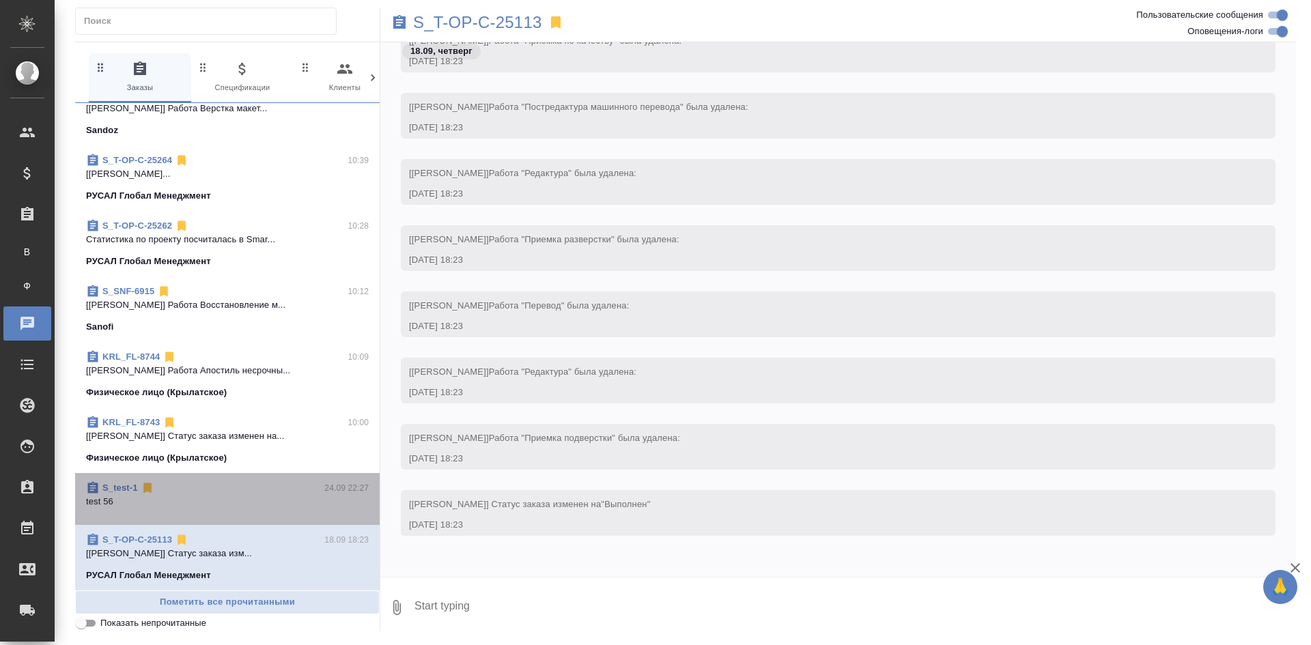
click at [283, 508] on p "test 56" at bounding box center [227, 502] width 283 height 14
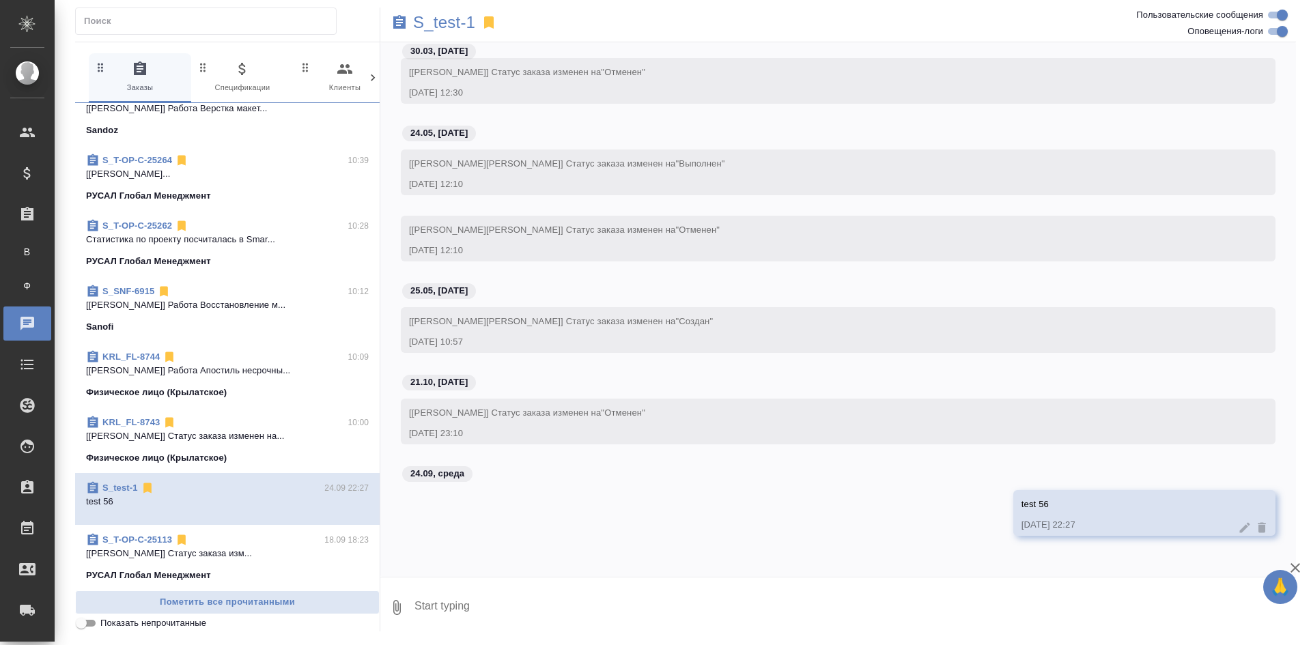
click at [296, 476] on div "S_test-1 24.09 22:27 test 56" at bounding box center [227, 499] width 305 height 52
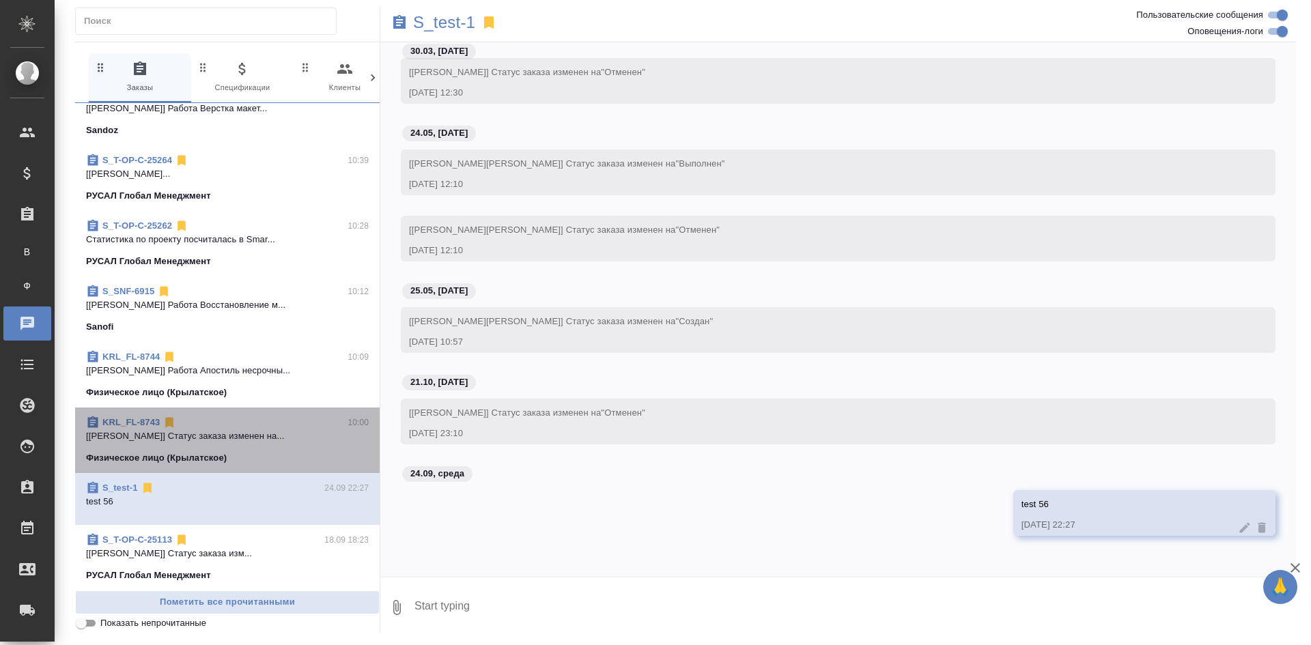
click at [298, 449] on span "KRL_FL-8743 10:00 [Касымов Тимур] Статус заказа изменен на... Физическое лицо (…" at bounding box center [227, 440] width 283 height 49
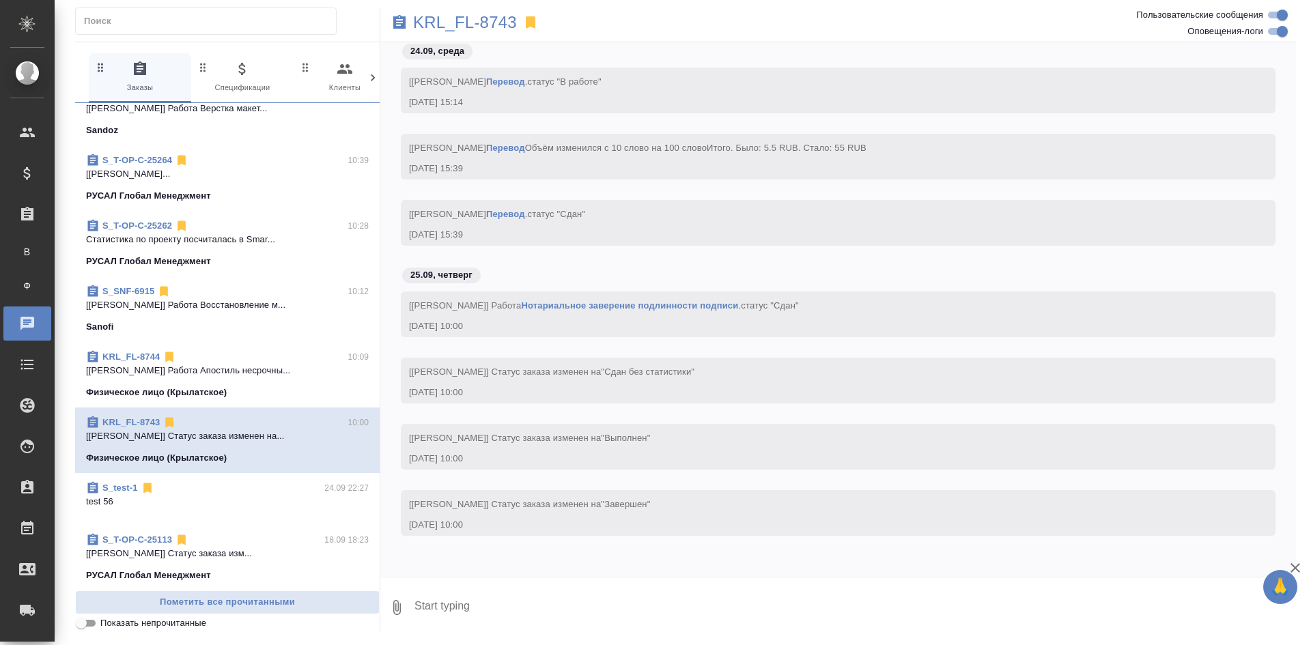
click at [298, 367] on p "[Касымов Тимур] Работа Апостиль несрочны..." at bounding box center [227, 371] width 283 height 14
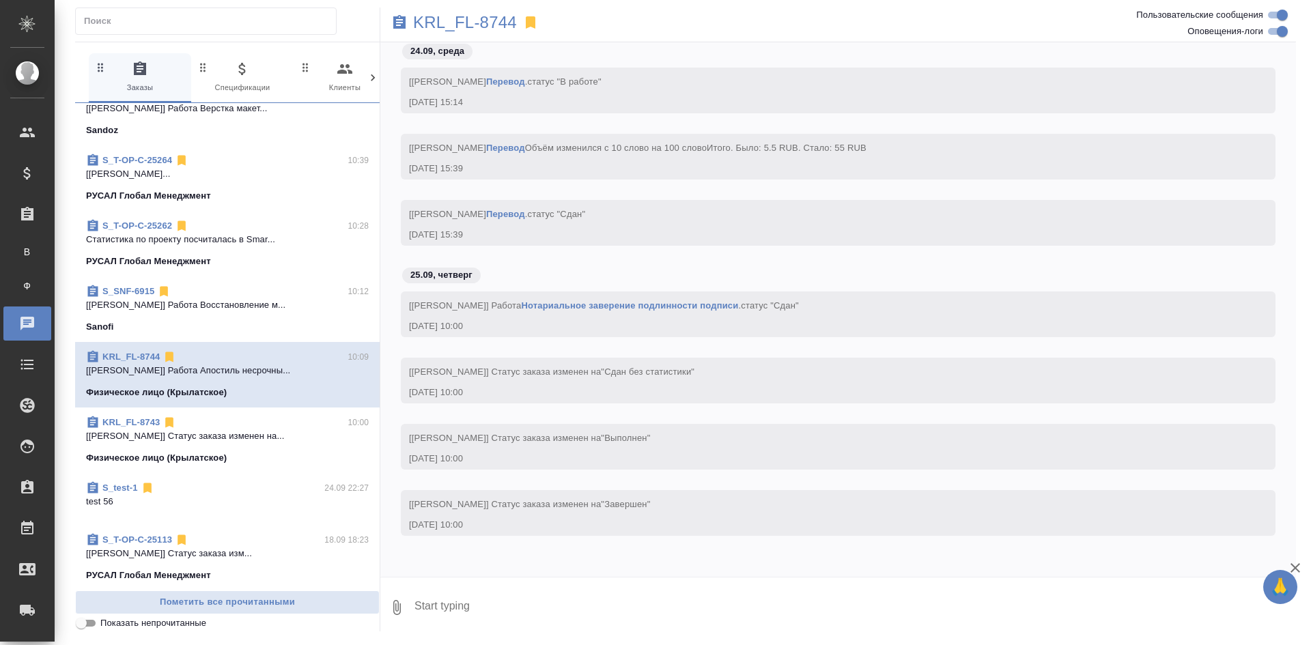
scroll to position [68, 0]
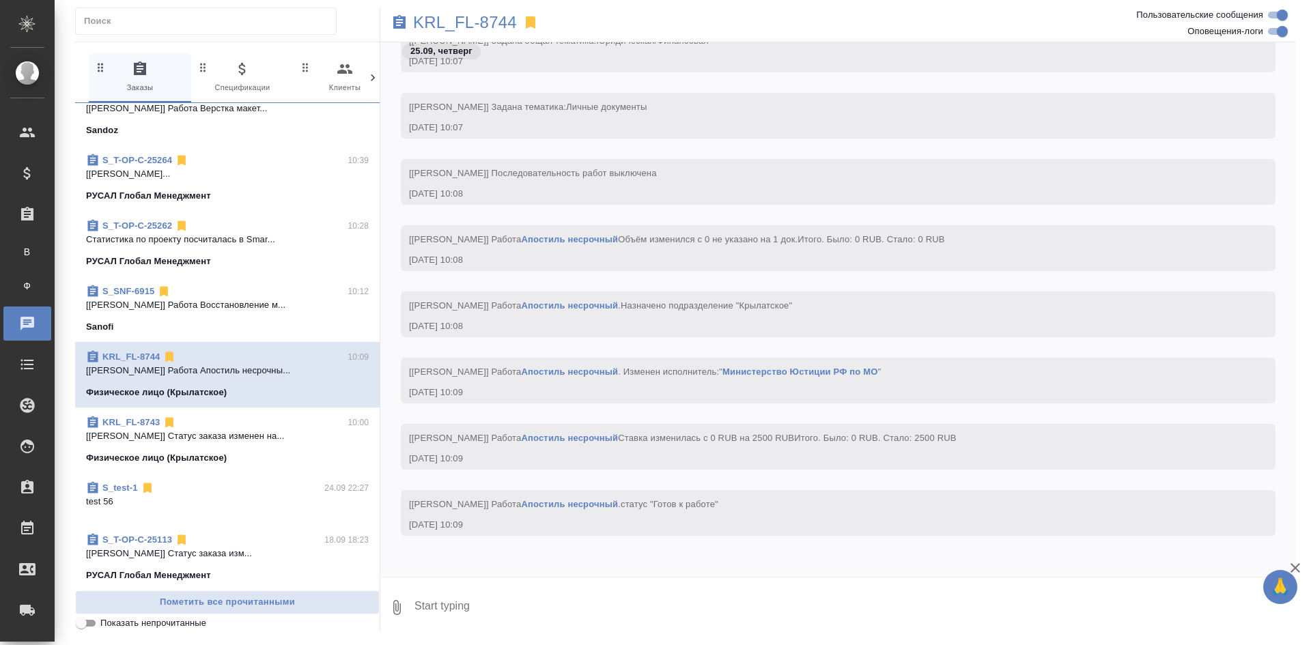
click at [293, 326] on div "Sanofi" at bounding box center [227, 327] width 283 height 14
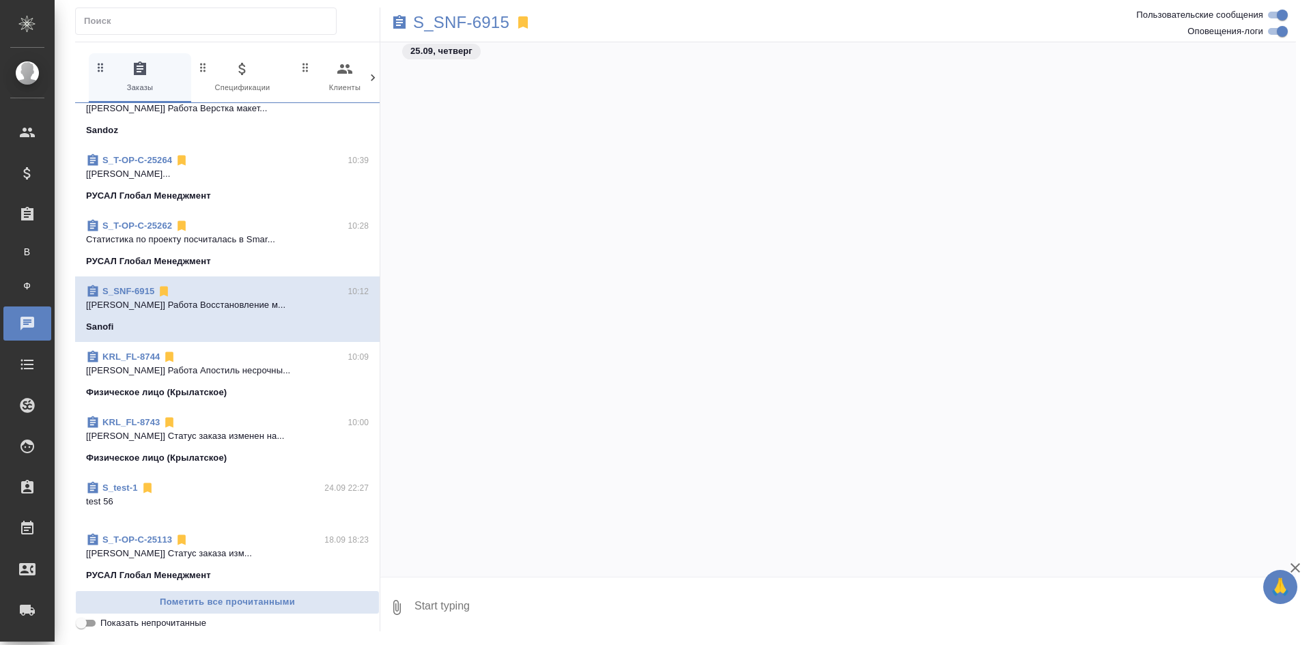
scroll to position [2837, 0]
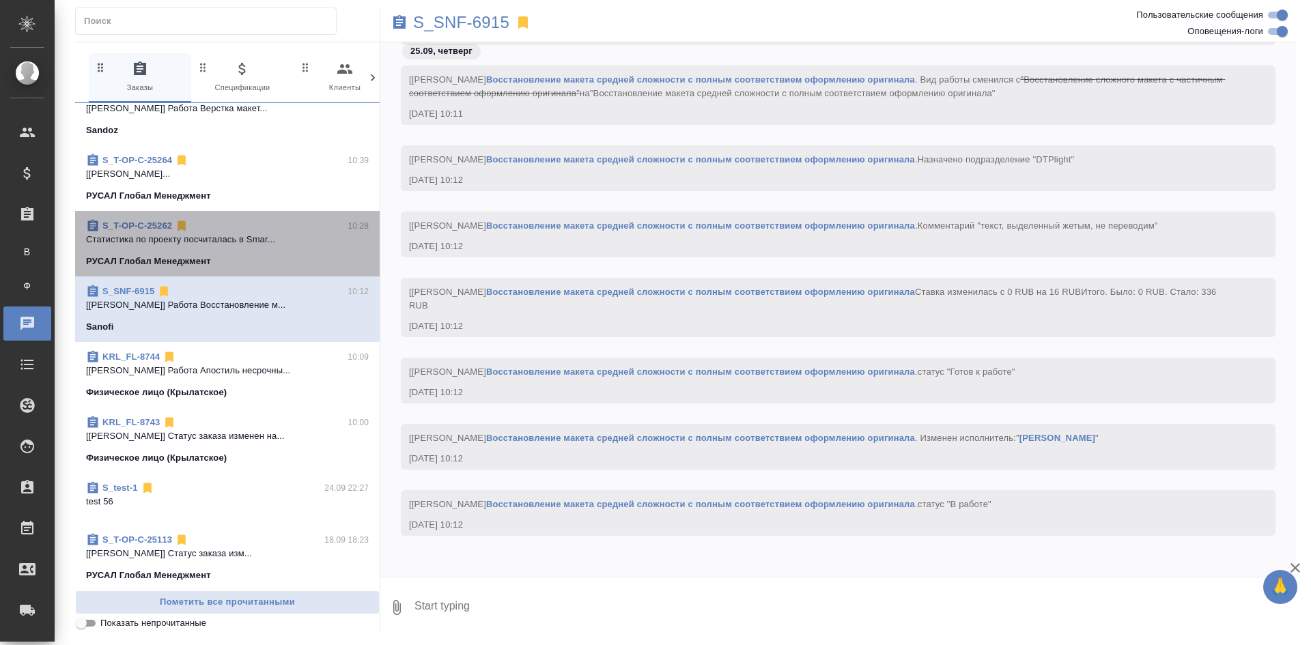
click at [272, 260] on div "РУСАЛ Глобал Менеджмент" at bounding box center [227, 262] width 283 height 14
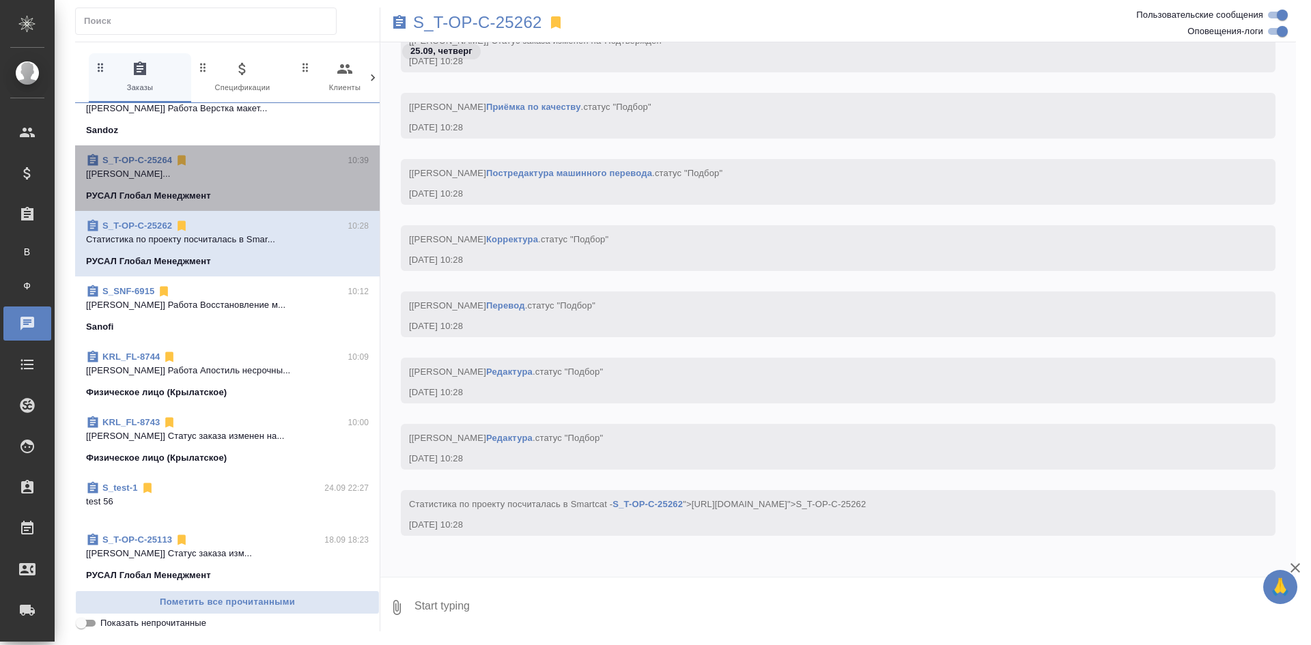
click at [283, 185] on span "S_T-OP-C-25264 10:39 [Журавлева Александра] Работа Восстановл... РУСАЛ Глобал М…" at bounding box center [227, 178] width 283 height 49
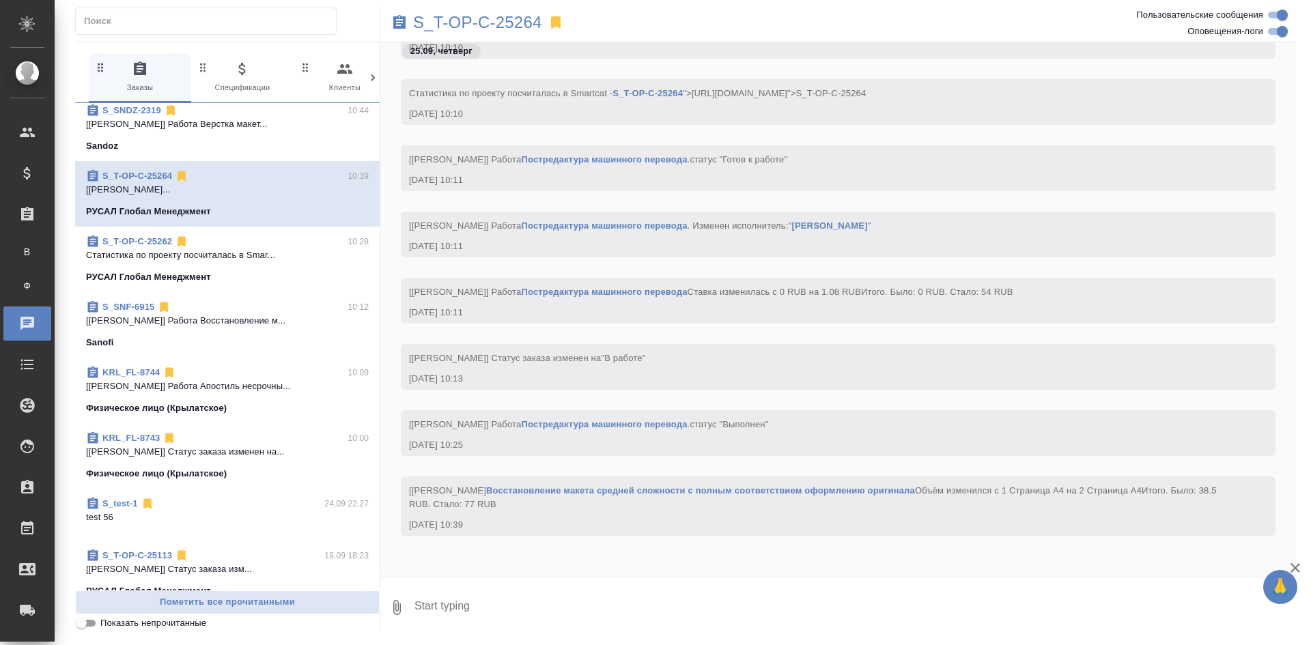
scroll to position [0, 0]
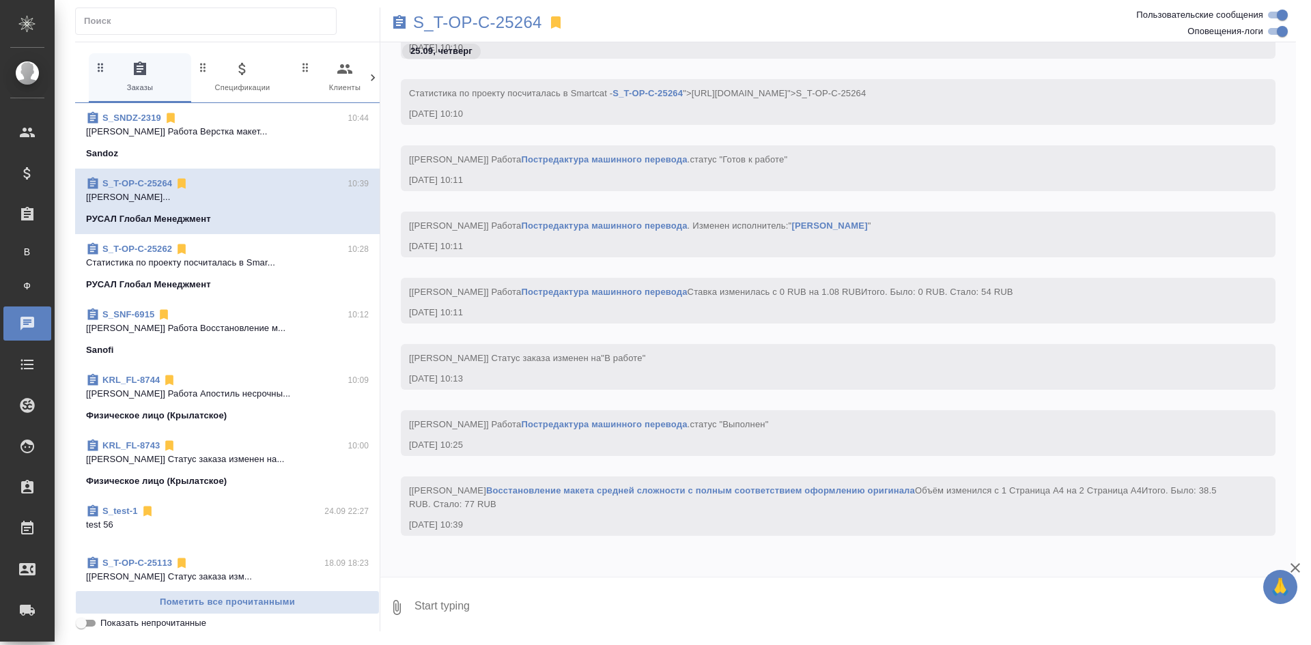
click at [281, 130] on p "[Гусельников Роман] Работа Верстка макет..." at bounding box center [227, 132] width 283 height 14
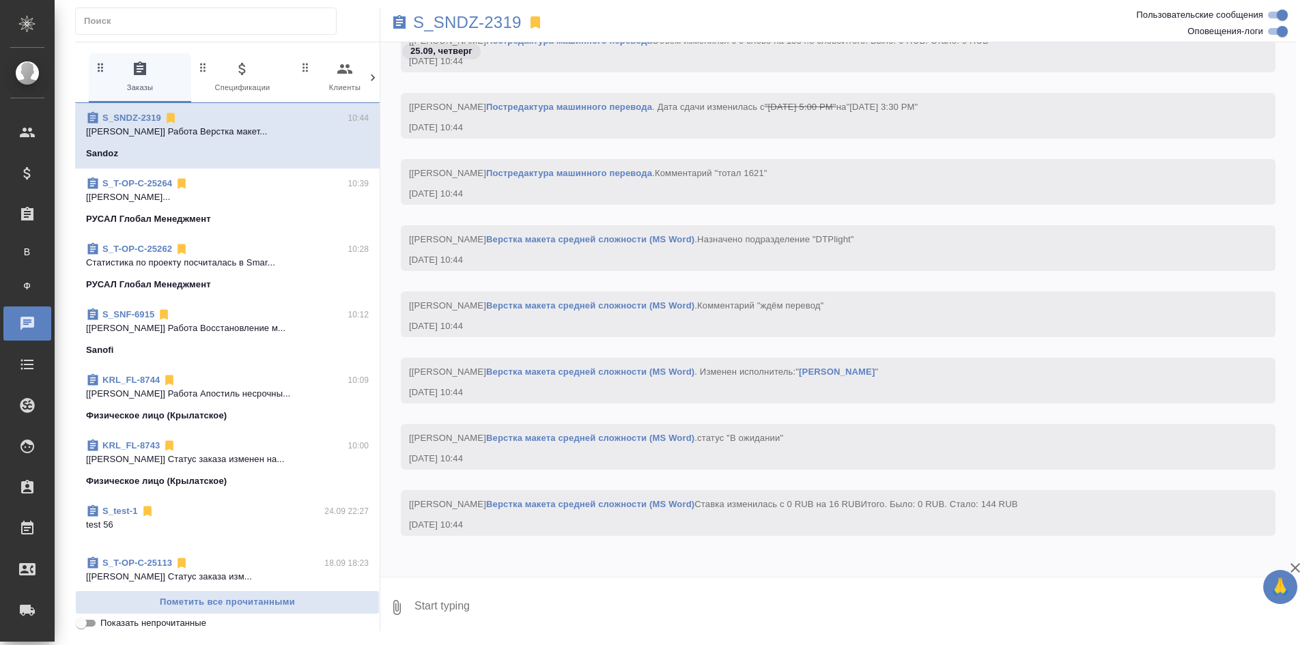
scroll to position [3065, 0]
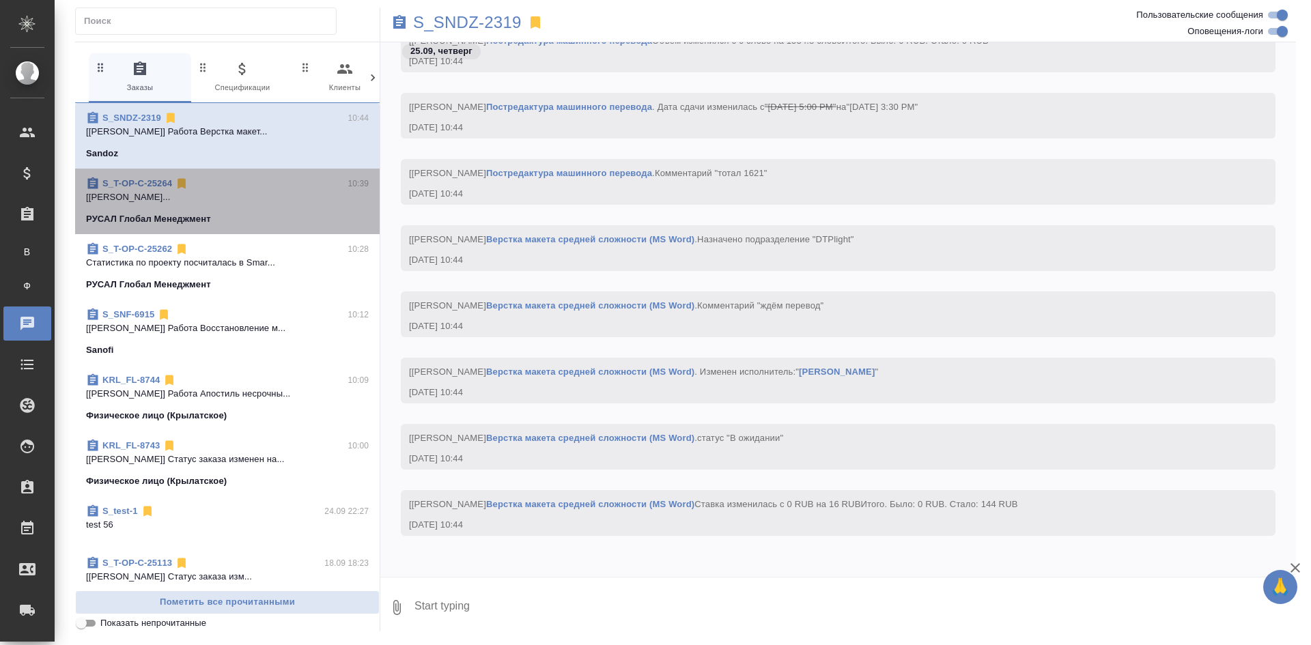
click at [283, 184] on div "S_T-OP-C-25264 10:39" at bounding box center [227, 184] width 283 height 14
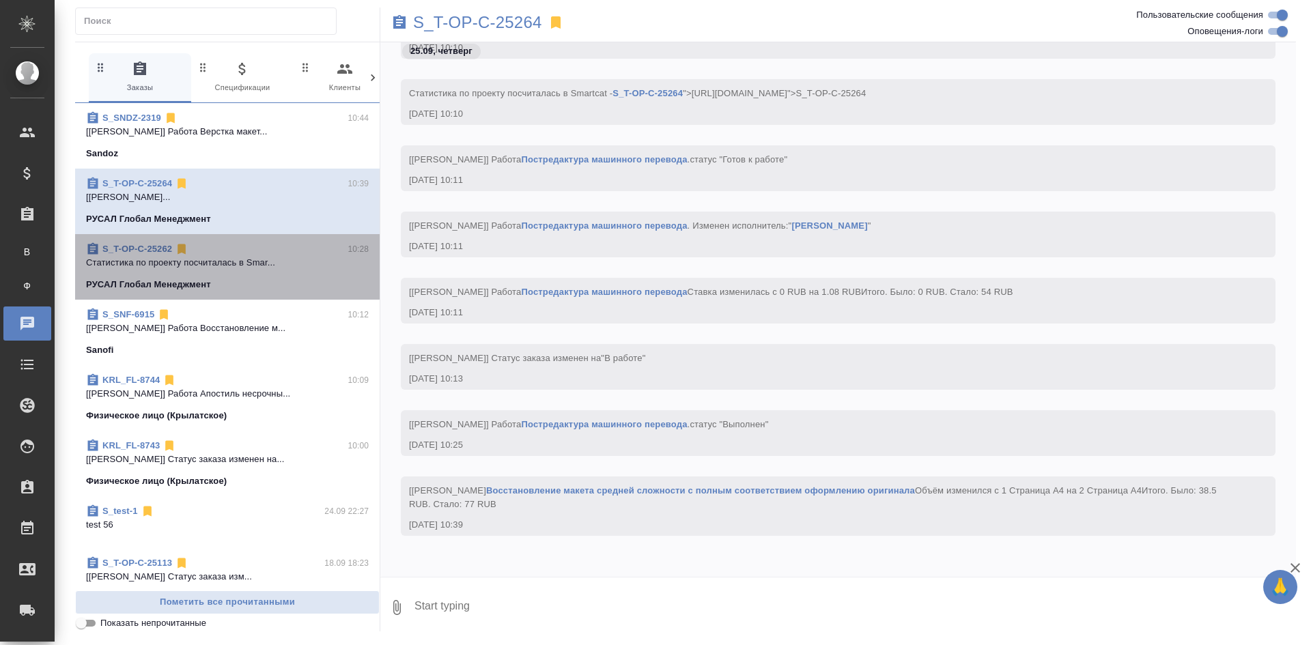
click at [314, 255] on div "S_T-OP-C-25262 10:28" at bounding box center [227, 249] width 283 height 14
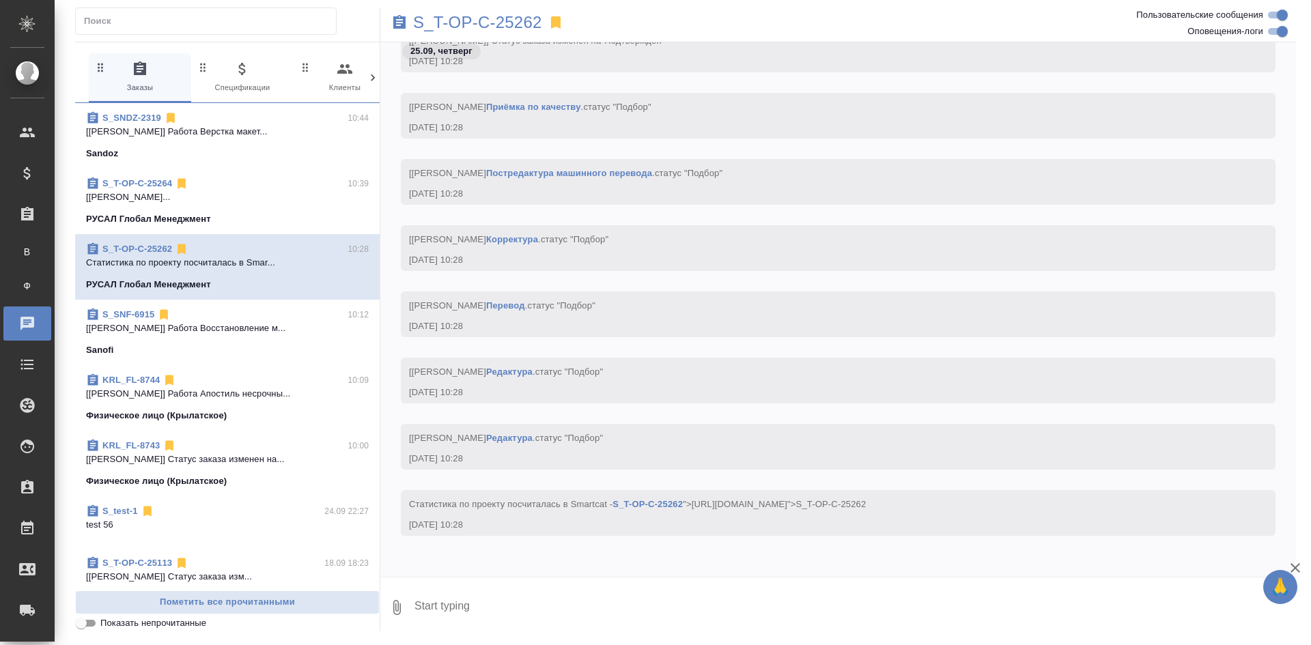
click at [301, 318] on div "S_SNF-6915 10:12" at bounding box center [227, 315] width 283 height 14
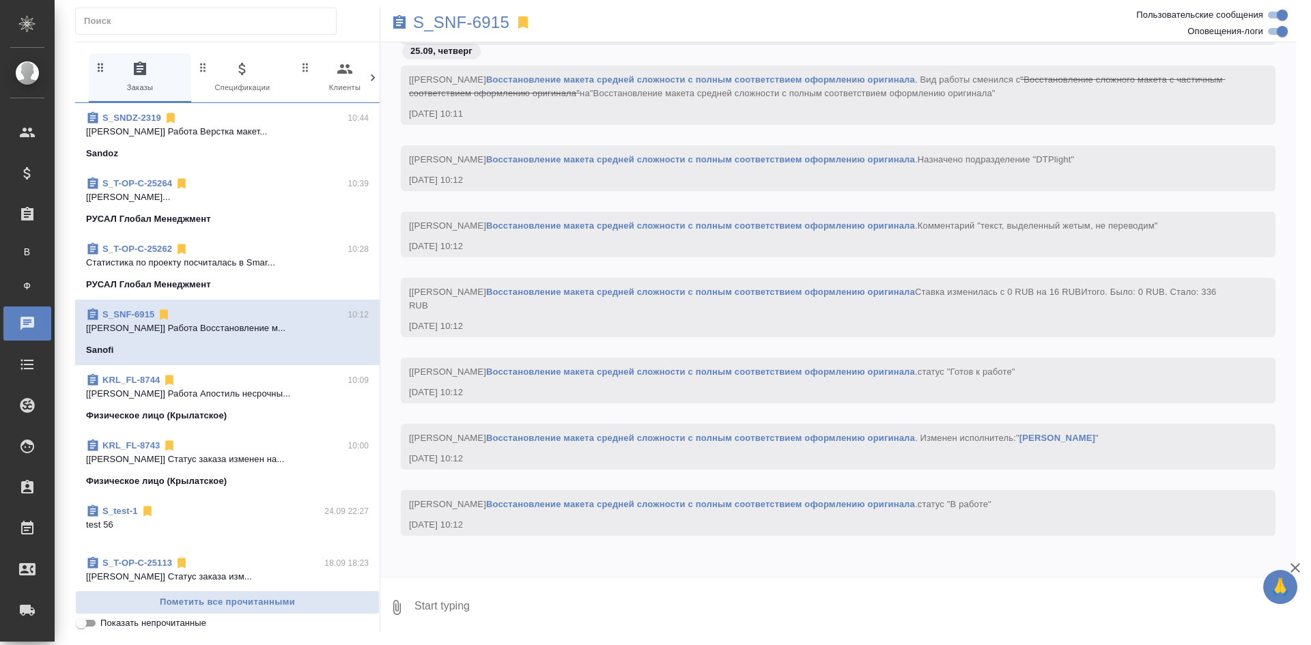
click at [277, 387] on div "KRL_FL-8744 10:09" at bounding box center [227, 381] width 283 height 14
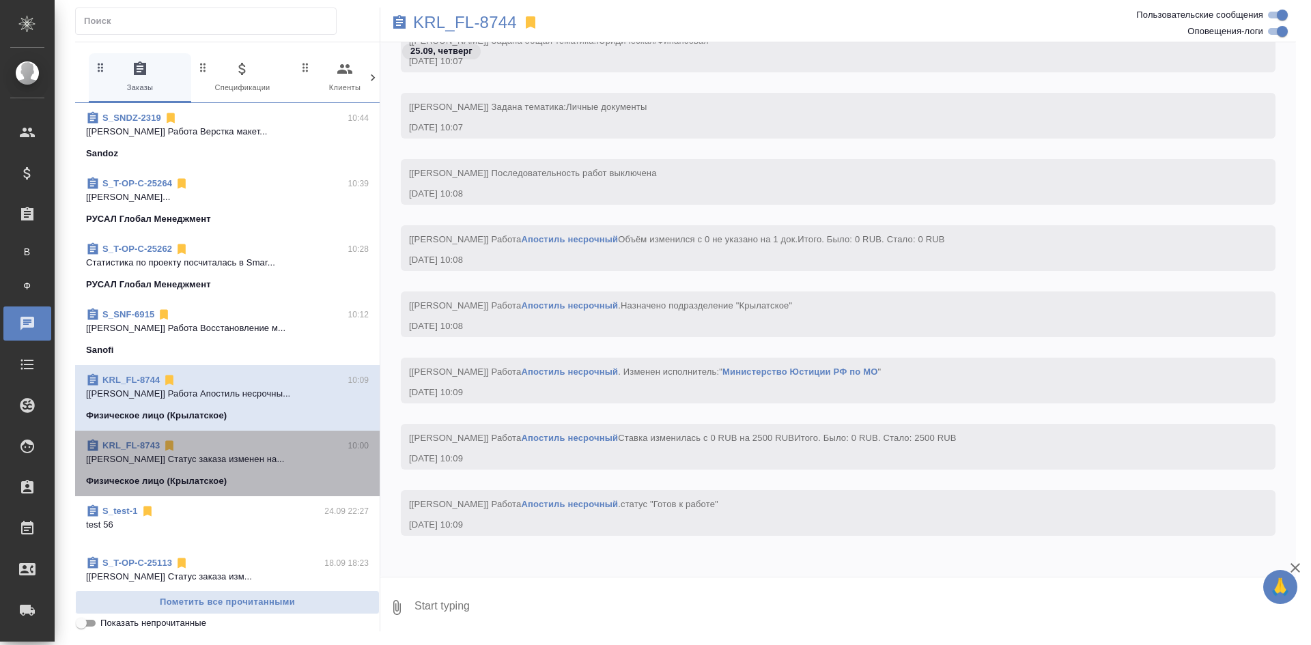
click at [275, 451] on div "KRL_FL-8743 10:00" at bounding box center [227, 446] width 283 height 14
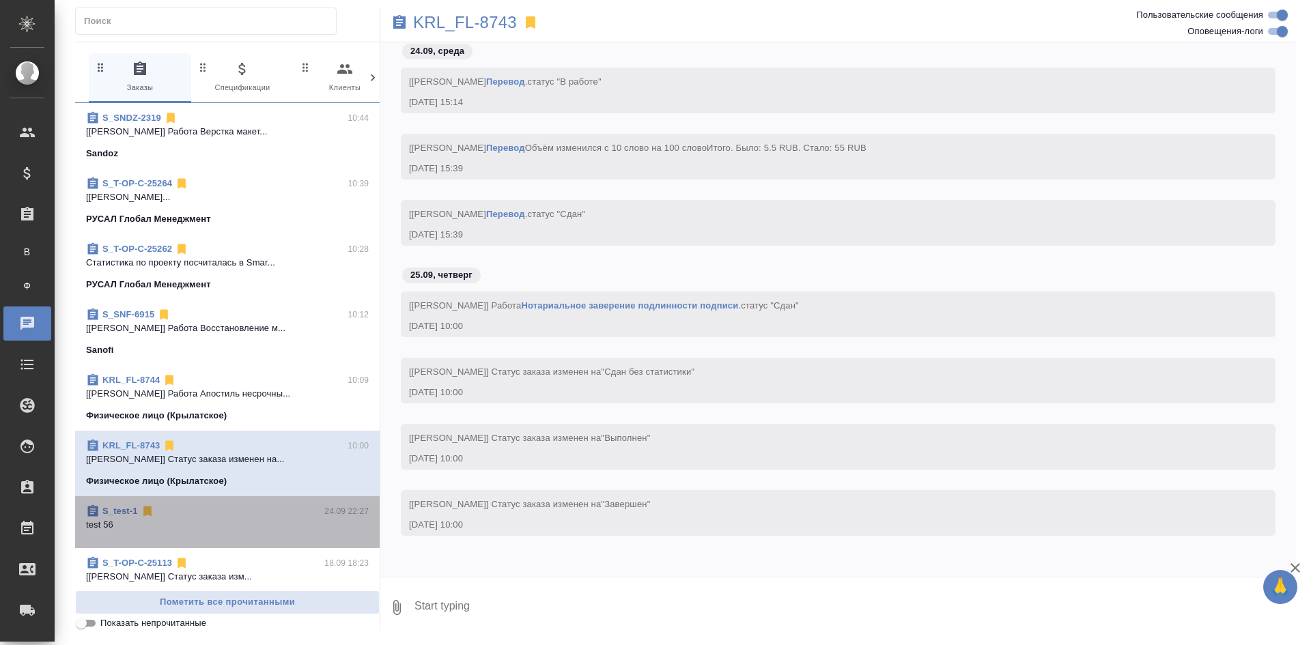
click at [284, 534] on span "S_test-1 24.09 22:27 test 56" at bounding box center [227, 523] width 283 height 36
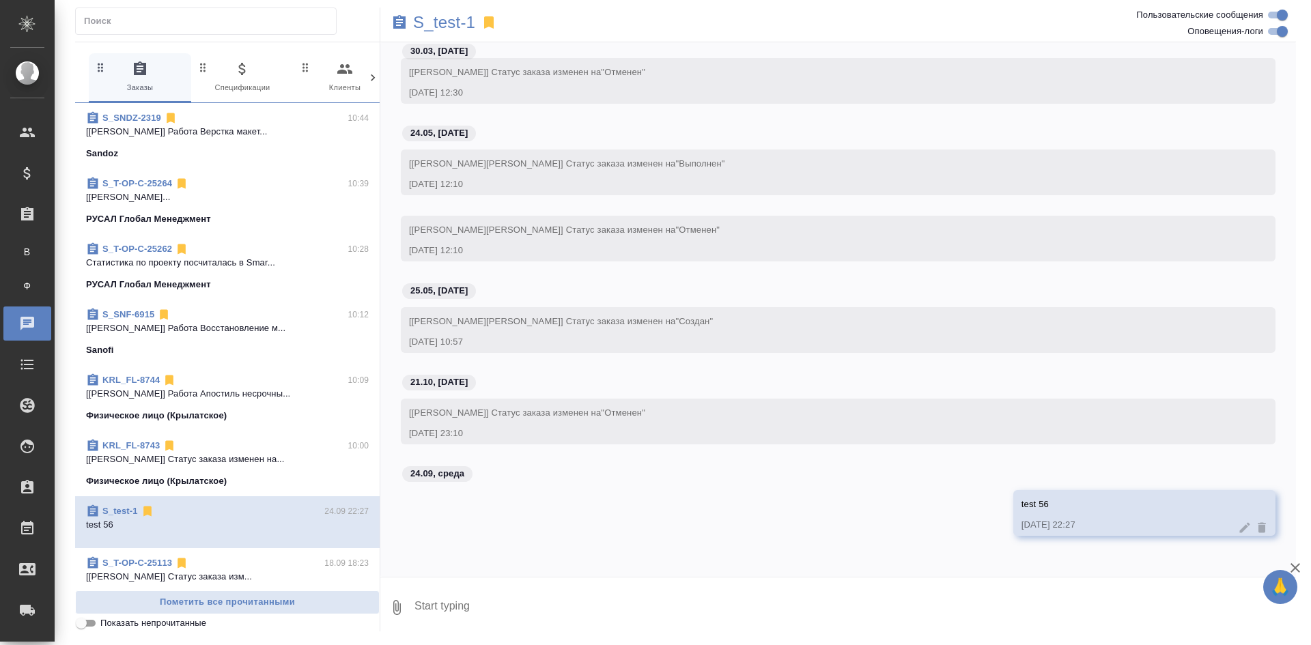
click at [293, 564] on div "S_T-OP-C-25113 18.09 18:23" at bounding box center [227, 564] width 283 height 14
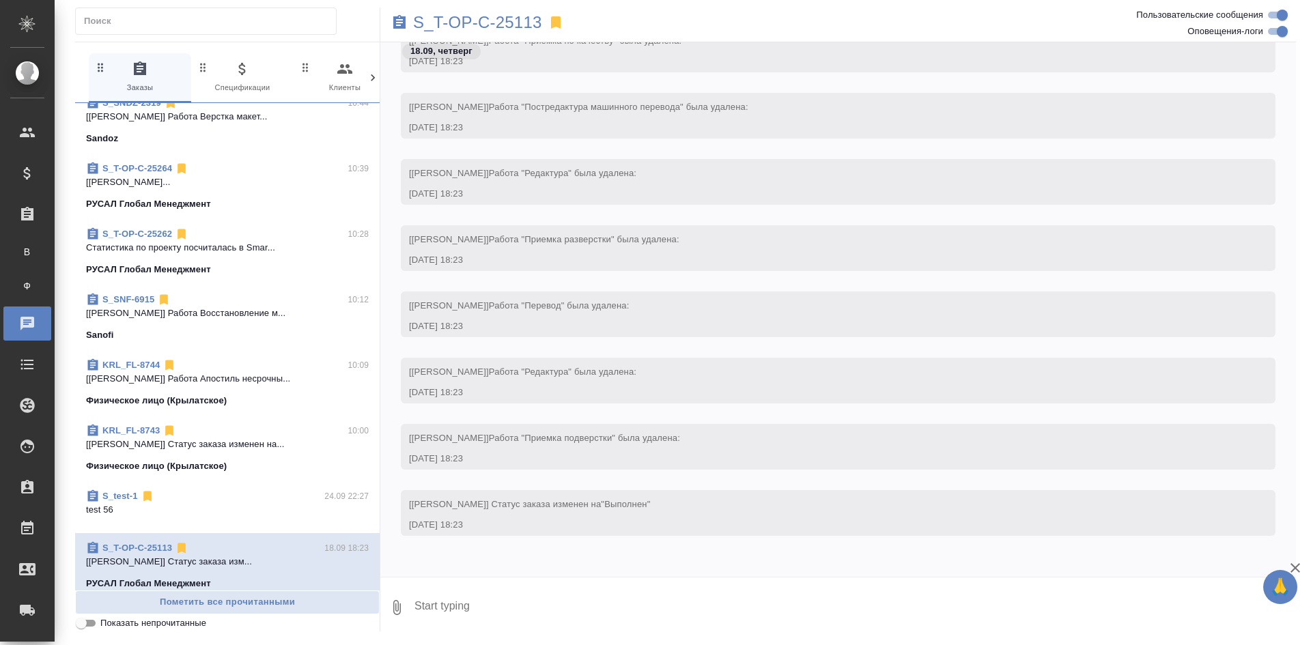
scroll to position [23, 0]
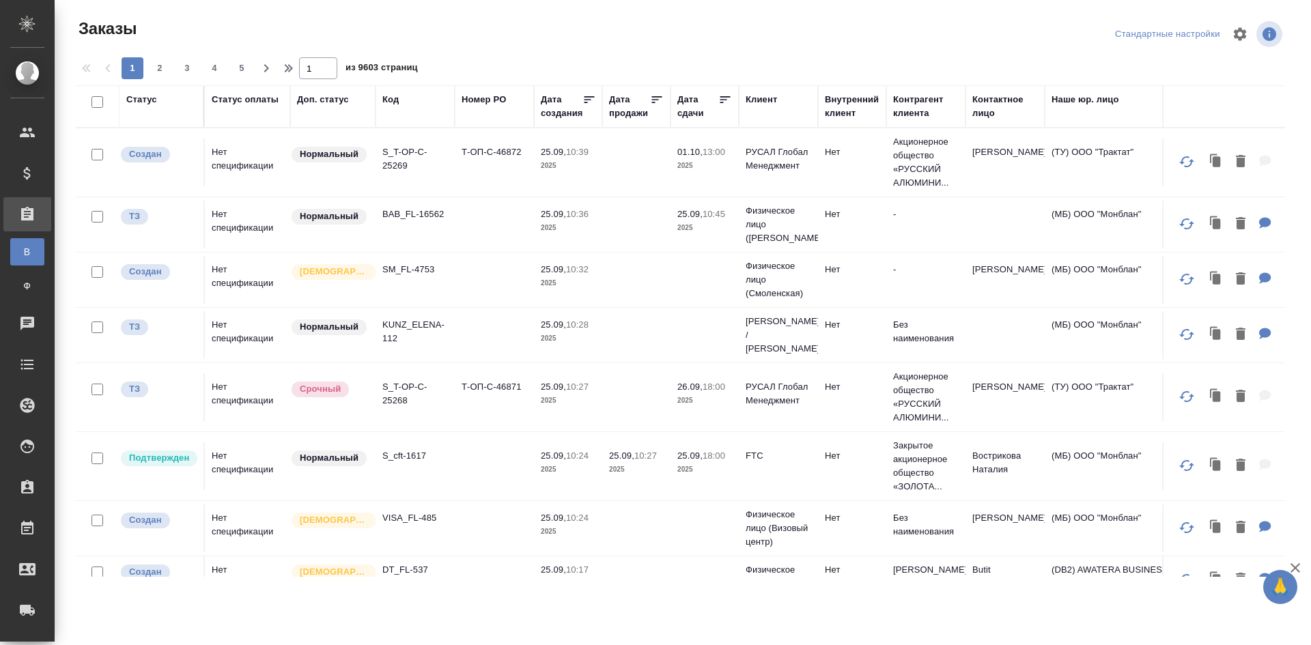
click at [559, 161] on p "2025" at bounding box center [568, 166] width 55 height 14
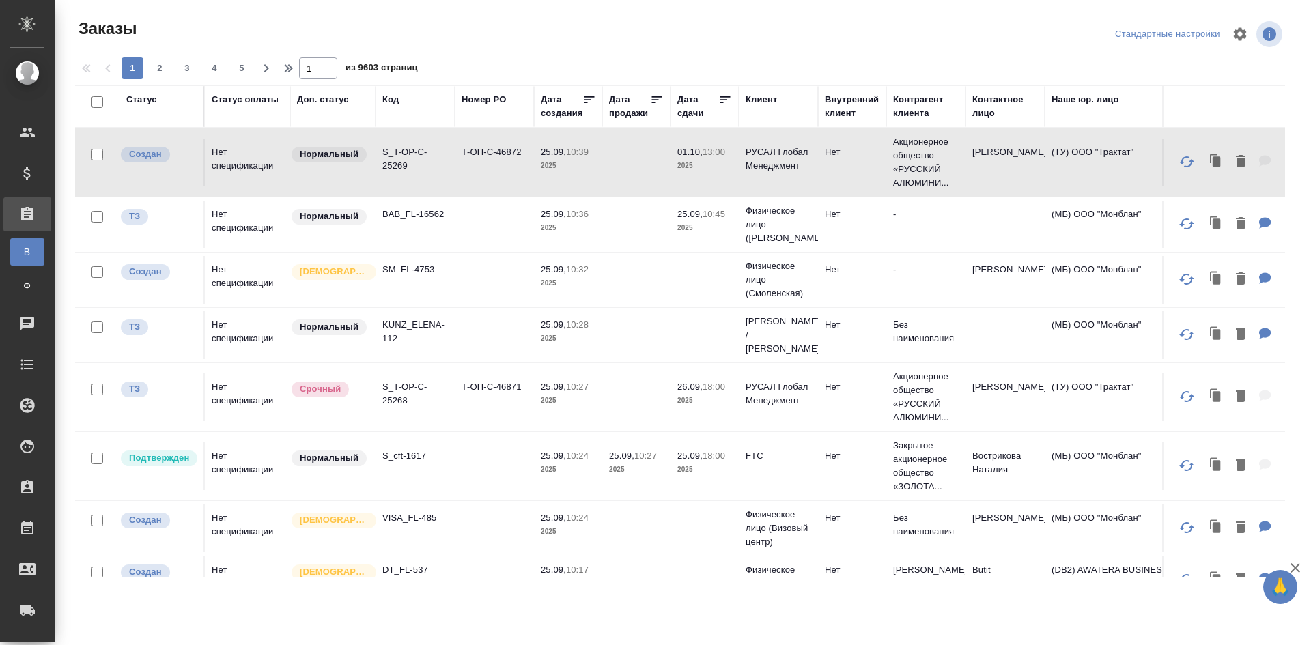
click at [528, 283] on td at bounding box center [494, 280] width 79 height 48
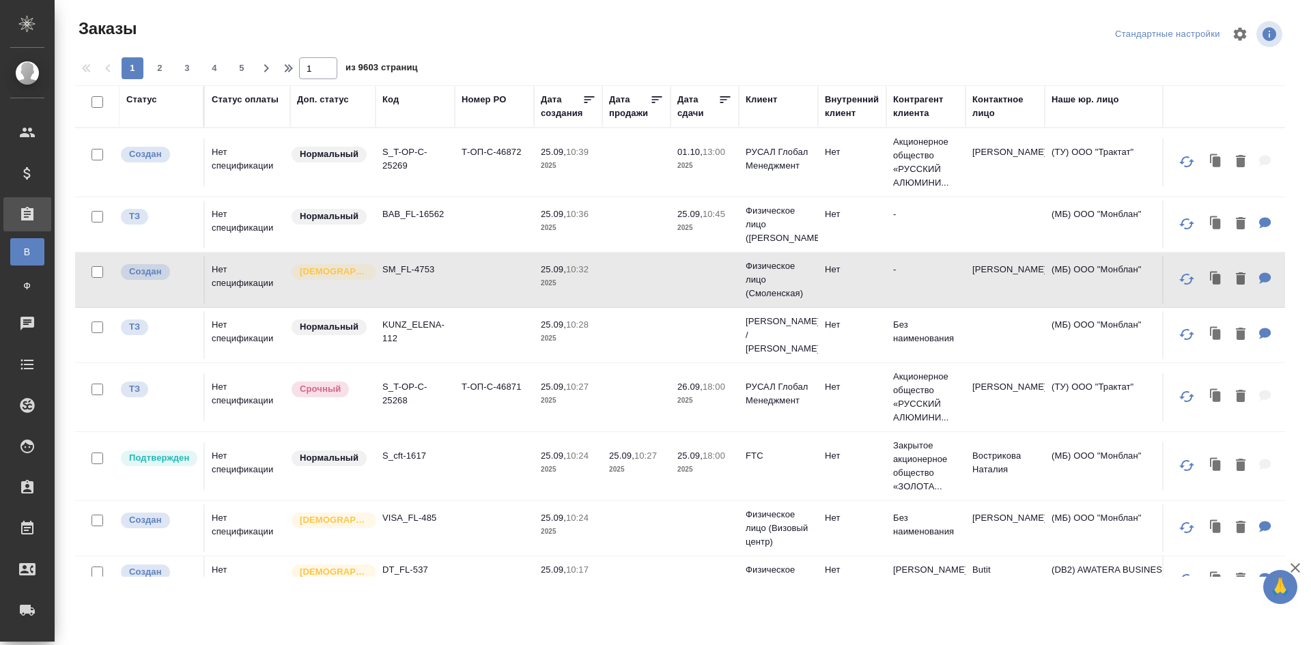
click at [533, 279] on td at bounding box center [494, 280] width 79 height 48
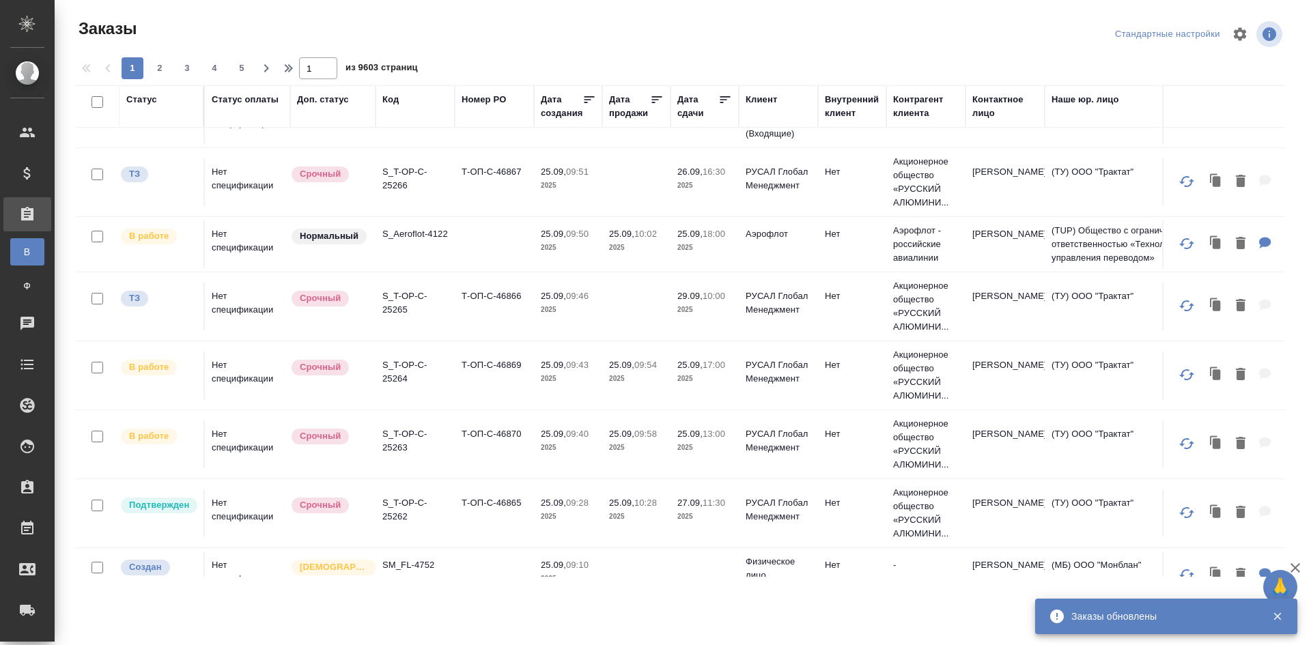
scroll to position [1025, 0]
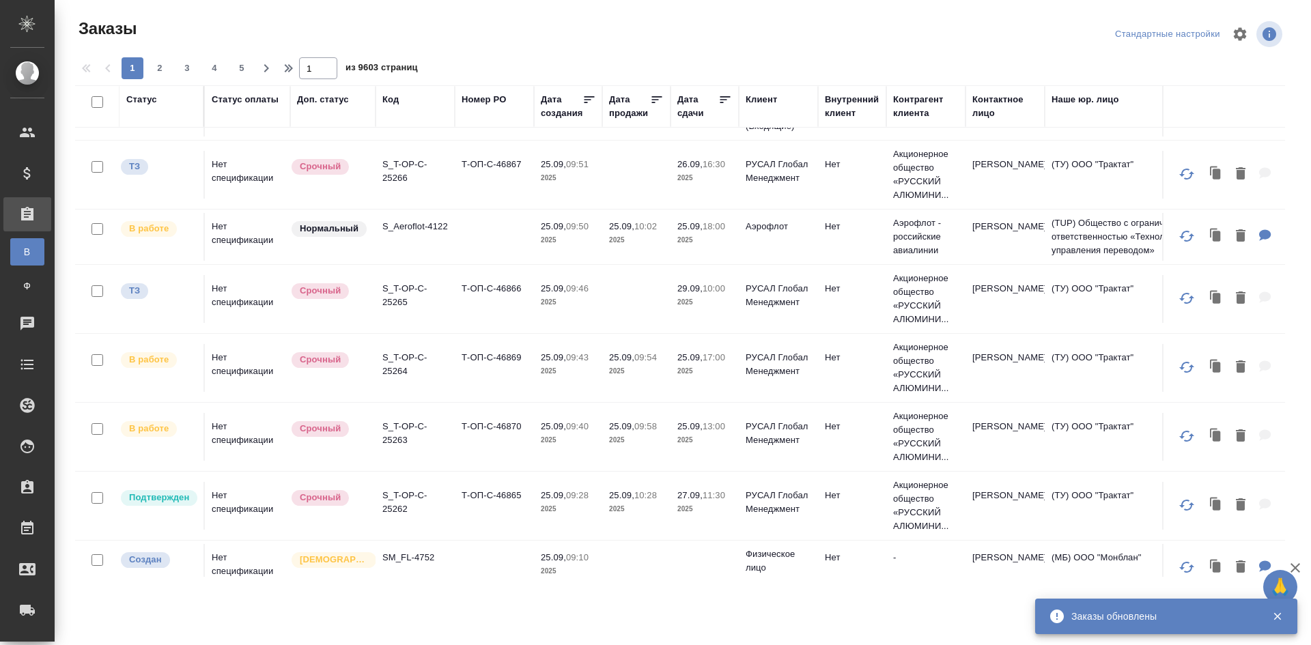
click at [635, 392] on td "25.09, 09:54 2025" at bounding box center [636, 368] width 68 height 48
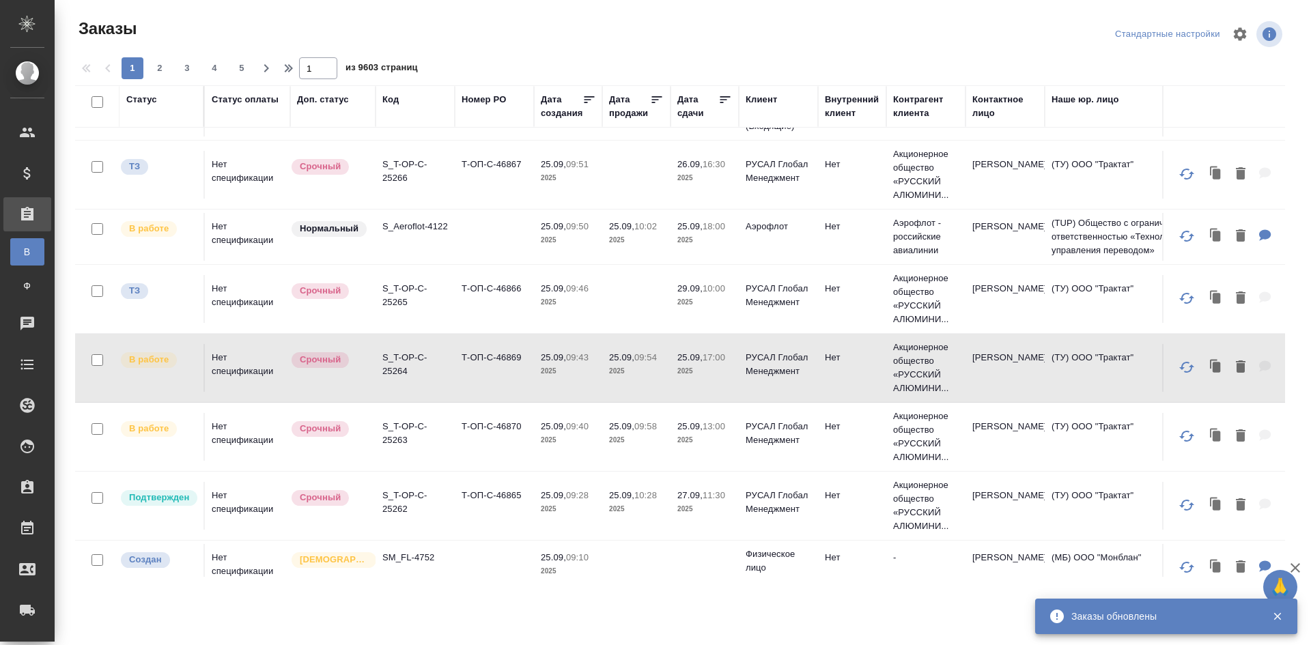
scroll to position [1061, 0]
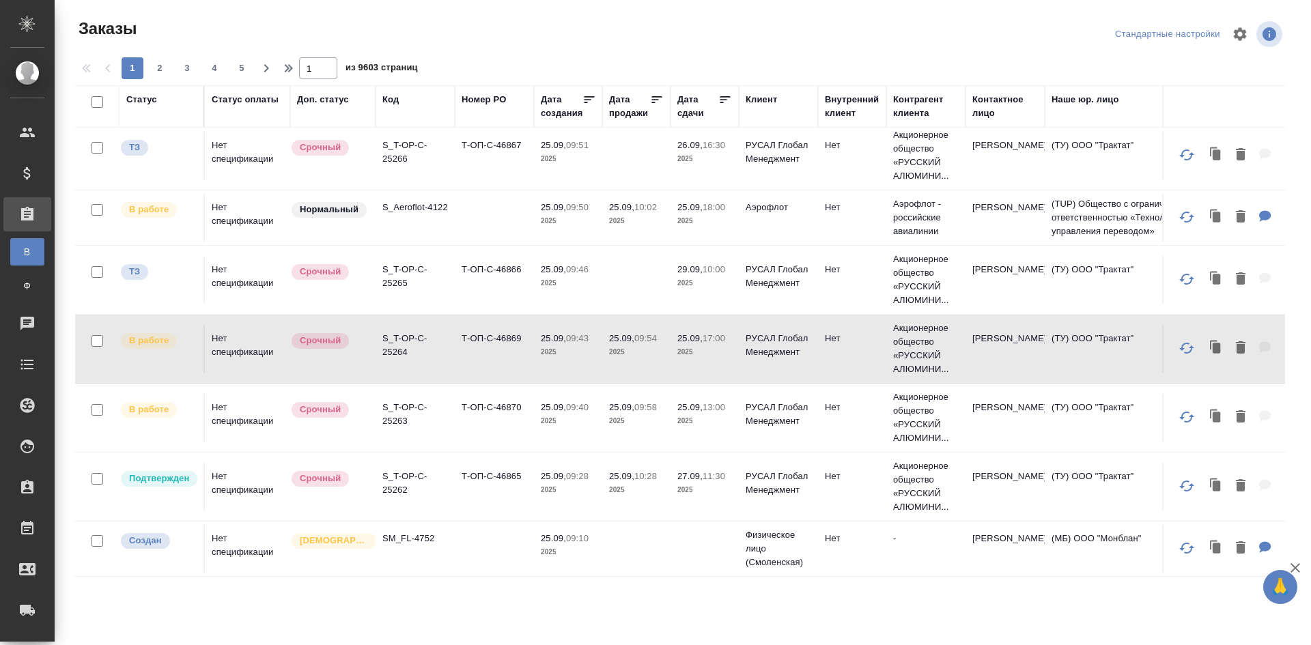
click at [424, 491] on td "S_T-OP-C-25262" at bounding box center [415, 487] width 79 height 48
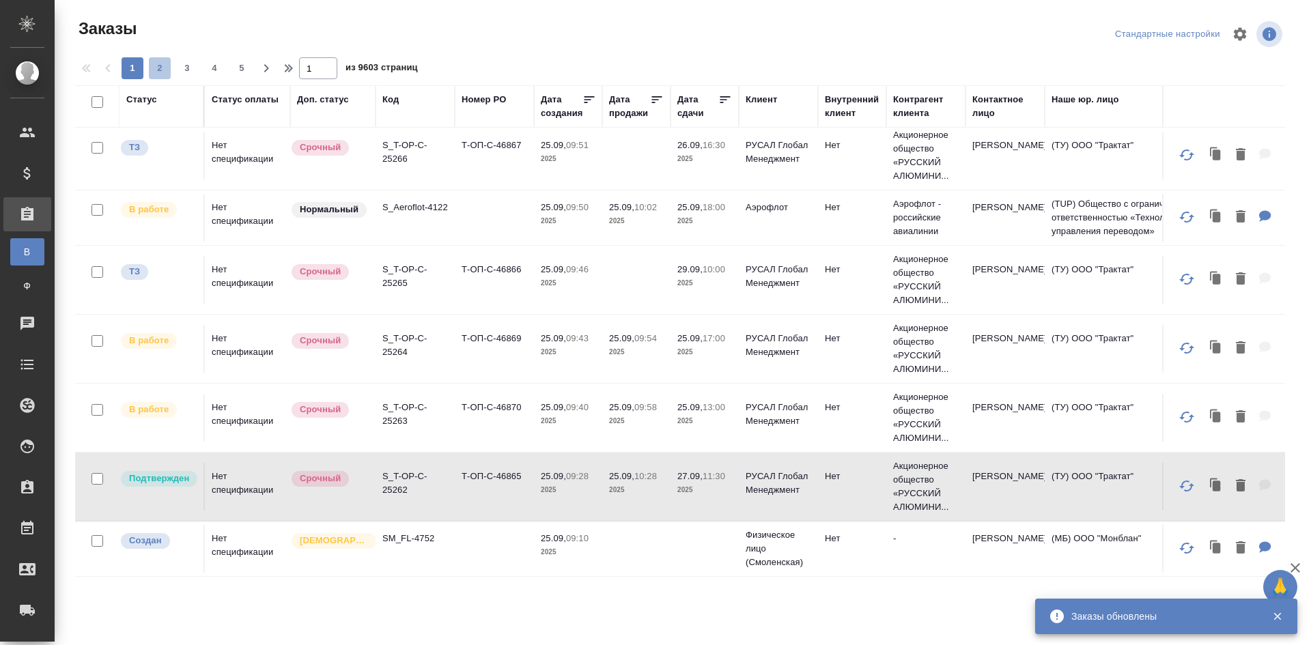
click at [163, 70] on span "2" at bounding box center [160, 68] width 22 height 14
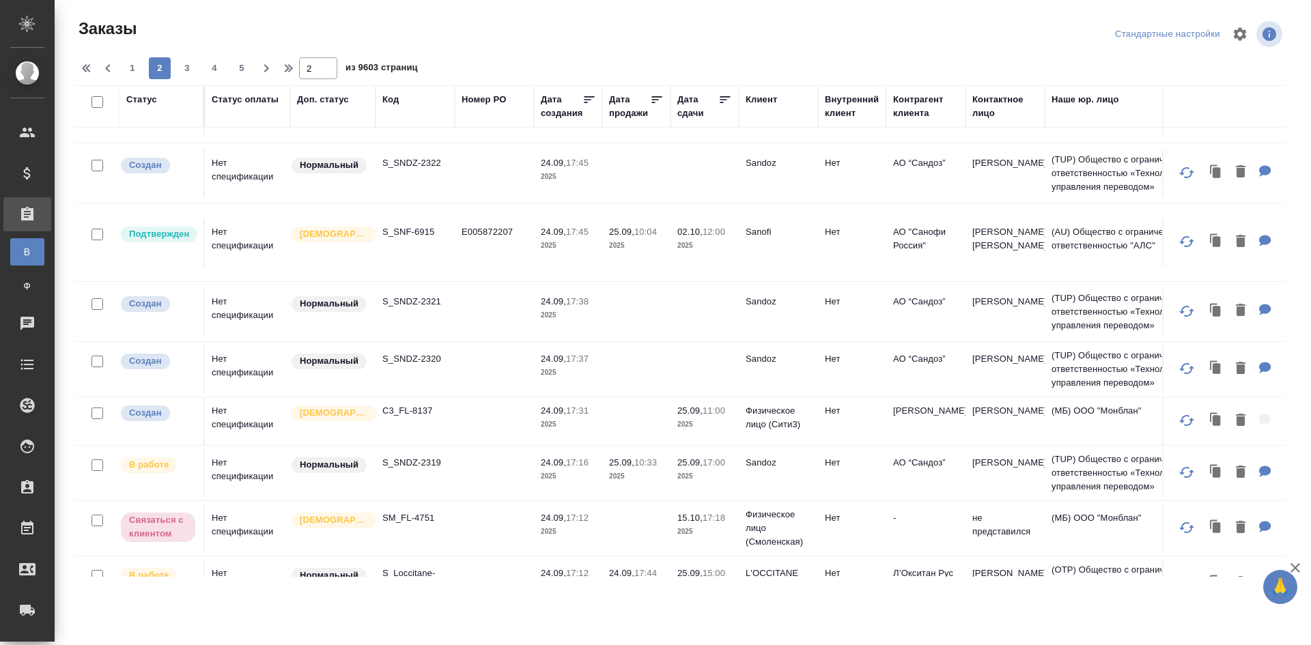
click at [627, 250] on p "2025" at bounding box center [636, 246] width 55 height 14
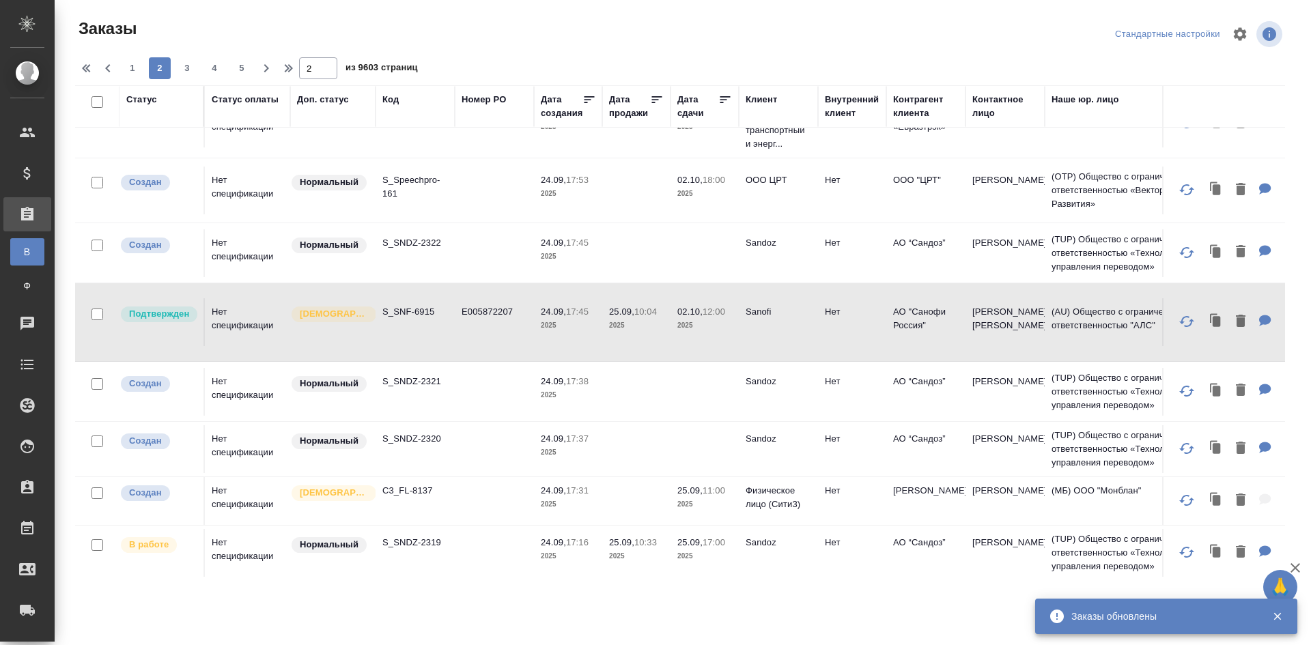
scroll to position [1126, 0]
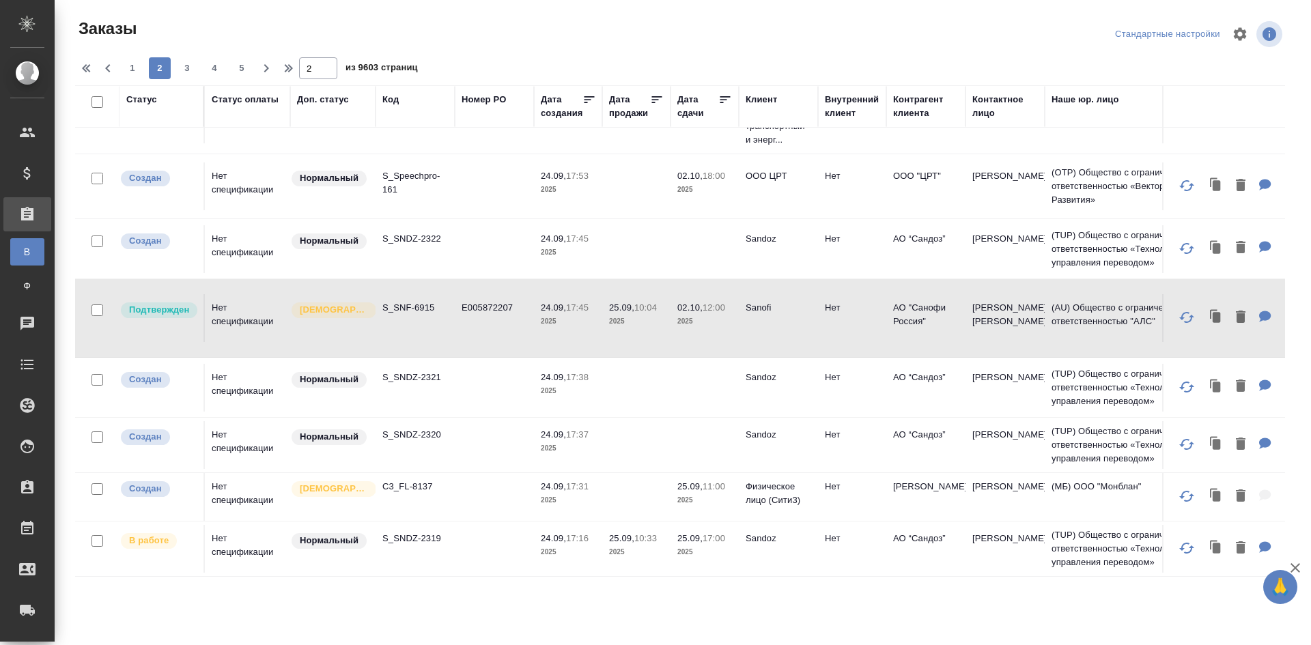
click at [495, 540] on td at bounding box center [494, 549] width 79 height 48
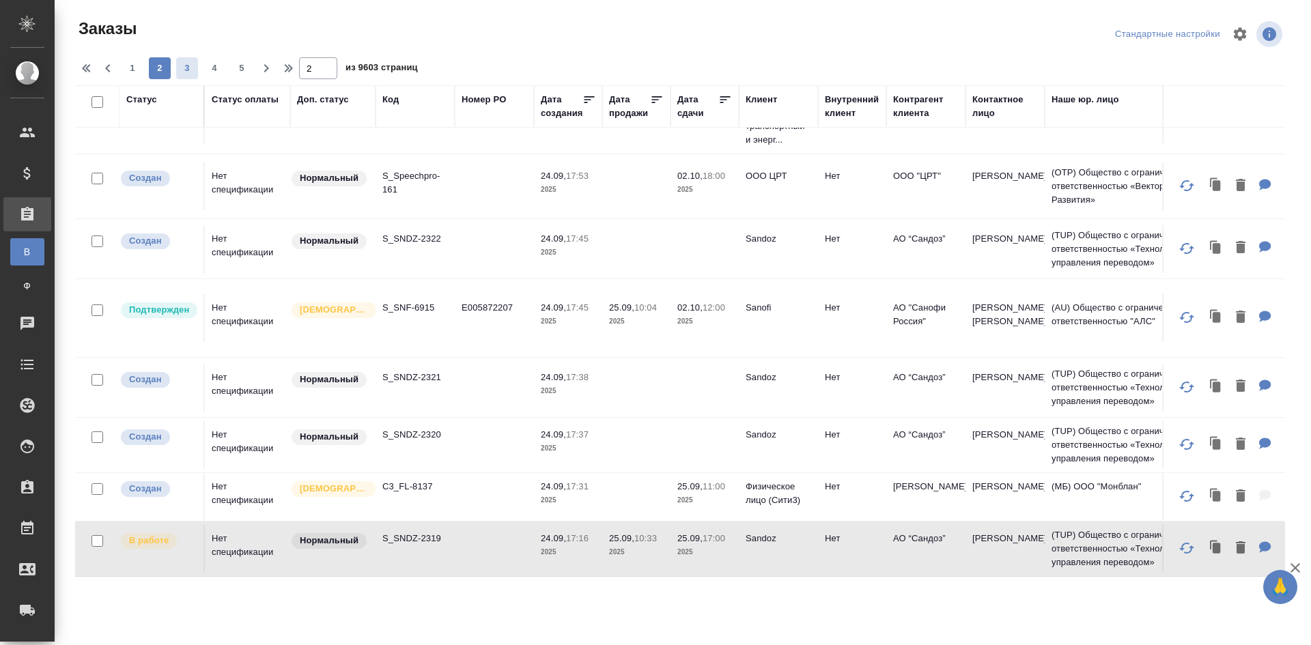
click at [182, 66] on span "3" at bounding box center [187, 68] width 22 height 14
type input "3"
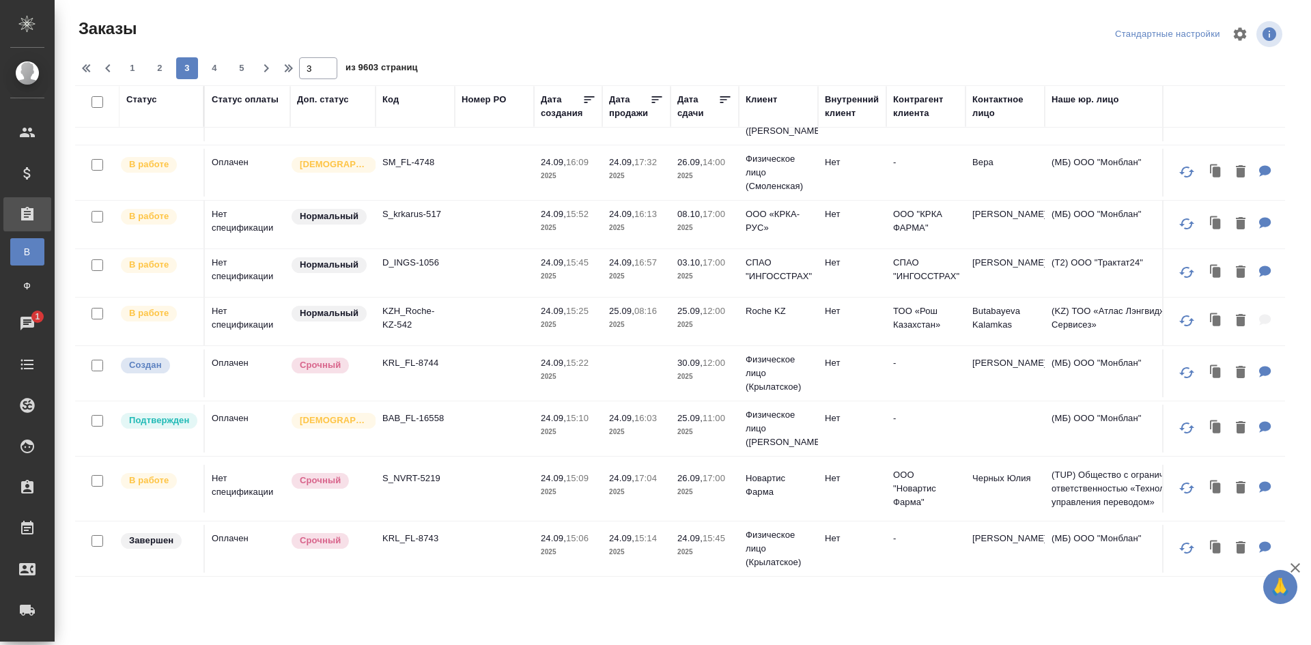
scroll to position [964, 0]
click at [475, 350] on td at bounding box center [494, 374] width 79 height 48
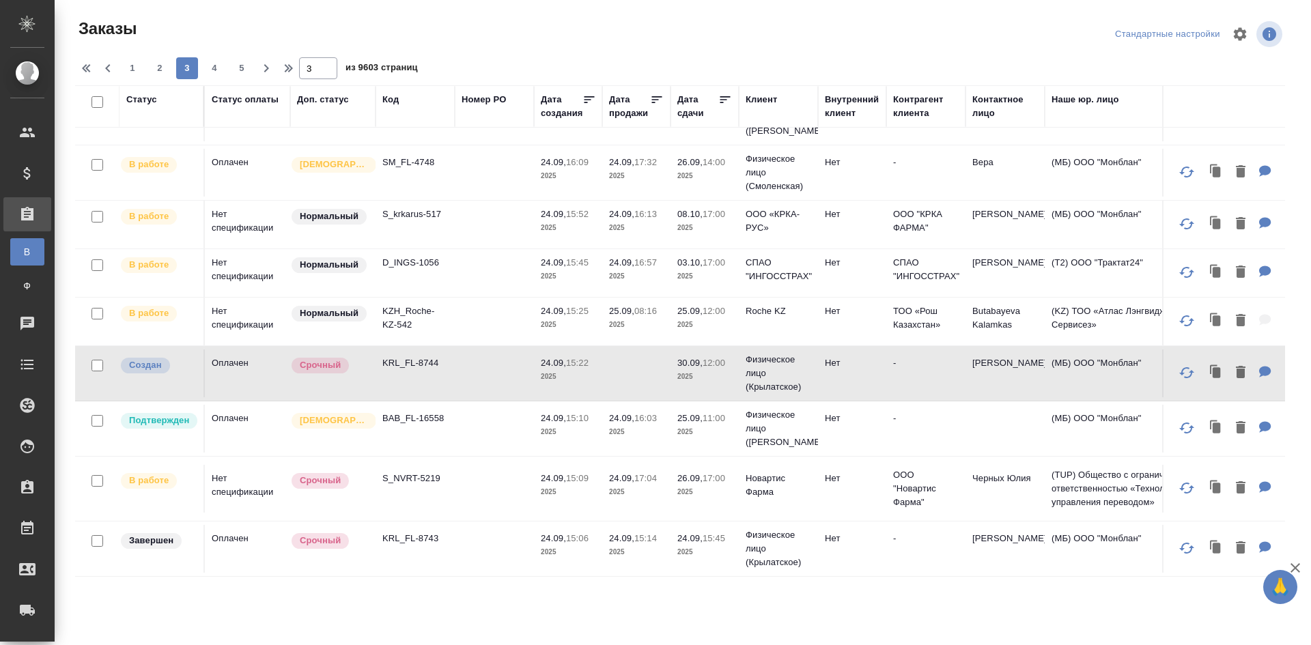
click at [420, 536] on td "KRL_FL-8743" at bounding box center [415, 549] width 79 height 48
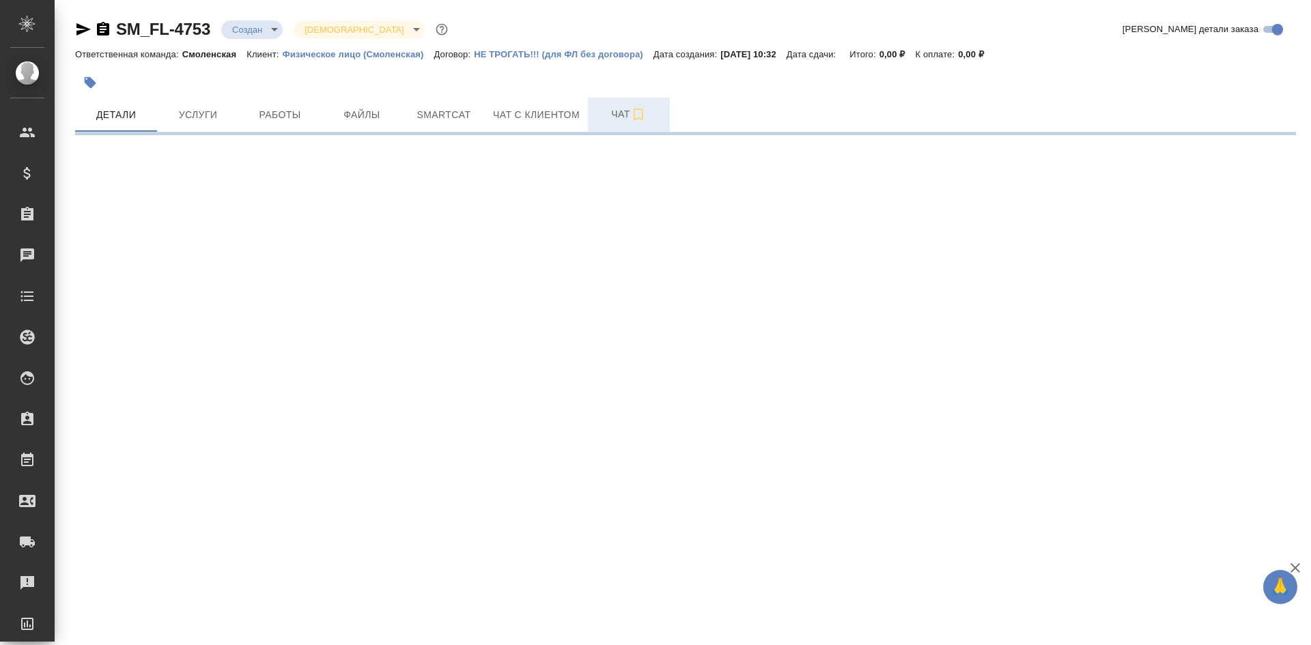
click at [609, 114] on span "Чат" at bounding box center [629, 114] width 66 height 17
select select "RU"
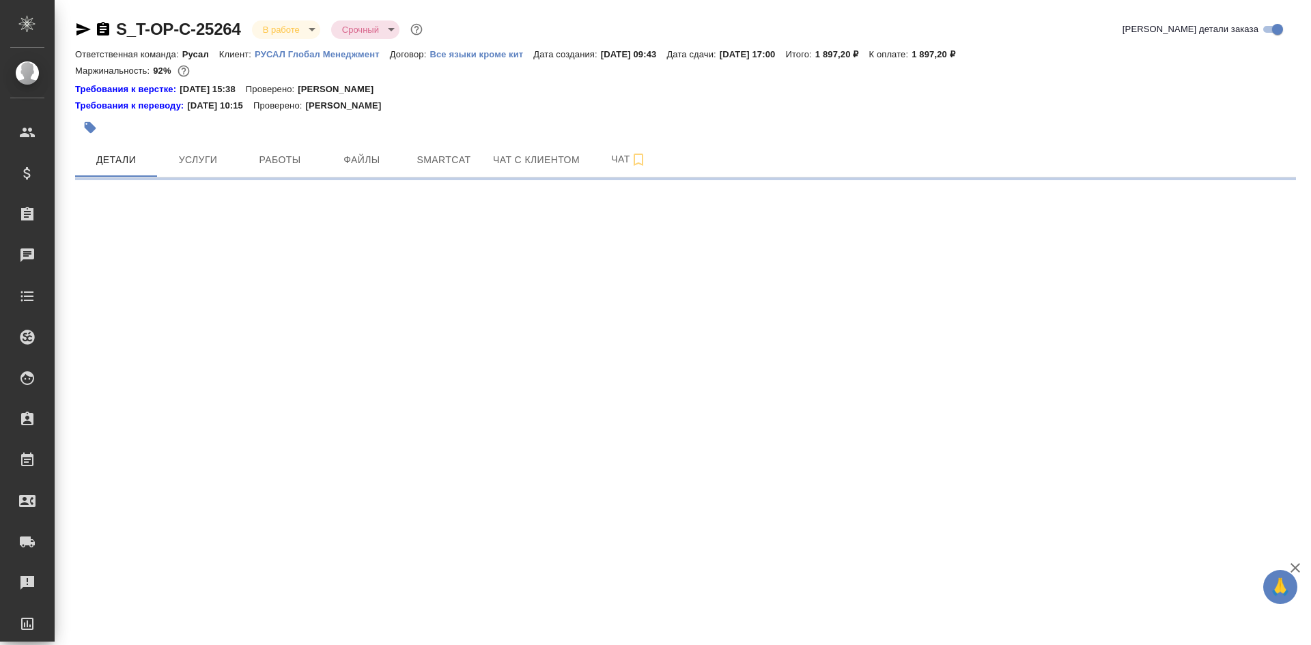
select select "RU"
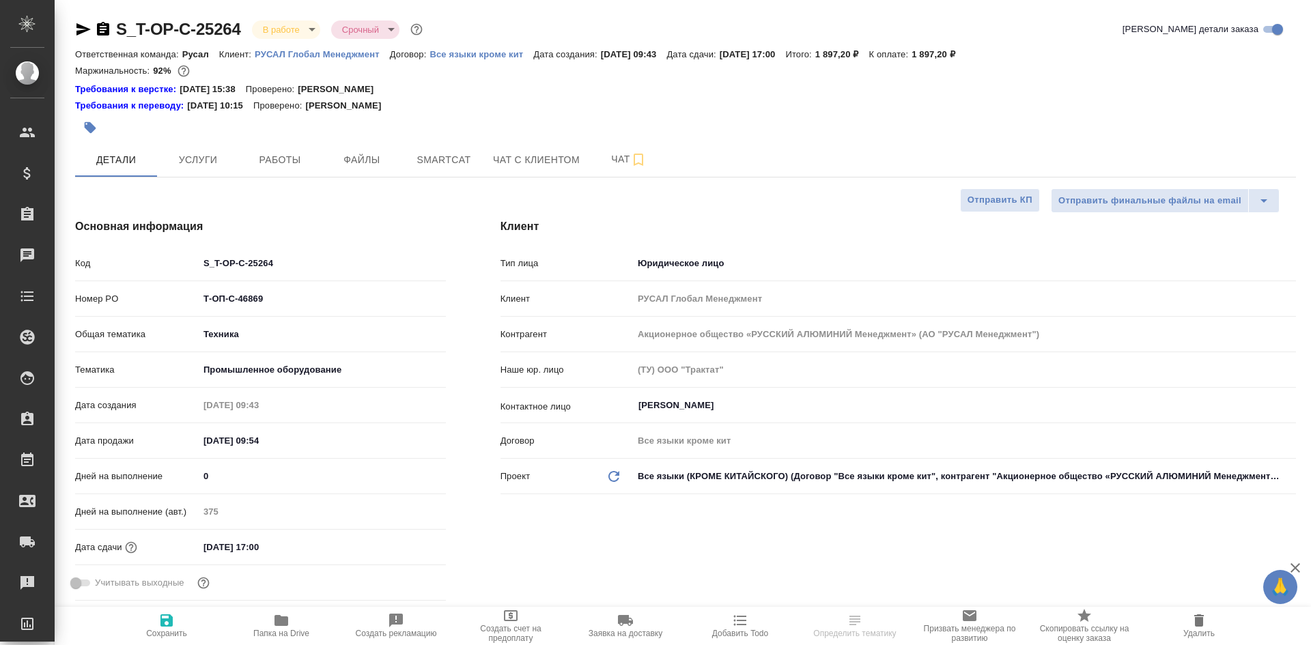
type textarea "x"
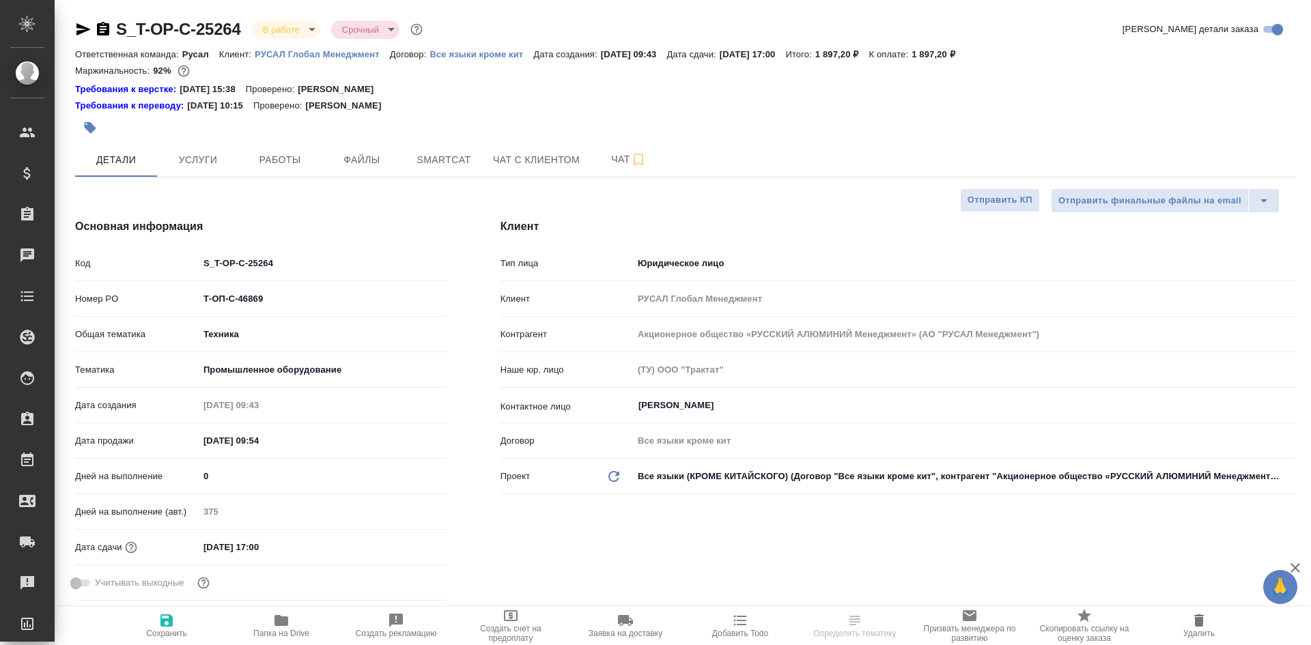
type textarea "x"
click at [621, 167] on span "Чат" at bounding box center [629, 159] width 66 height 17
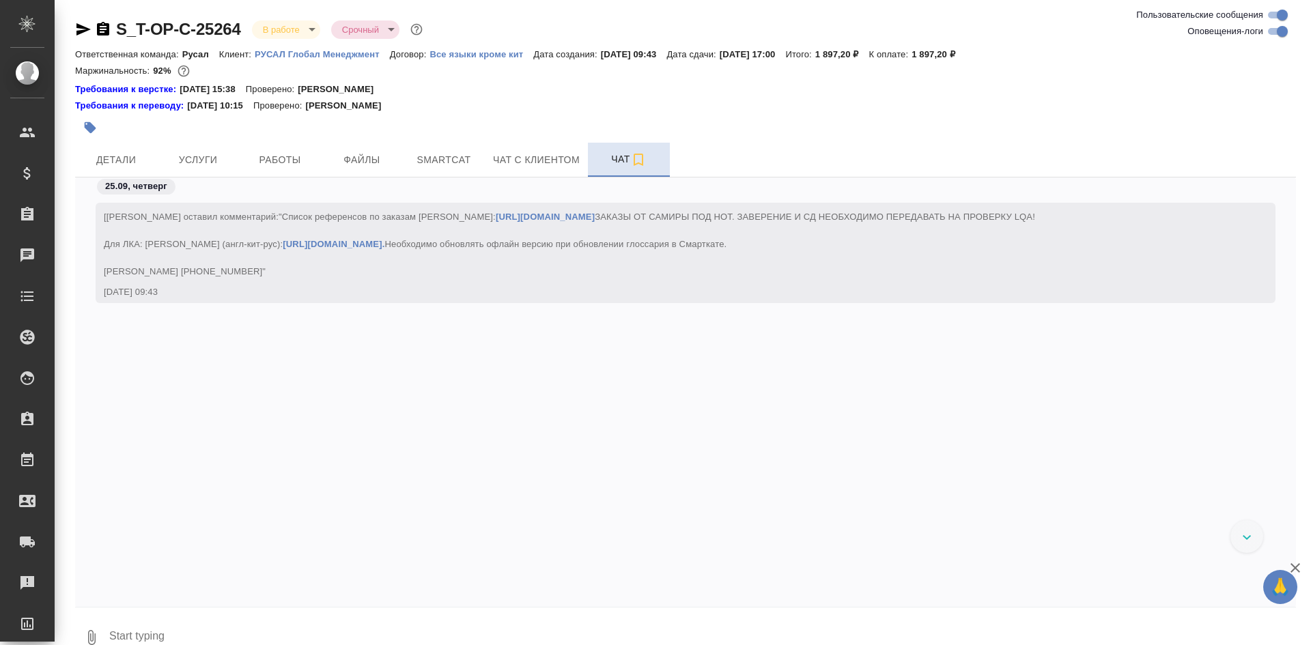
scroll to position [5229, 0]
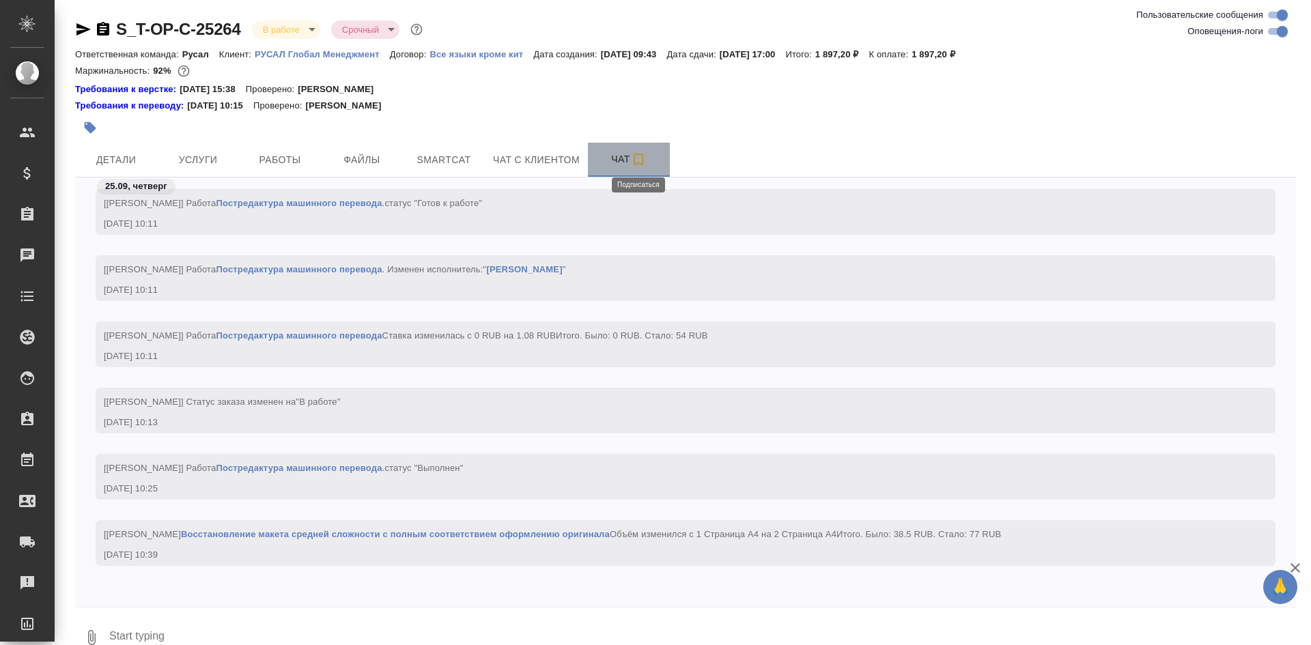
click at [637, 159] on icon "button" at bounding box center [638, 160] width 16 height 16
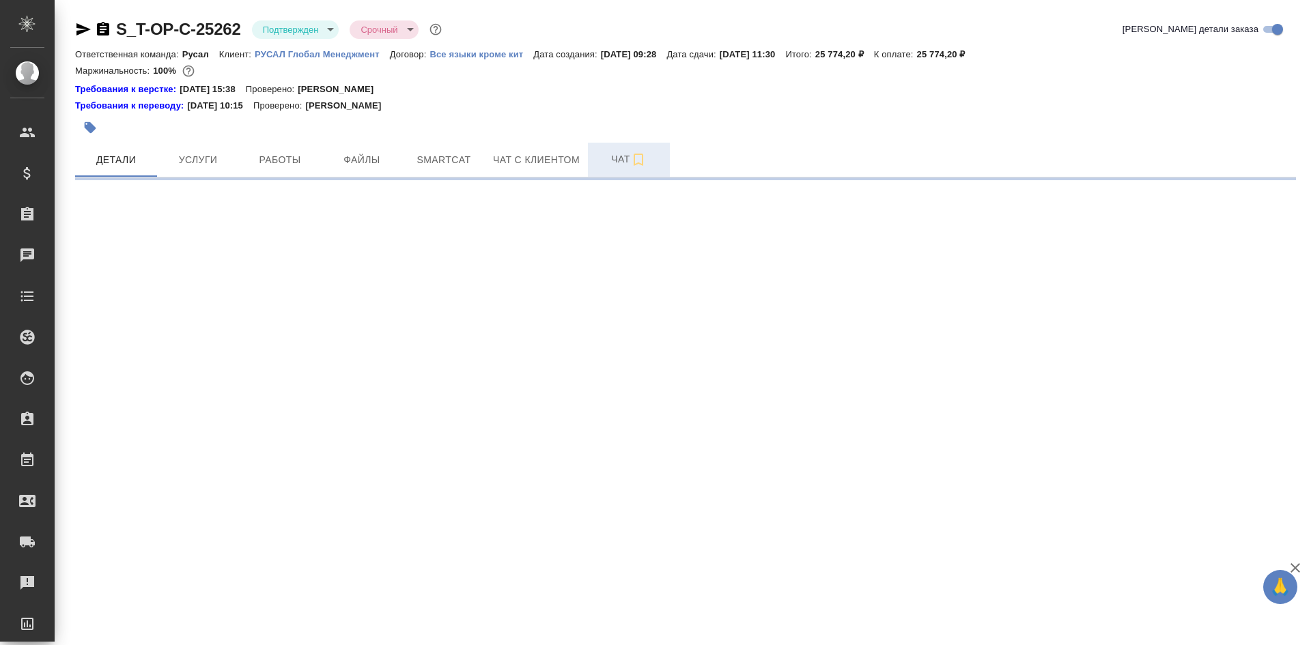
select select "RU"
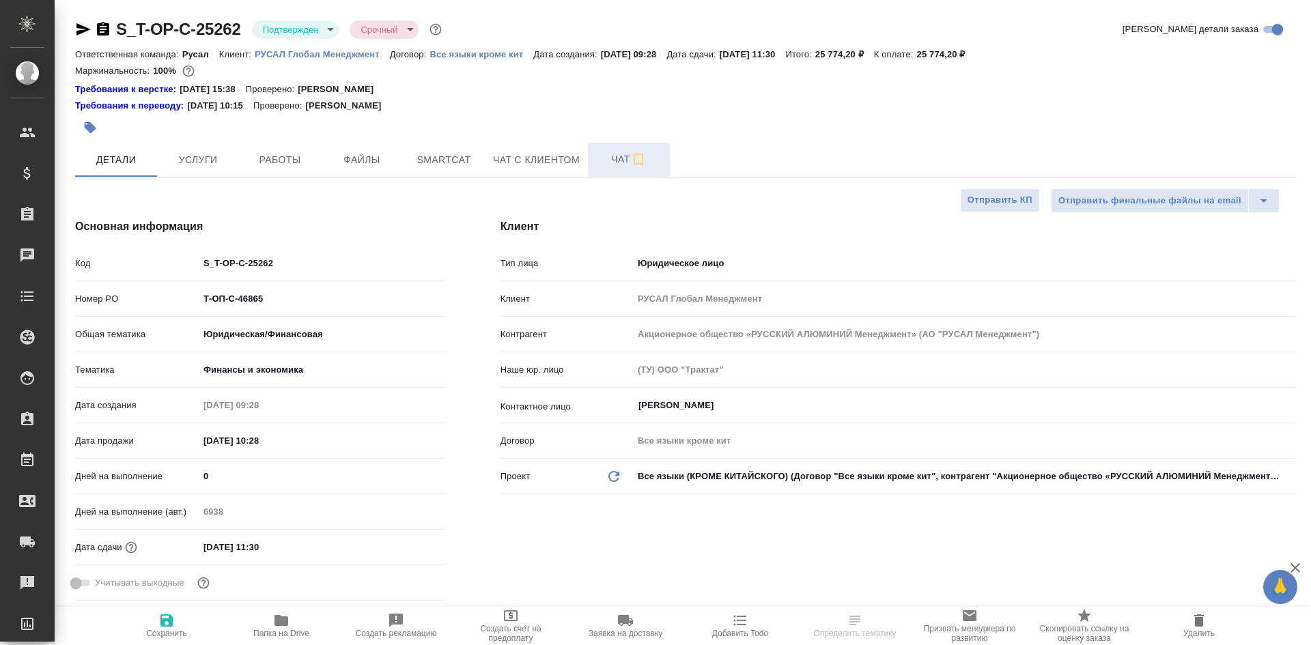
type textarea "x"
click at [613, 163] on span "Чат" at bounding box center [629, 159] width 66 height 17
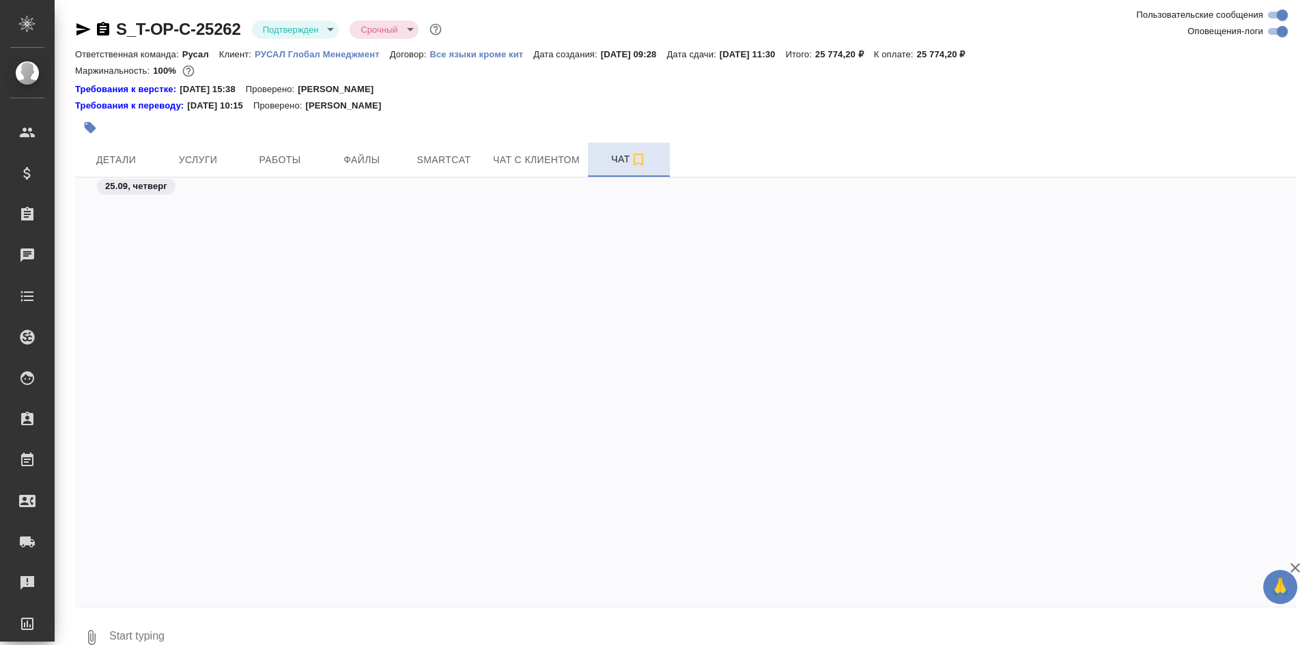
scroll to position [673, 0]
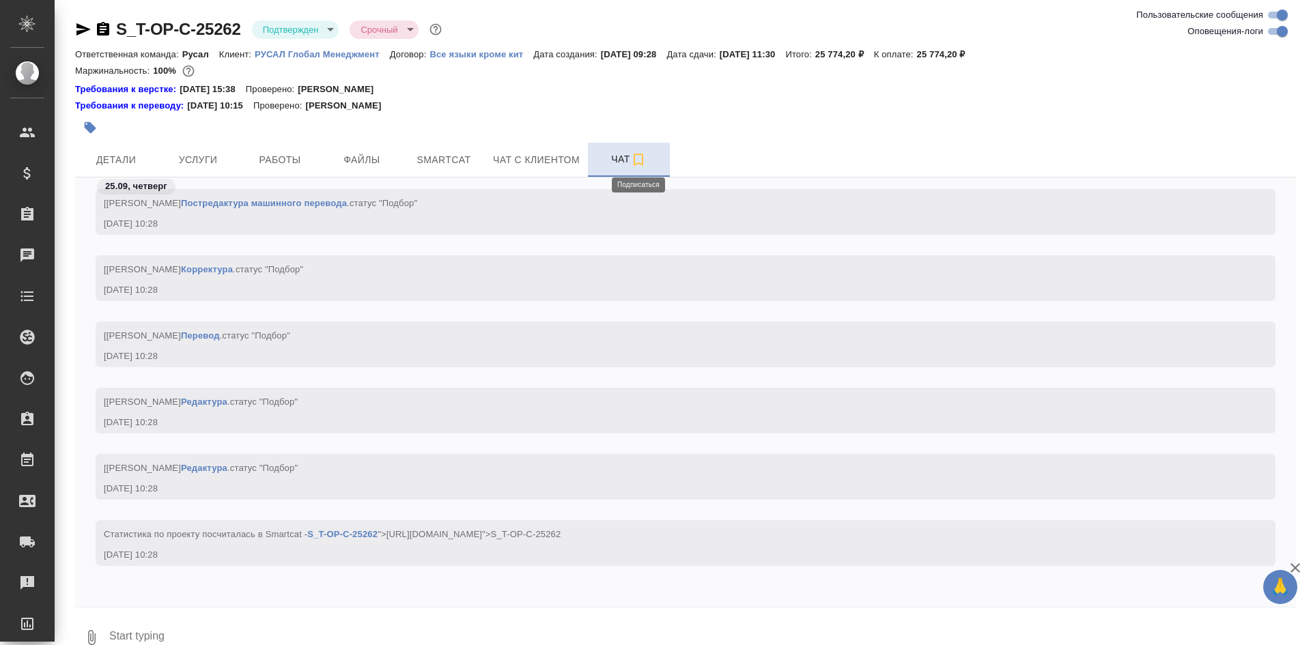
click at [632, 160] on icon "button" at bounding box center [638, 160] width 16 height 16
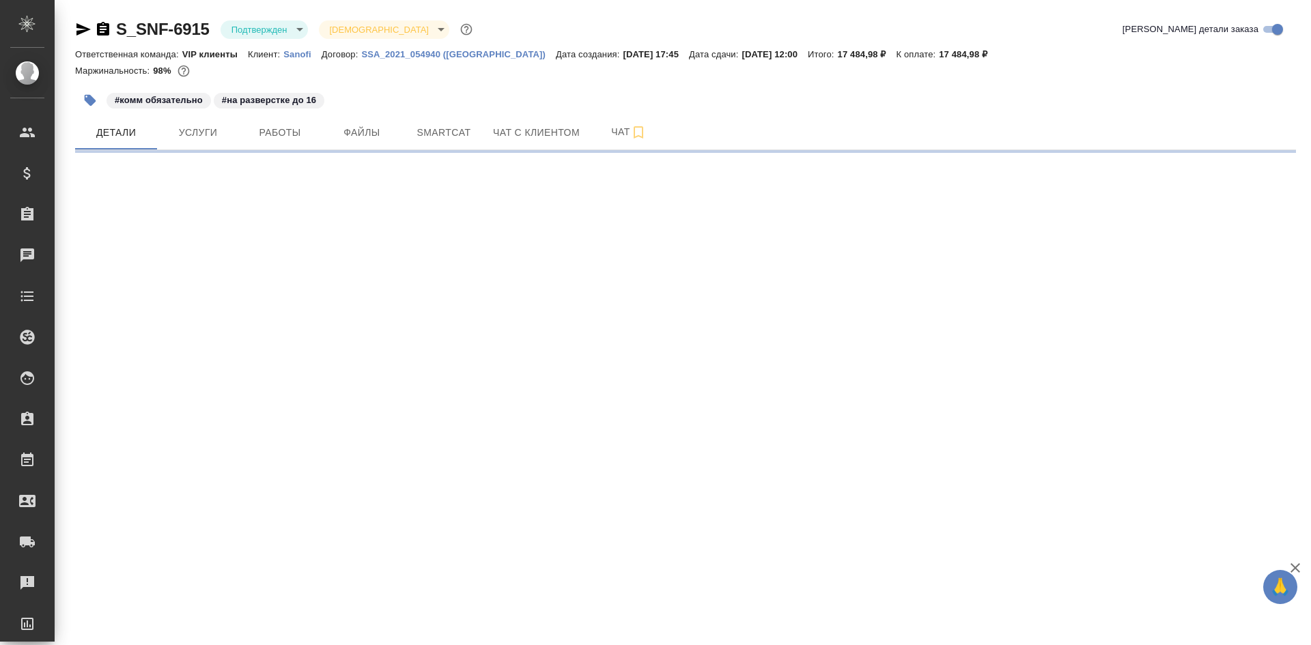
select select "RU"
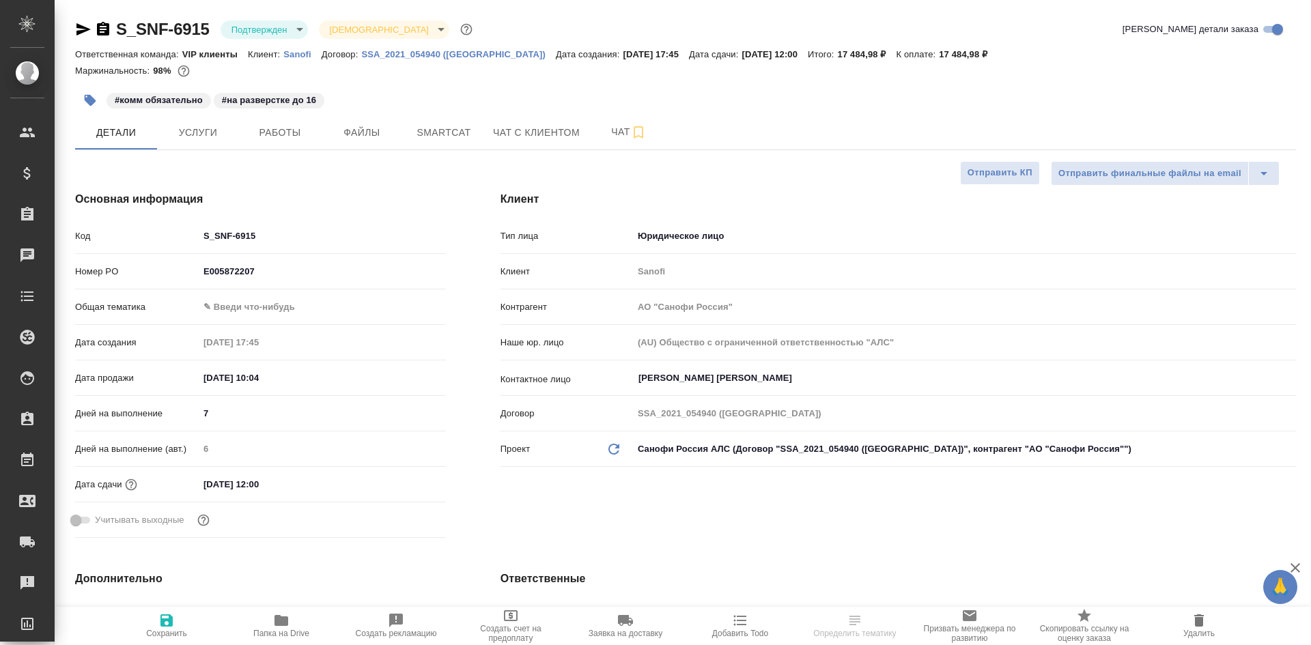
type textarea "x"
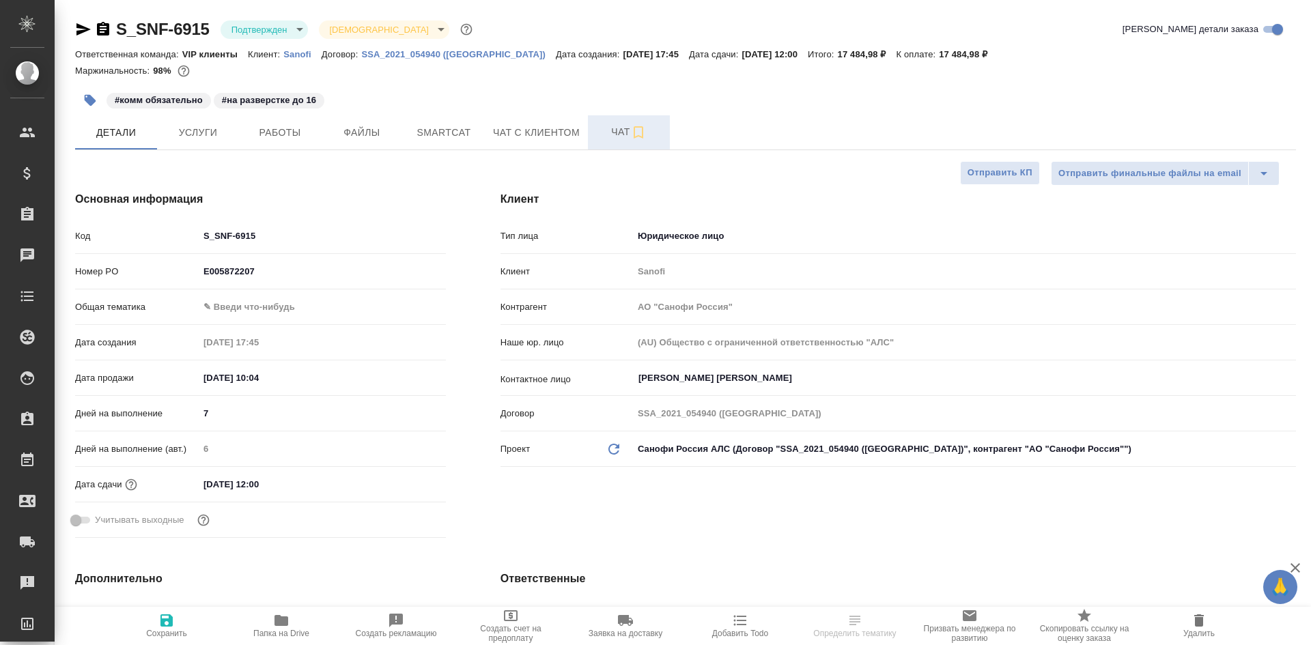
type textarea "x"
click at [596, 134] on span "Чат" at bounding box center [629, 132] width 66 height 17
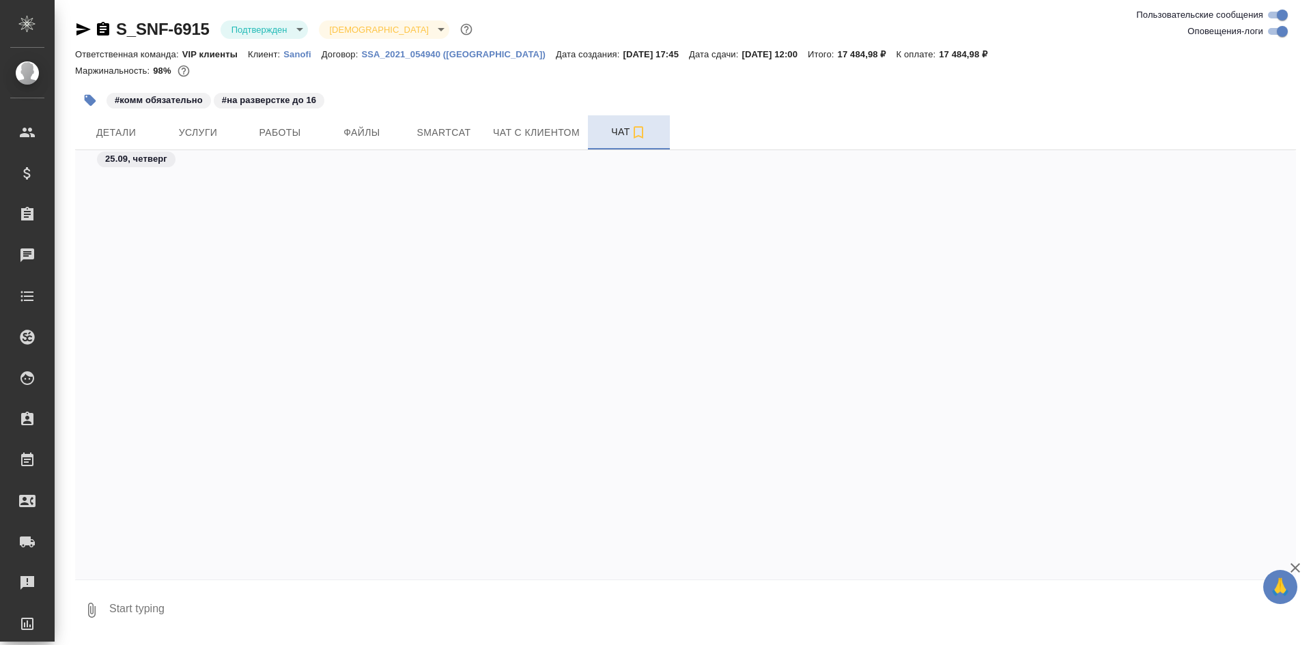
scroll to position [14382, 0]
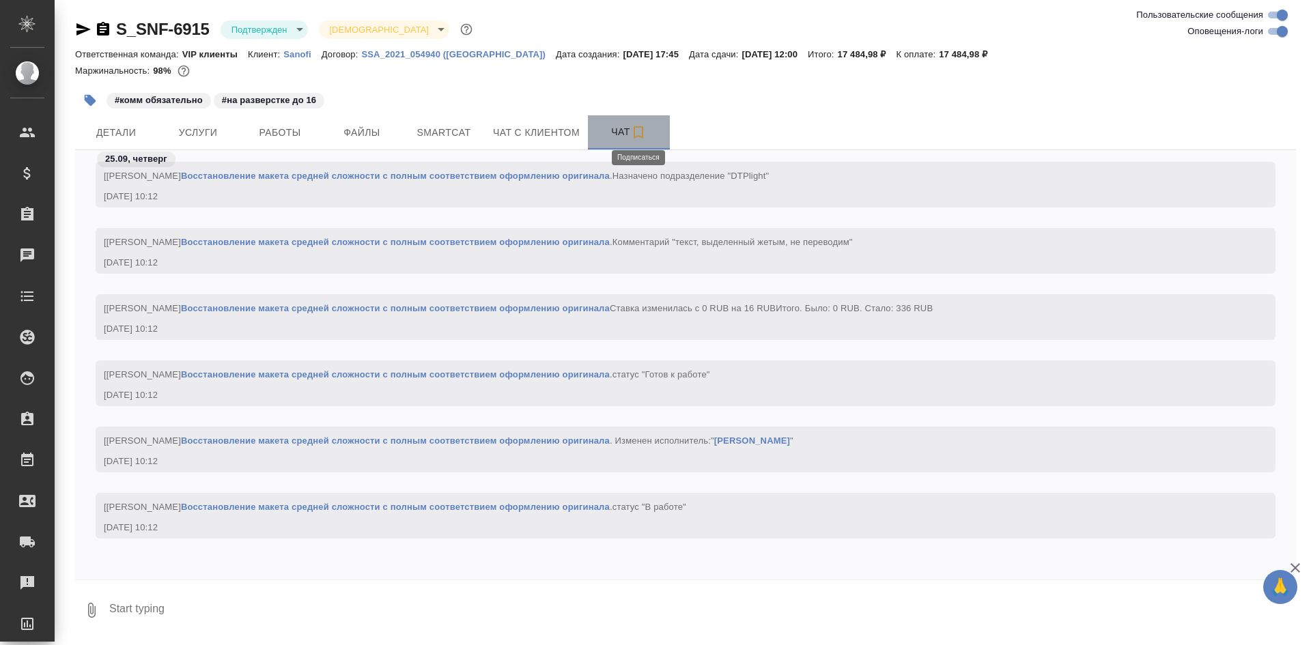
click at [639, 130] on icon "button" at bounding box center [638, 132] width 16 height 16
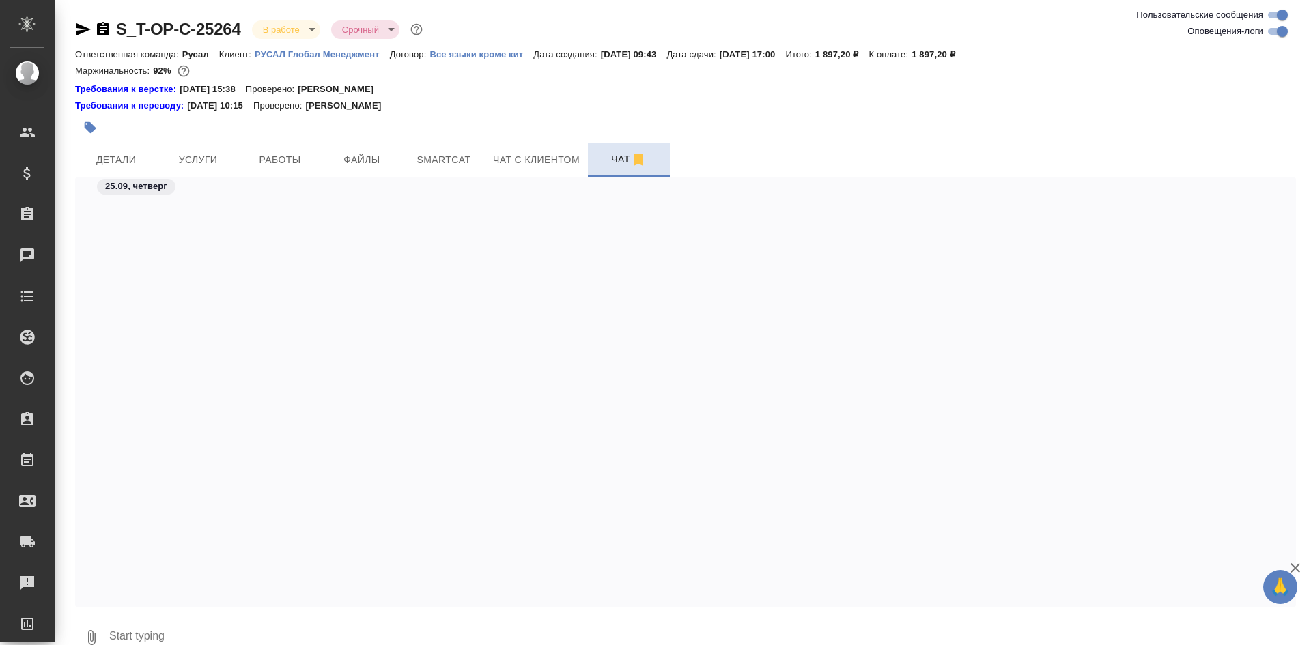
scroll to position [5229, 0]
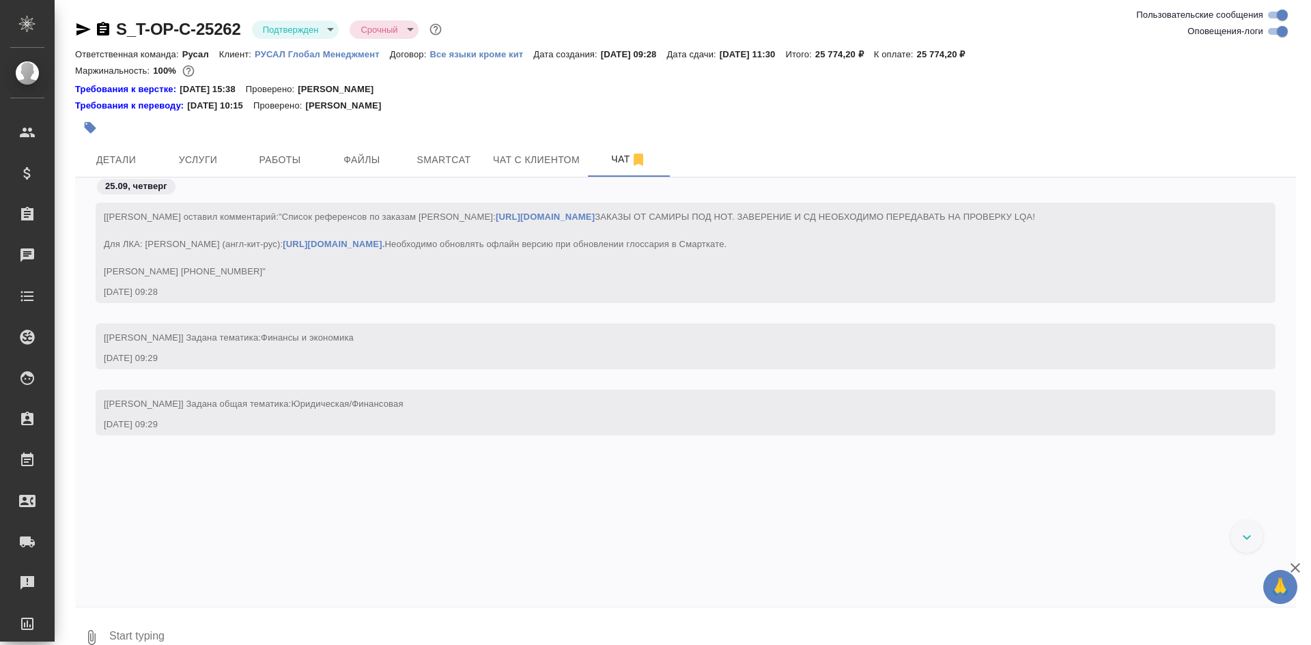
scroll to position [673, 0]
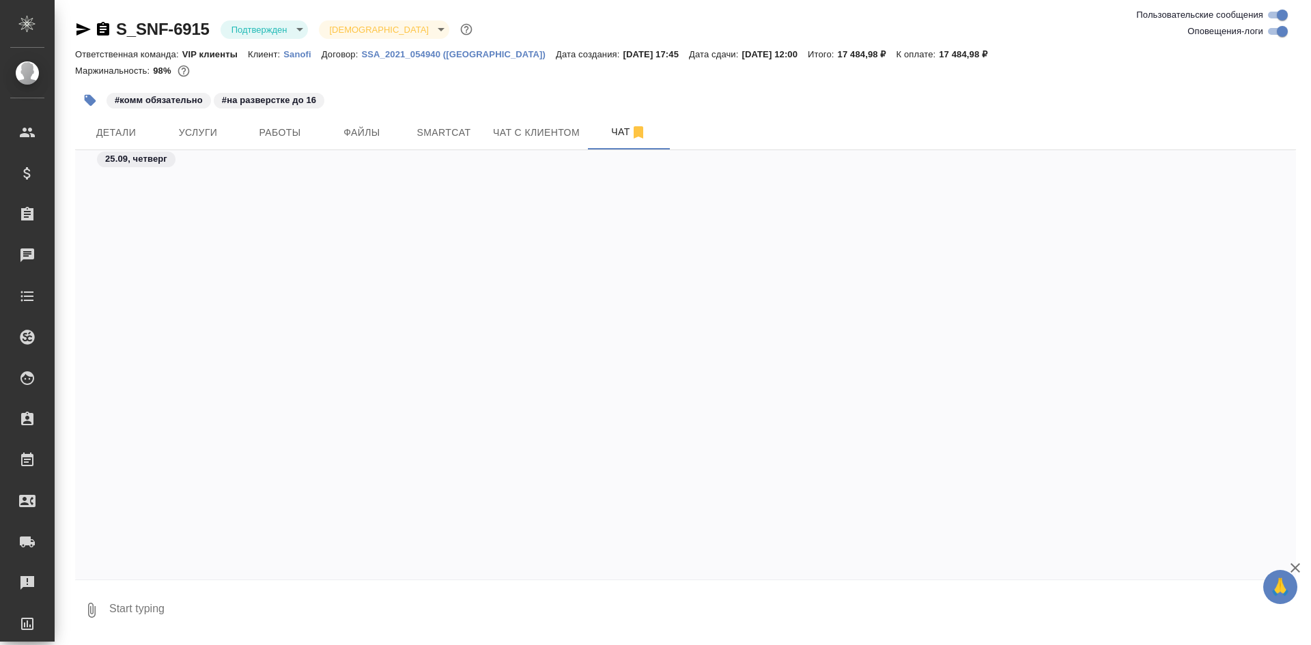
scroll to position [14382, 0]
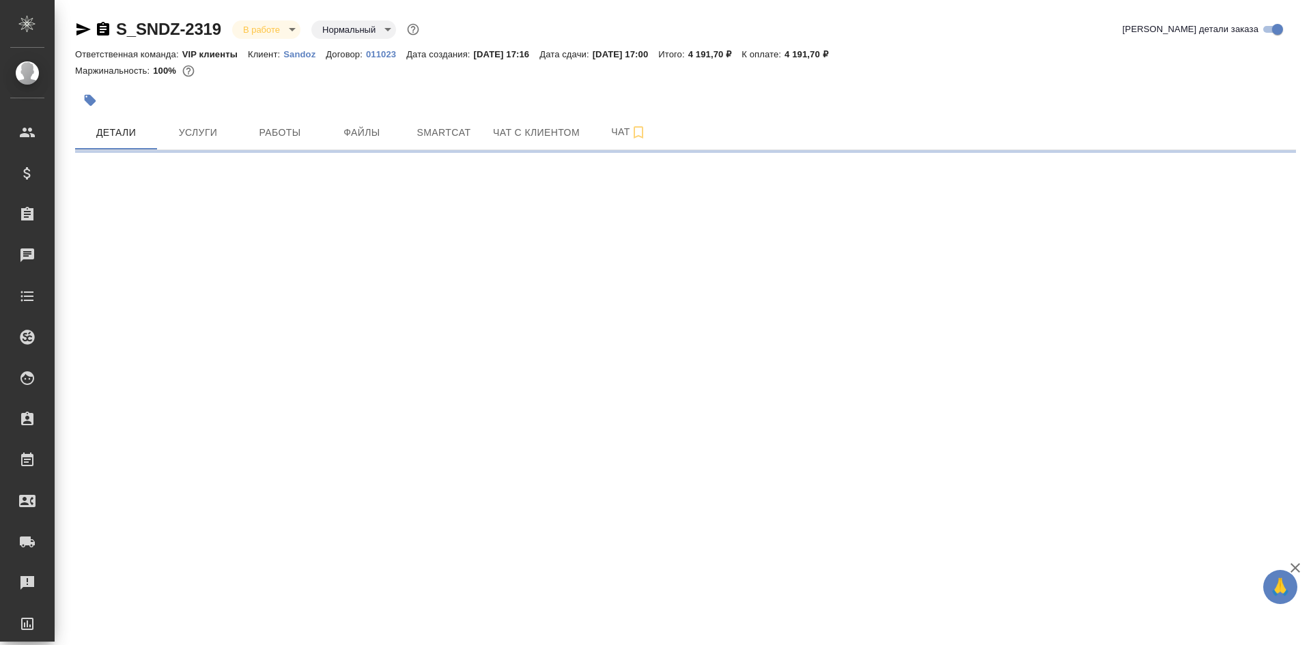
select select "RU"
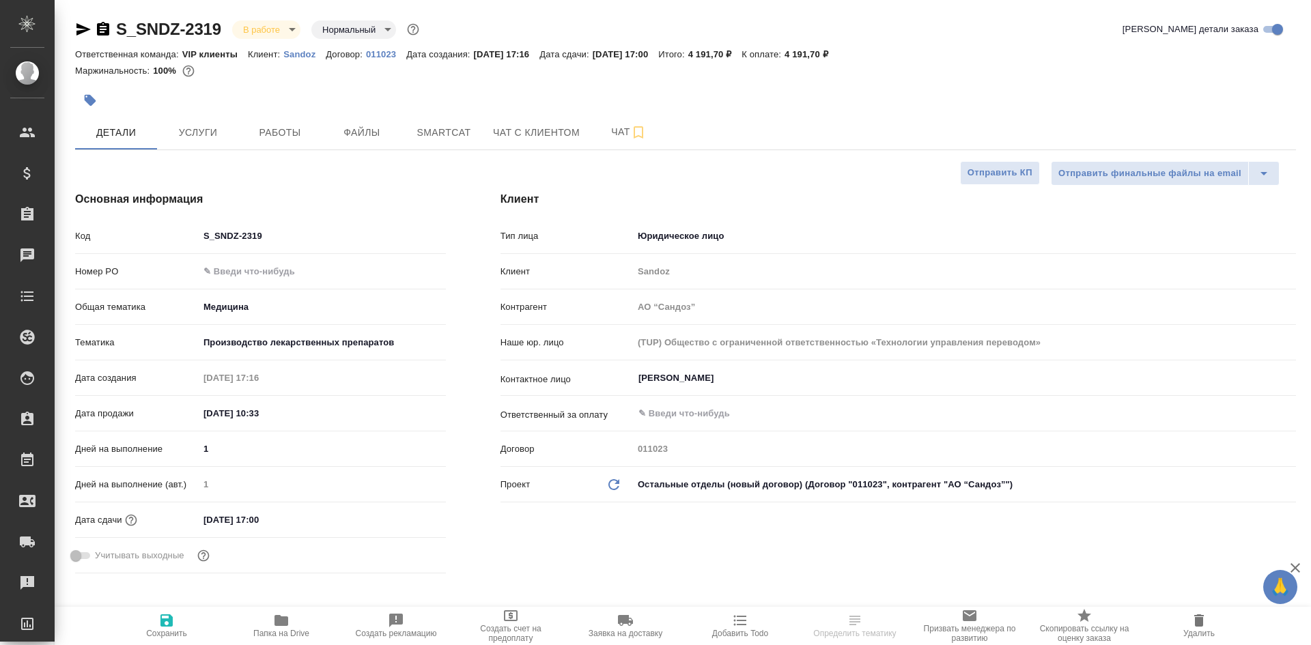
type textarea "x"
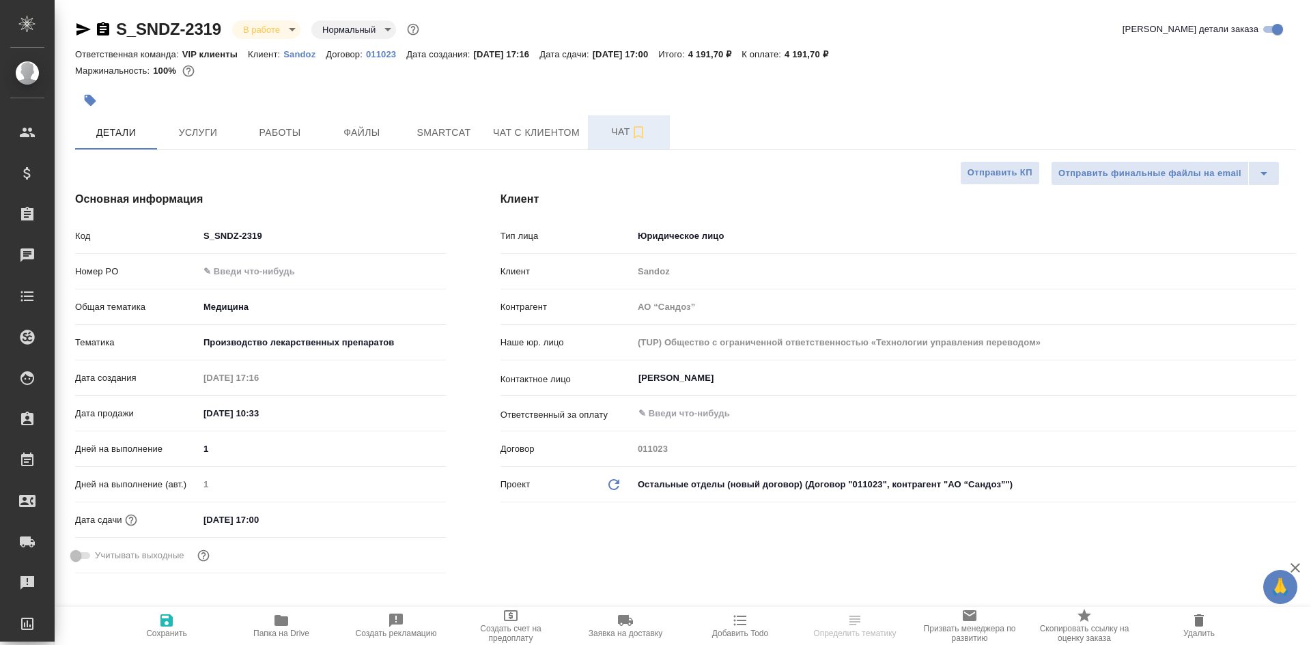
type textarea "x"
click at [600, 130] on span "Чат" at bounding box center [629, 132] width 66 height 17
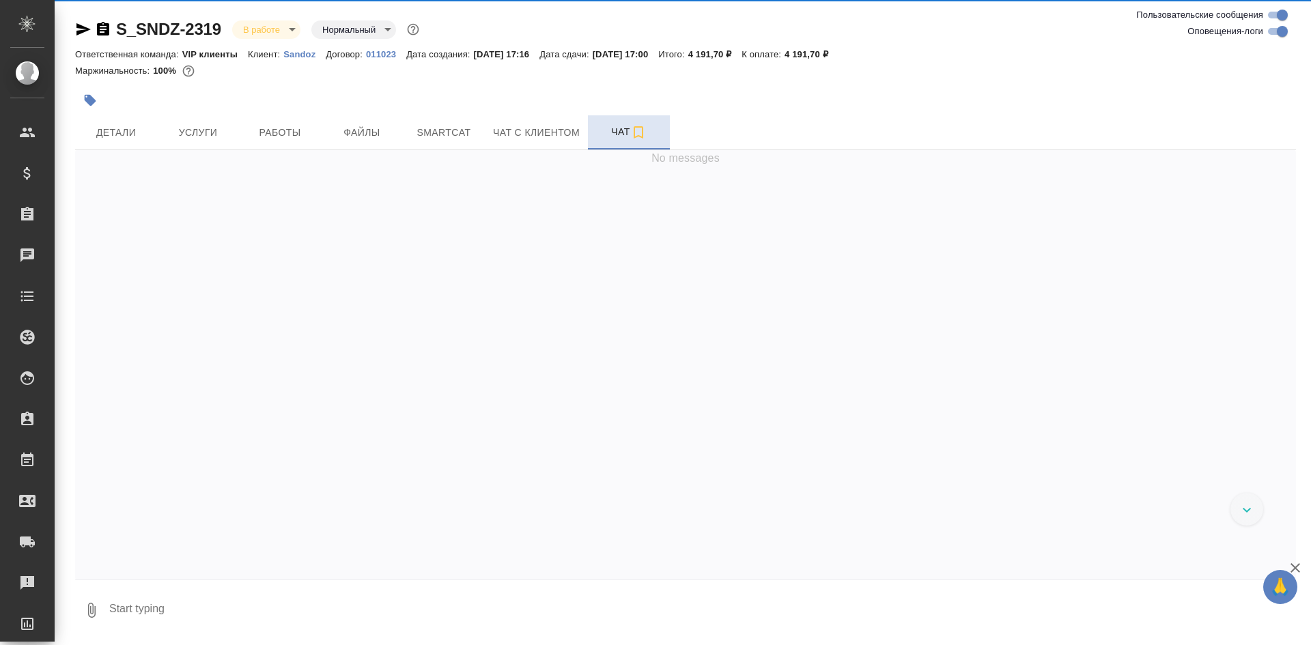
scroll to position [4666, 0]
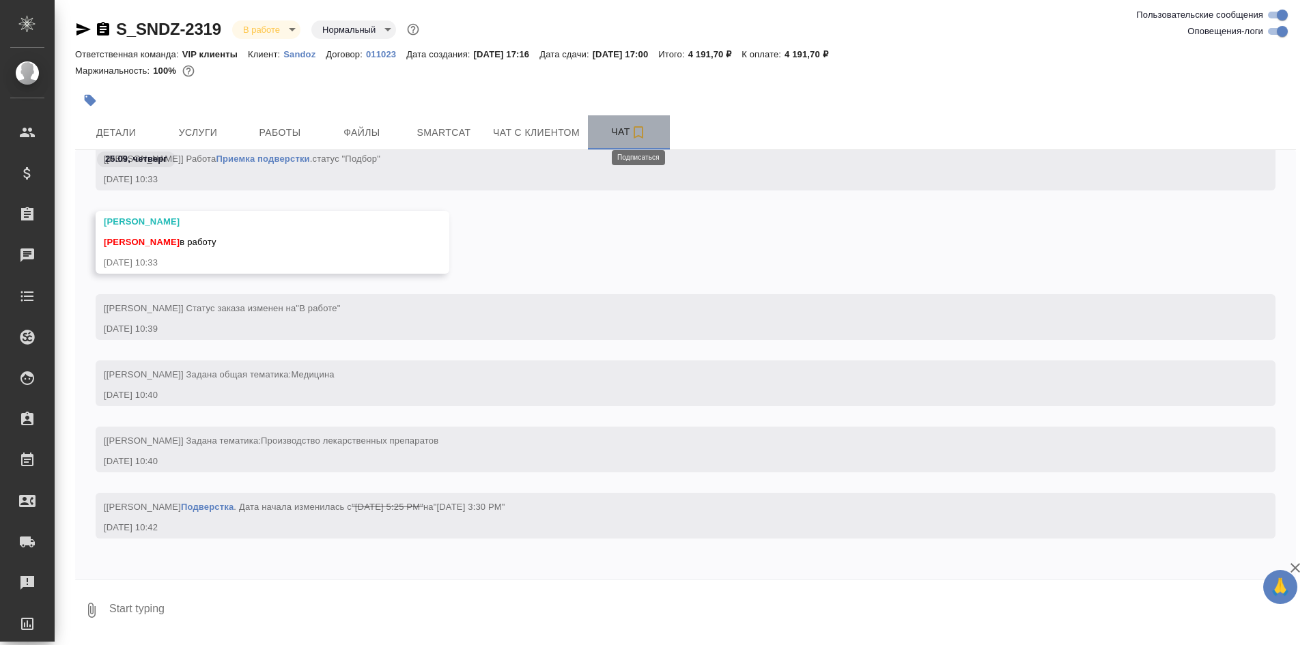
click at [645, 133] on icon "button" at bounding box center [638, 132] width 16 height 16
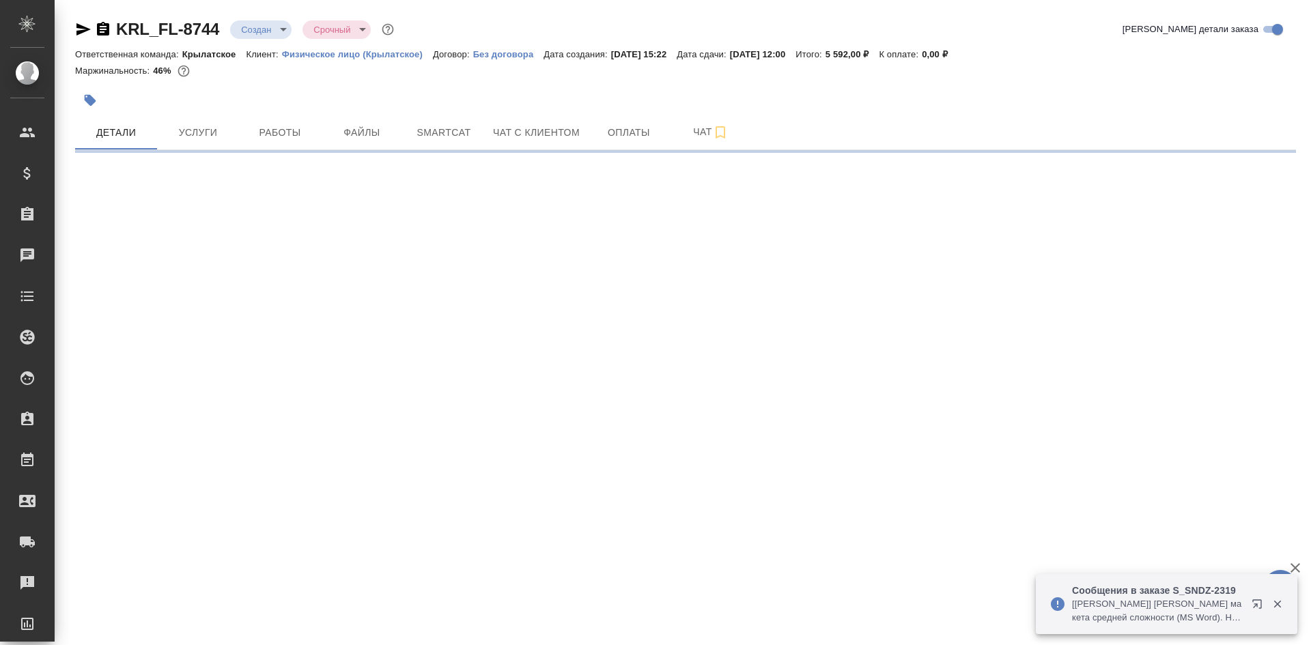
select select "RU"
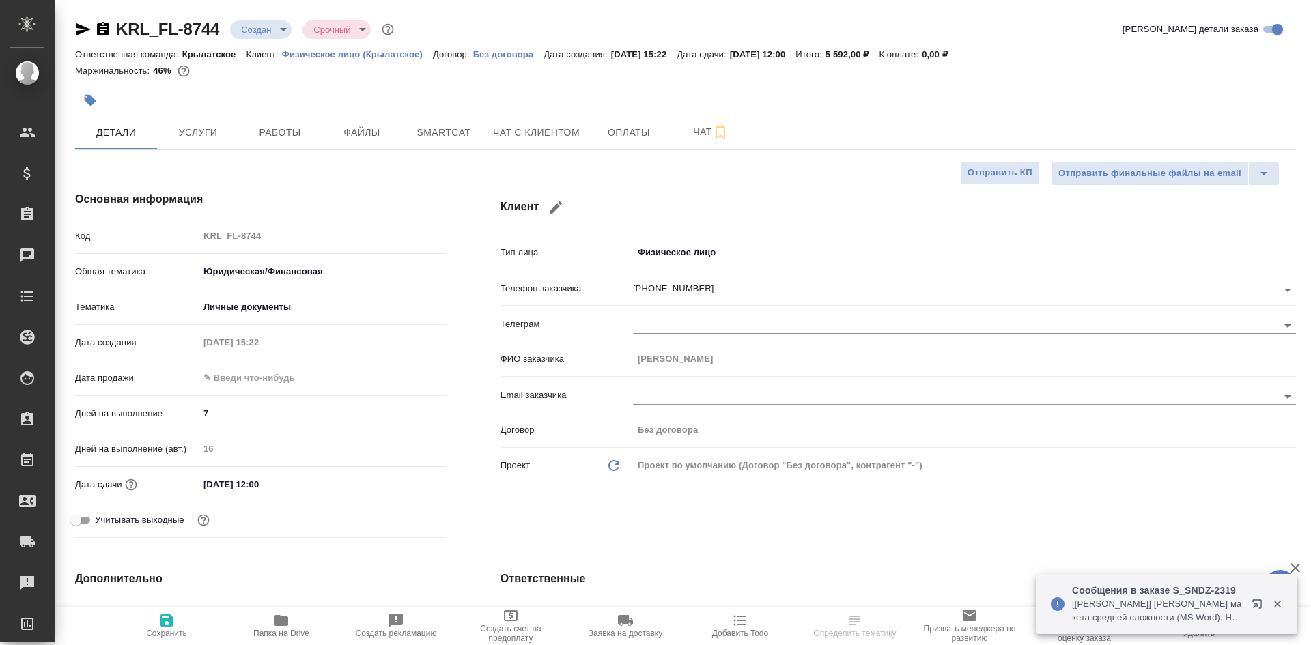
type textarea "x"
click at [693, 133] on span "Чат" at bounding box center [711, 132] width 66 height 17
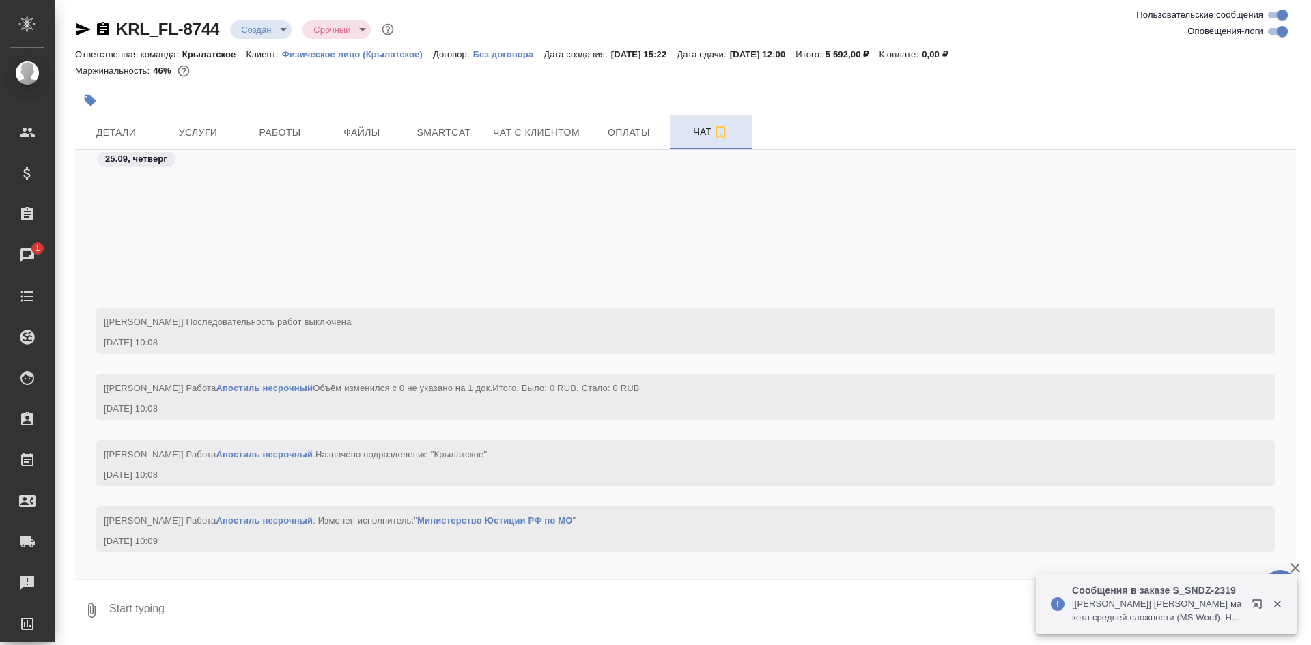
scroll to position [173, 0]
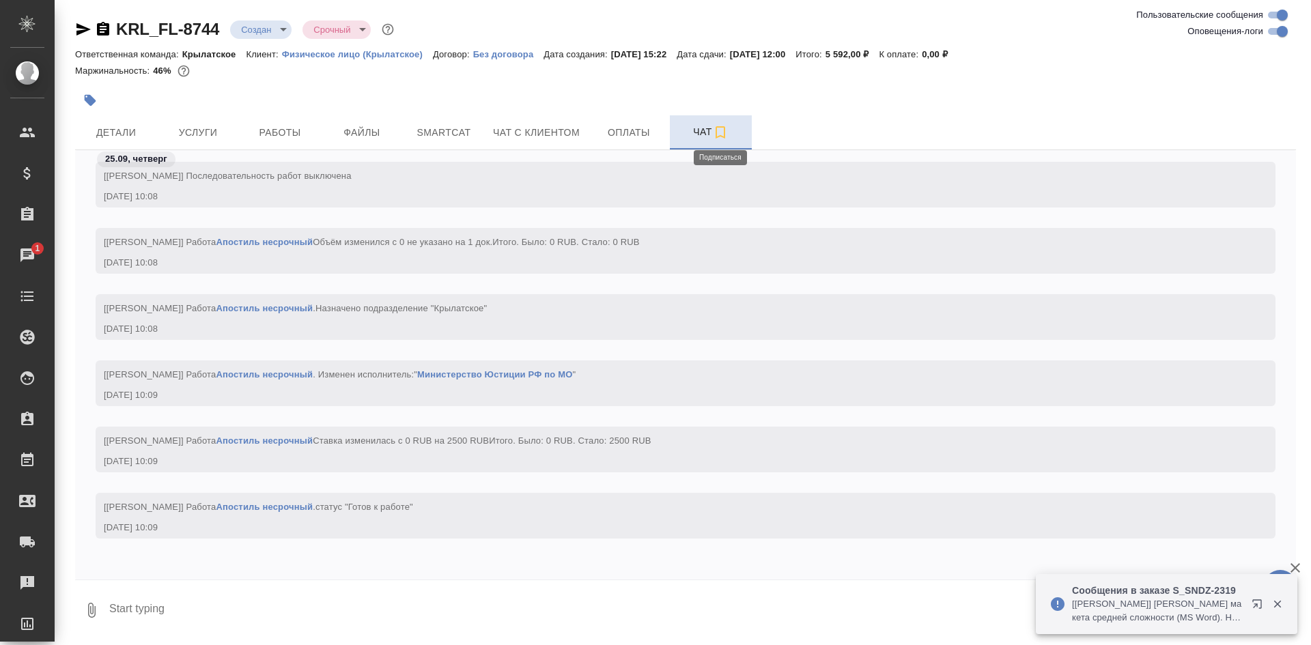
click at [720, 133] on icon "button" at bounding box center [720, 132] width 16 height 16
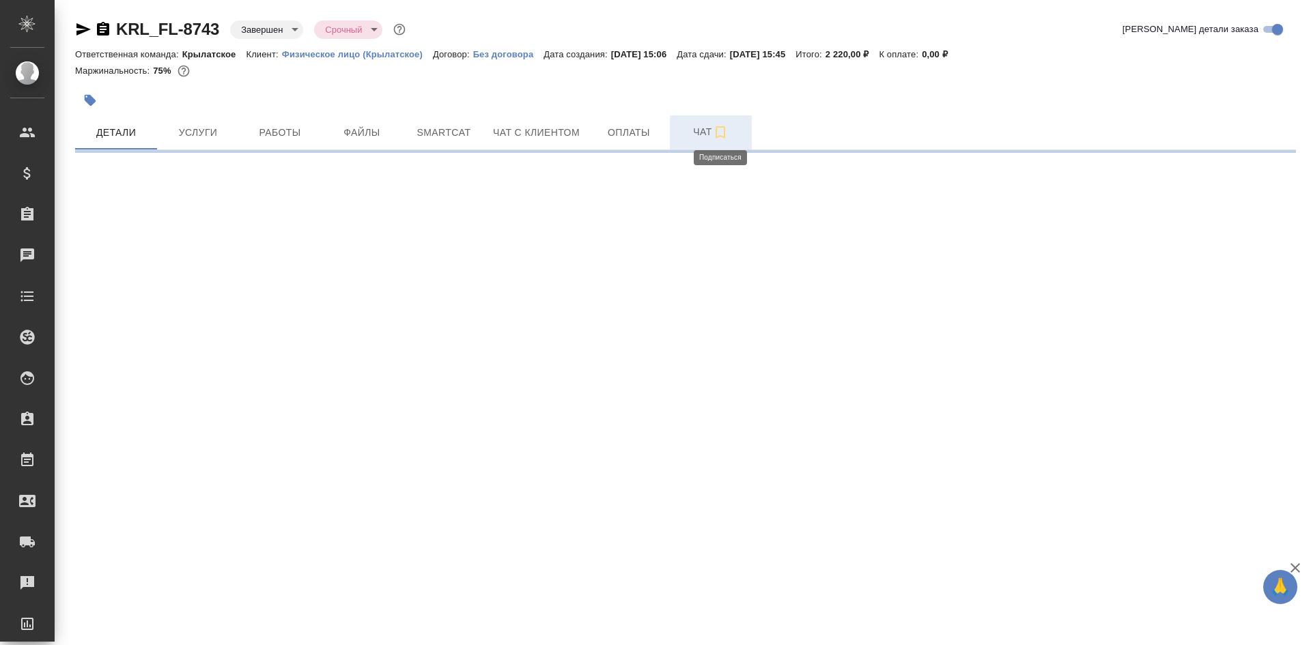
click at [720, 130] on icon "button" at bounding box center [720, 132] width 16 height 16
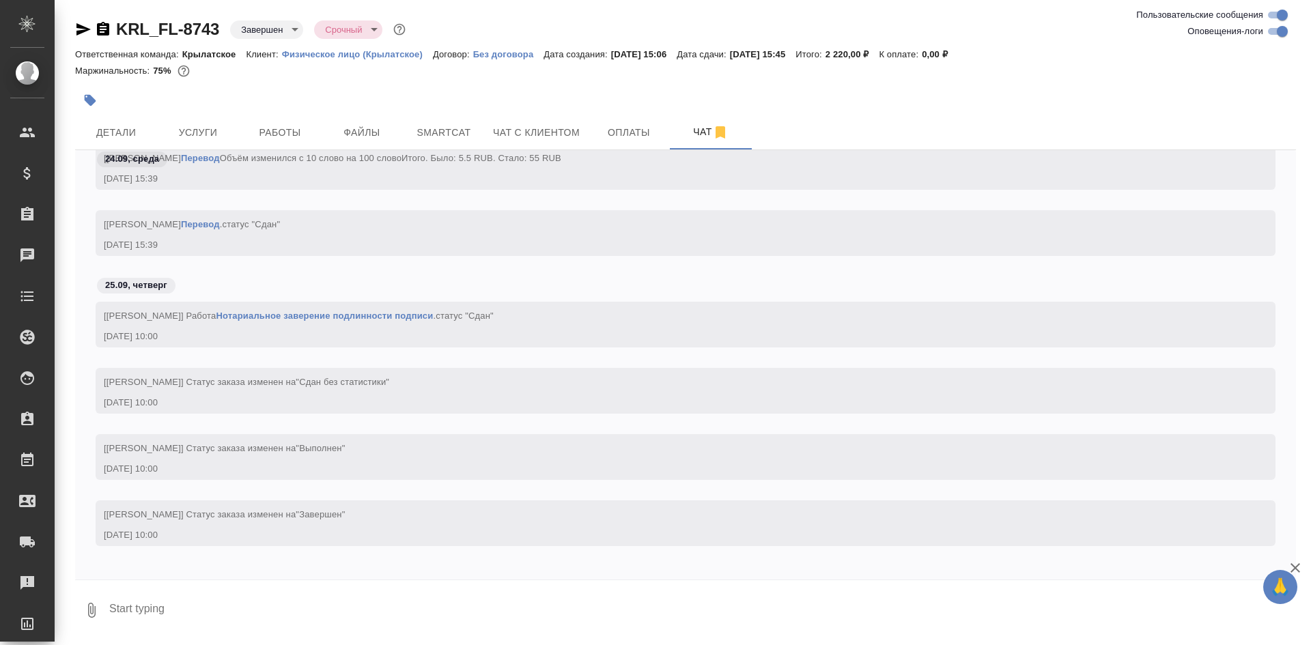
scroll to position [1524, 0]
